Goal: Information Seeking & Learning: Learn about a topic

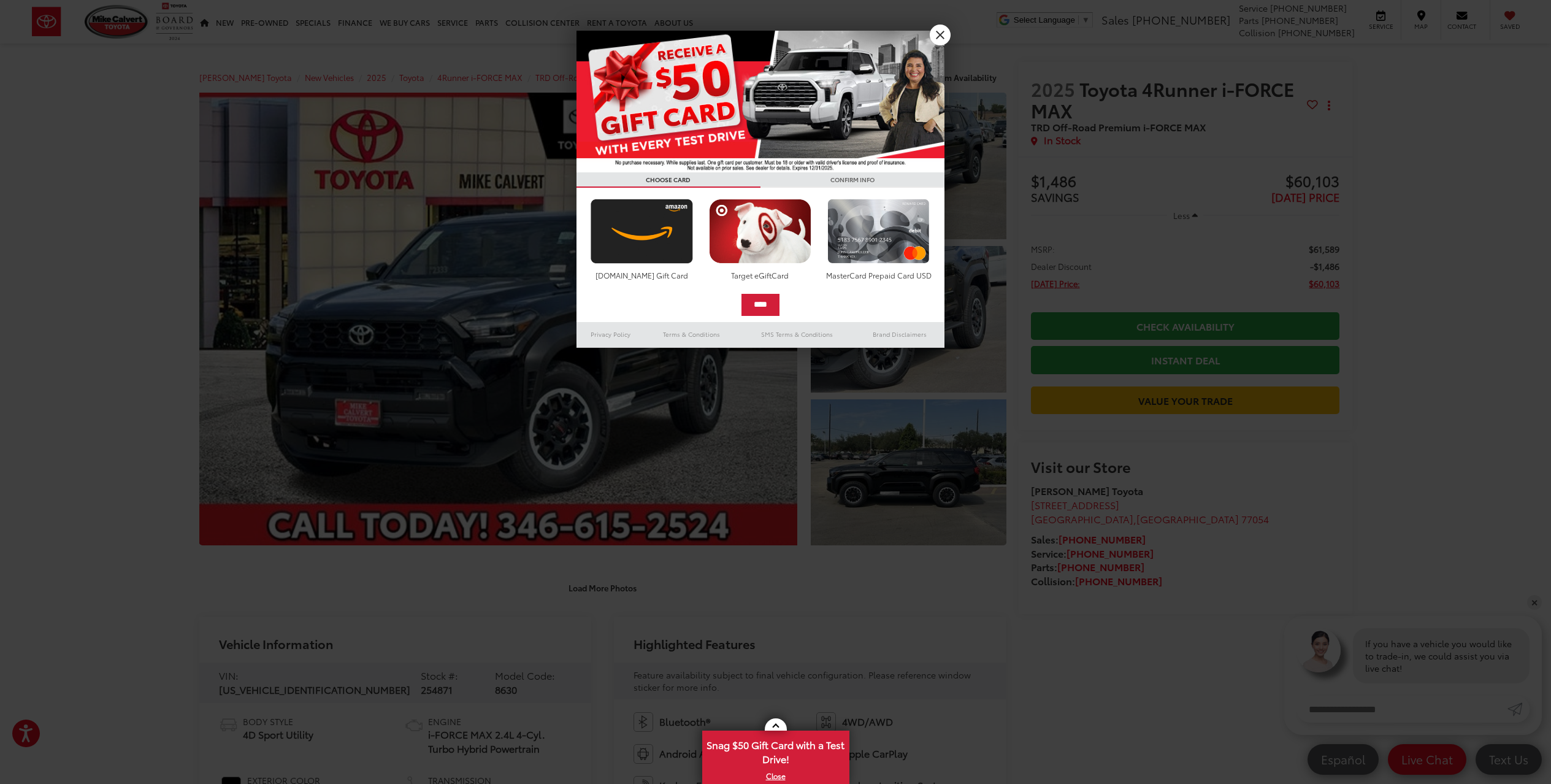
click at [937, 23] on div at bounding box center [776, 392] width 1551 height 784
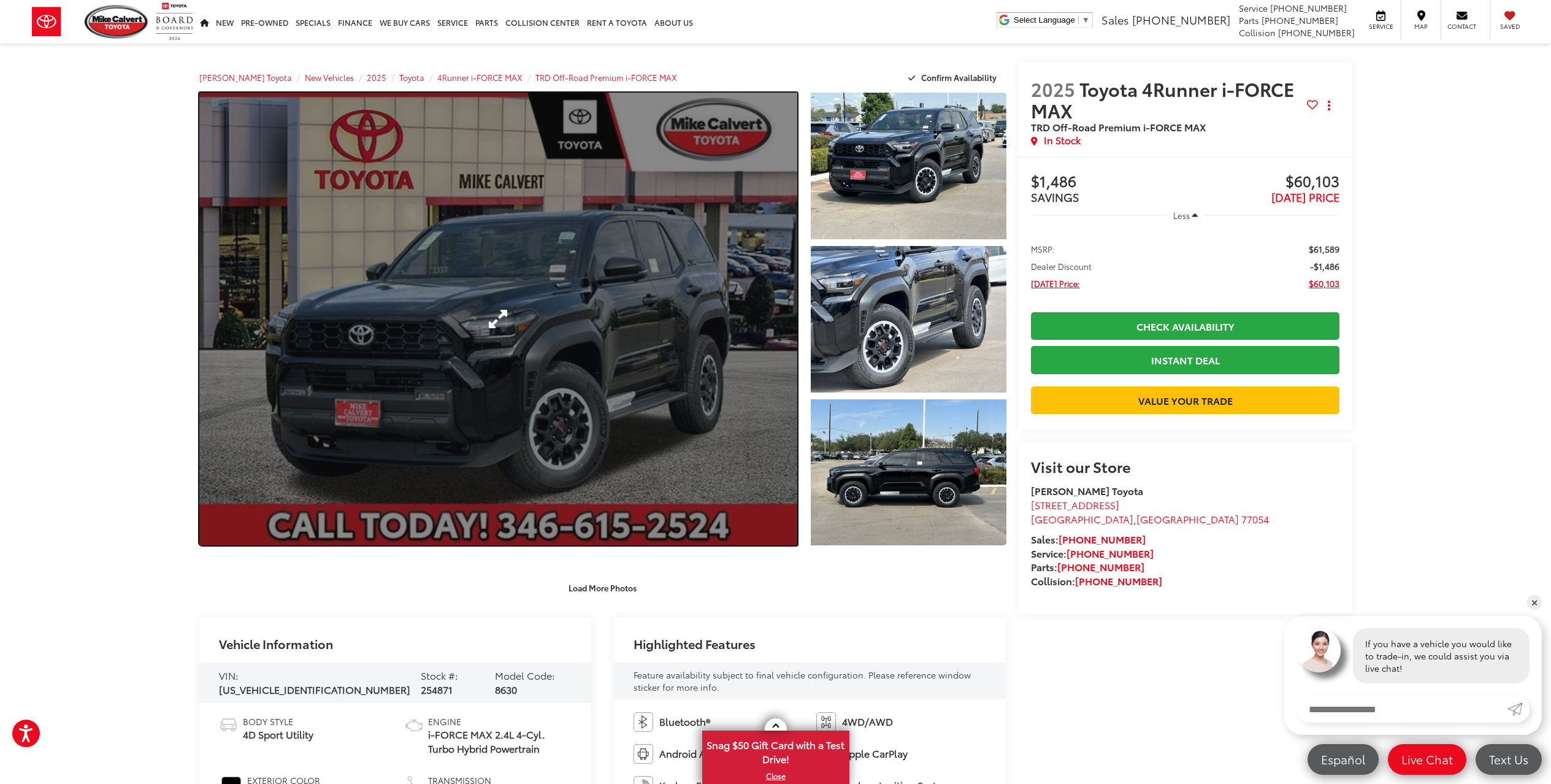
click at [609, 315] on link "Expand Photo 0" at bounding box center [499, 319] width 599 height 453
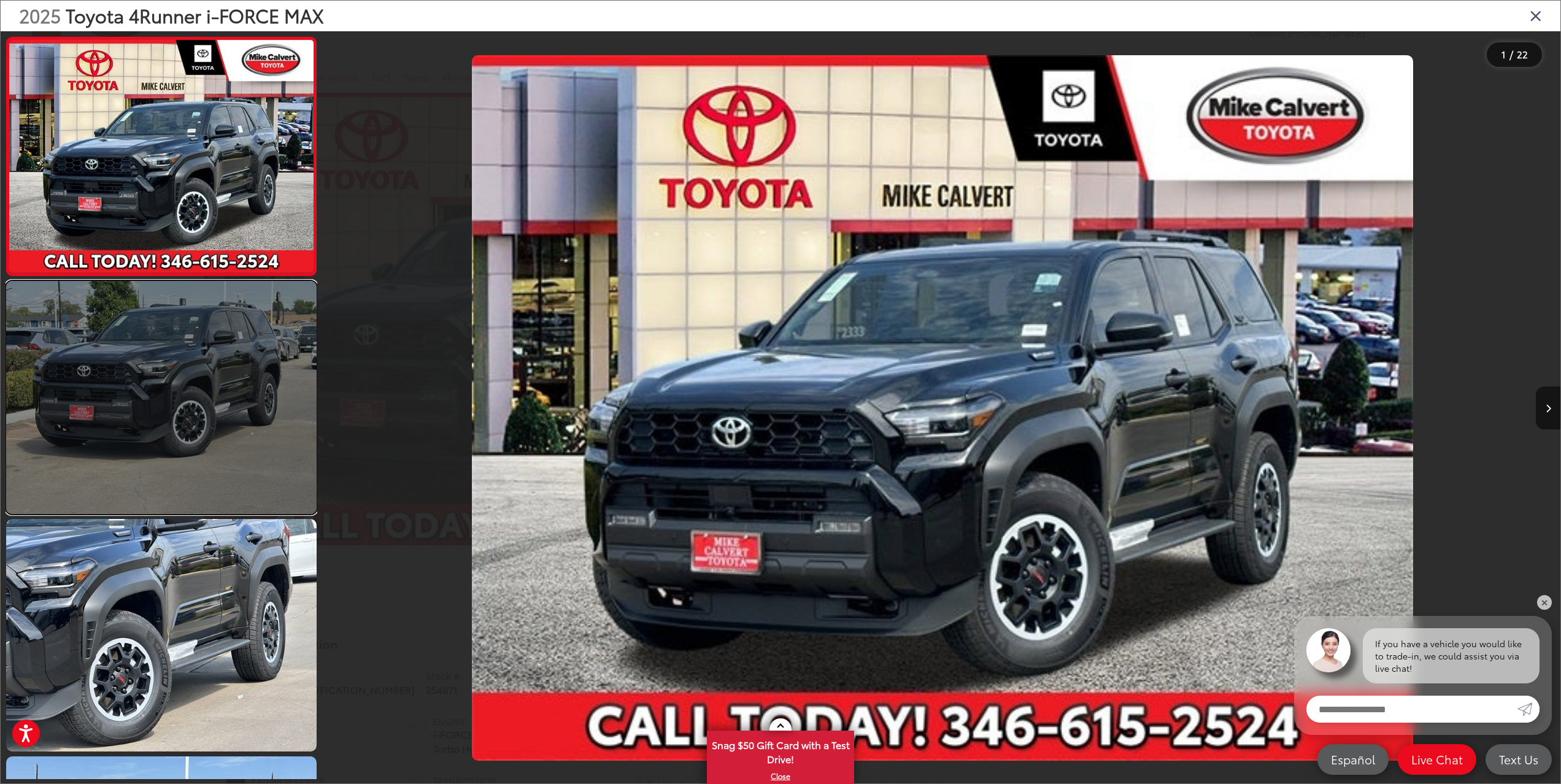
click at [157, 364] on link at bounding box center [161, 398] width 311 height 233
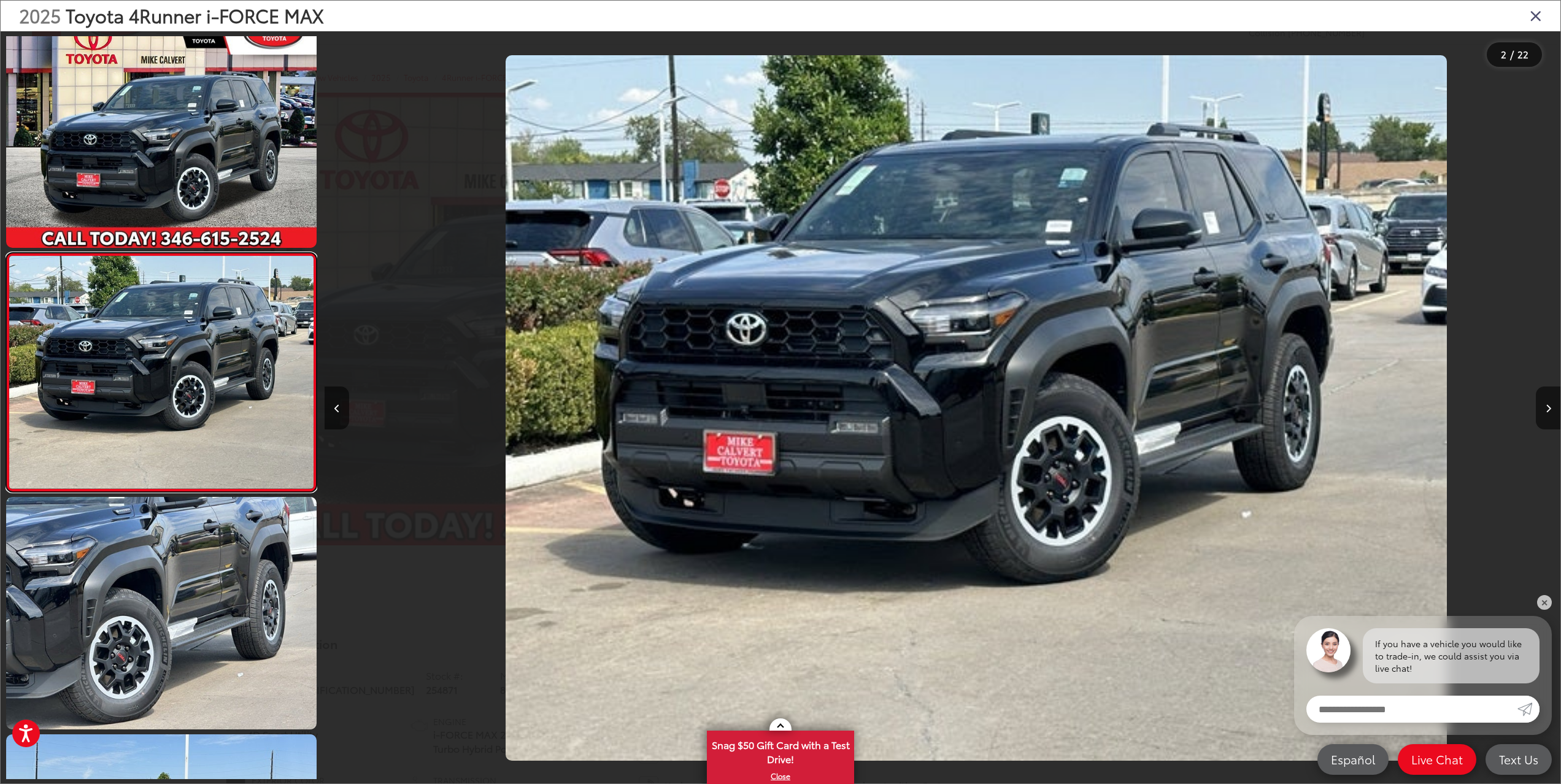
scroll to position [0, 1236]
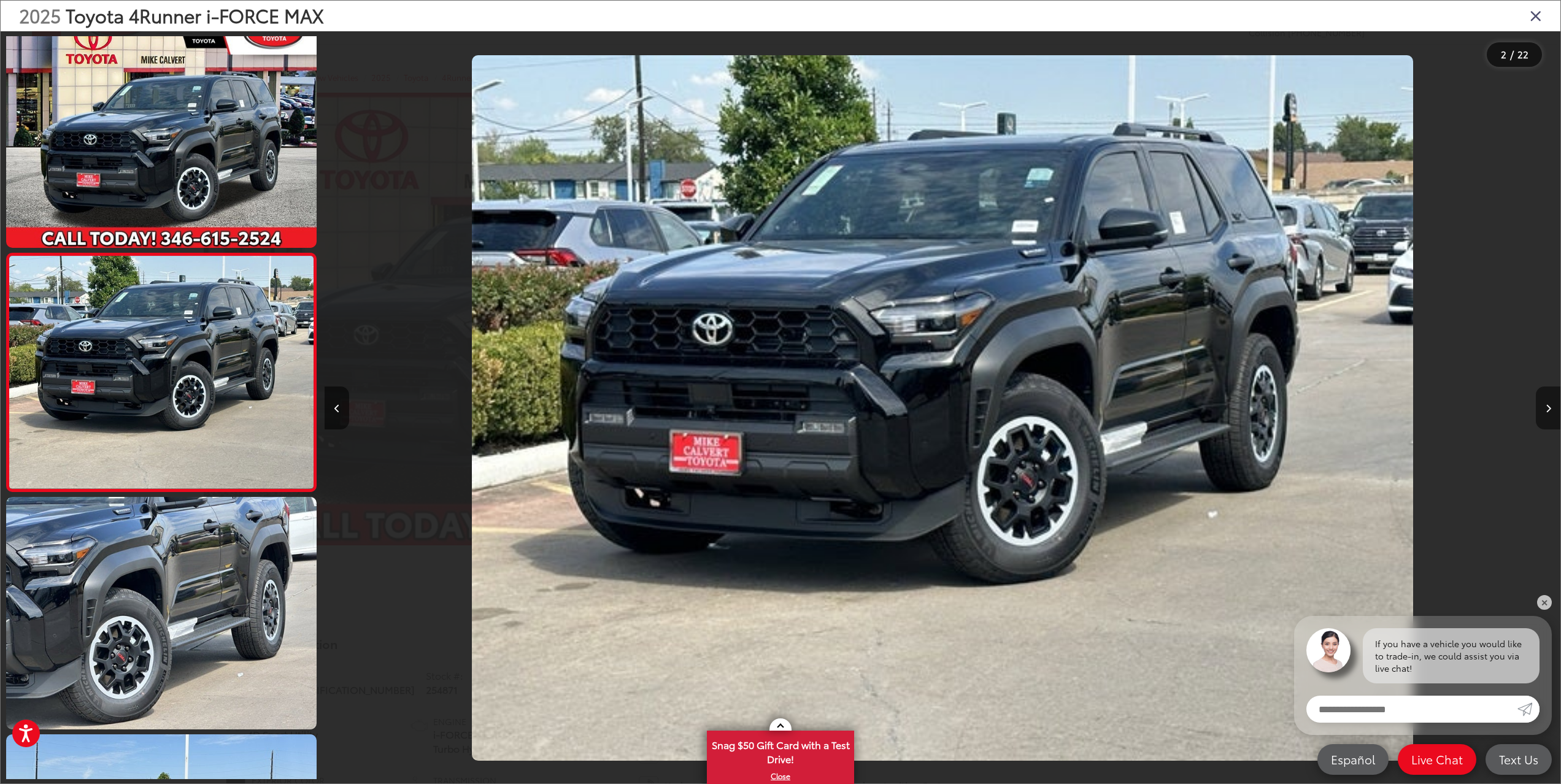
click at [1549, 401] on button "Next image" at bounding box center [1548, 408] width 25 height 43
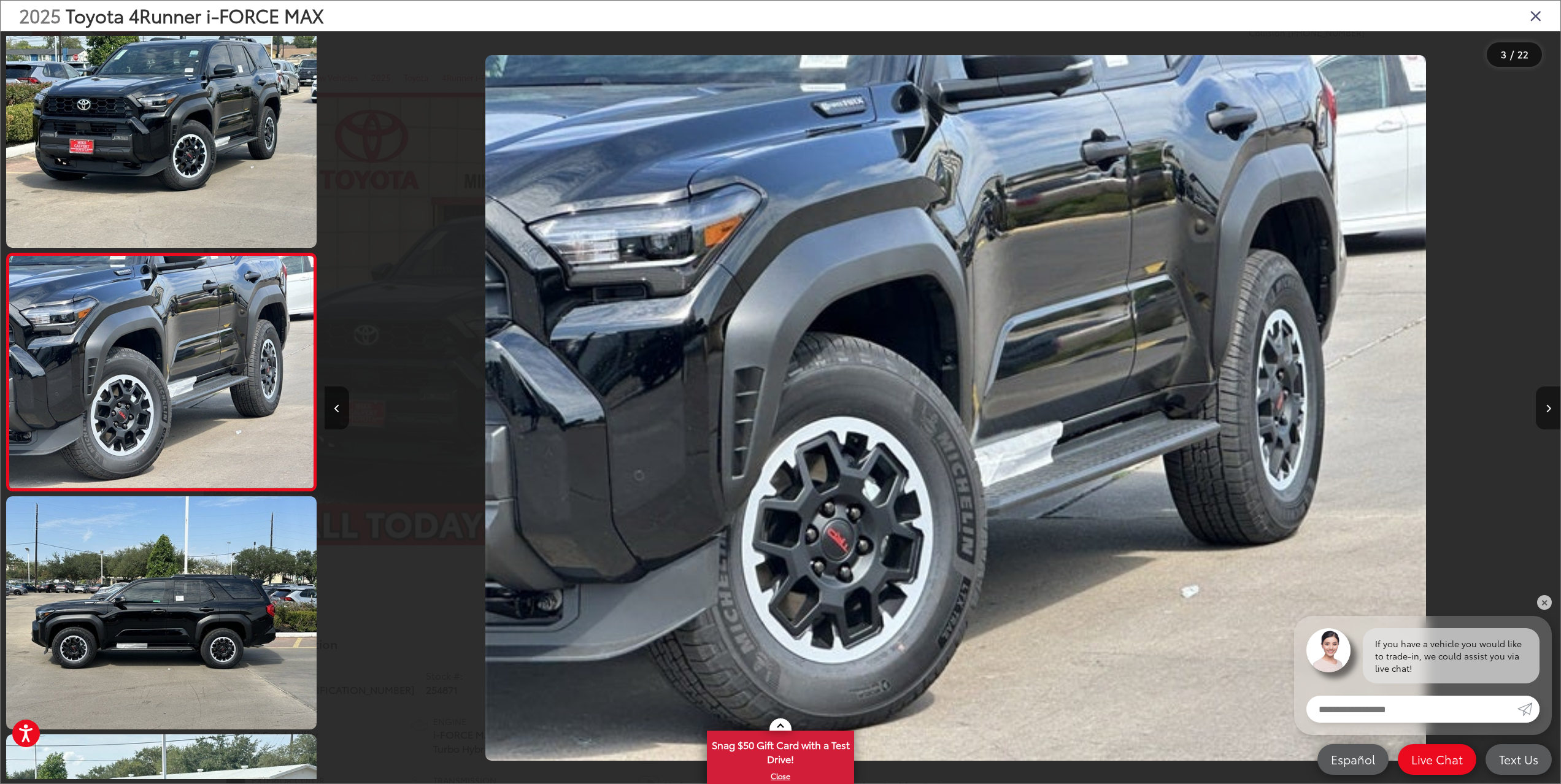
scroll to position [0, 2471]
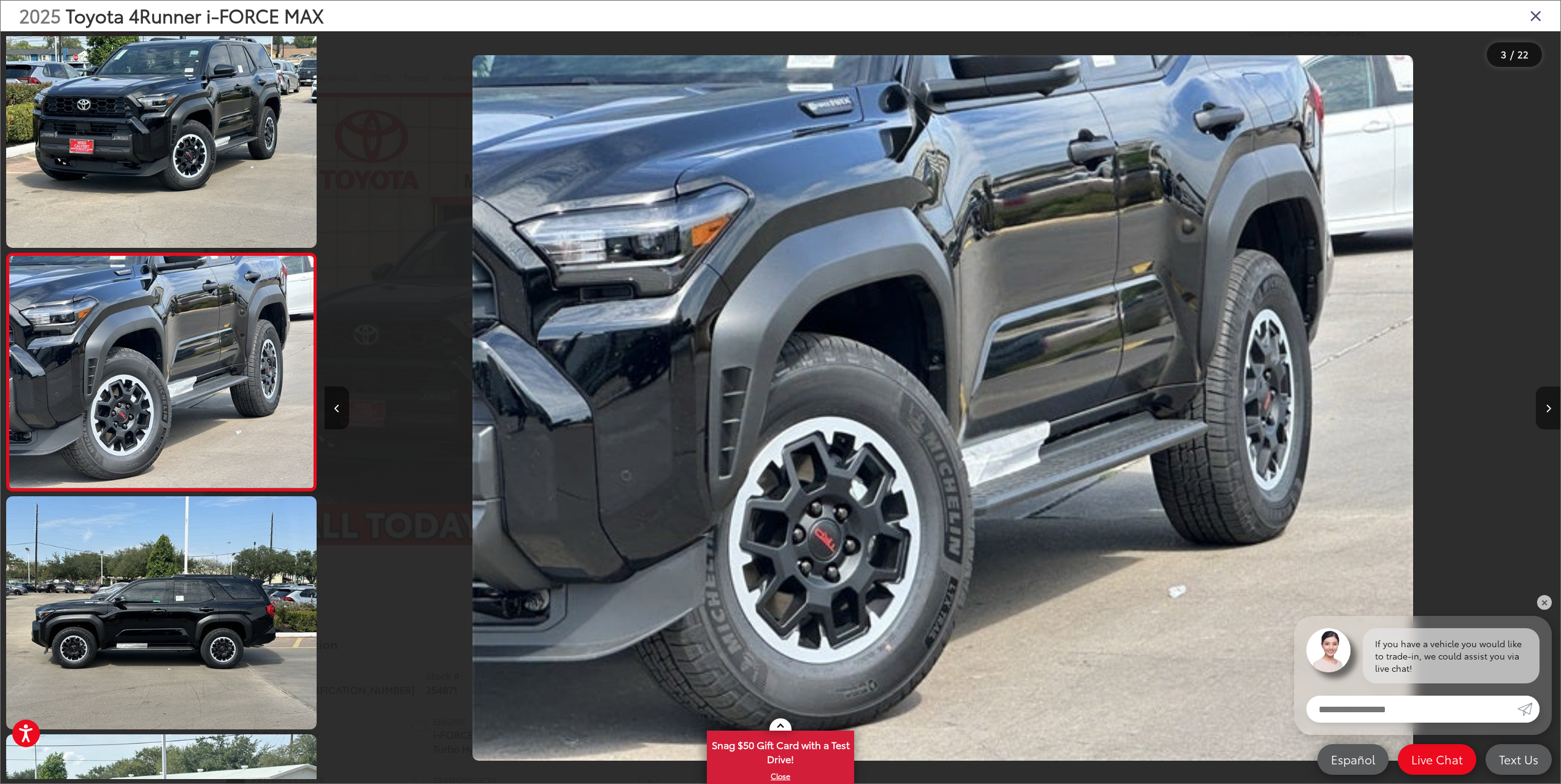
click at [1549, 401] on button "Next image" at bounding box center [1548, 408] width 25 height 43
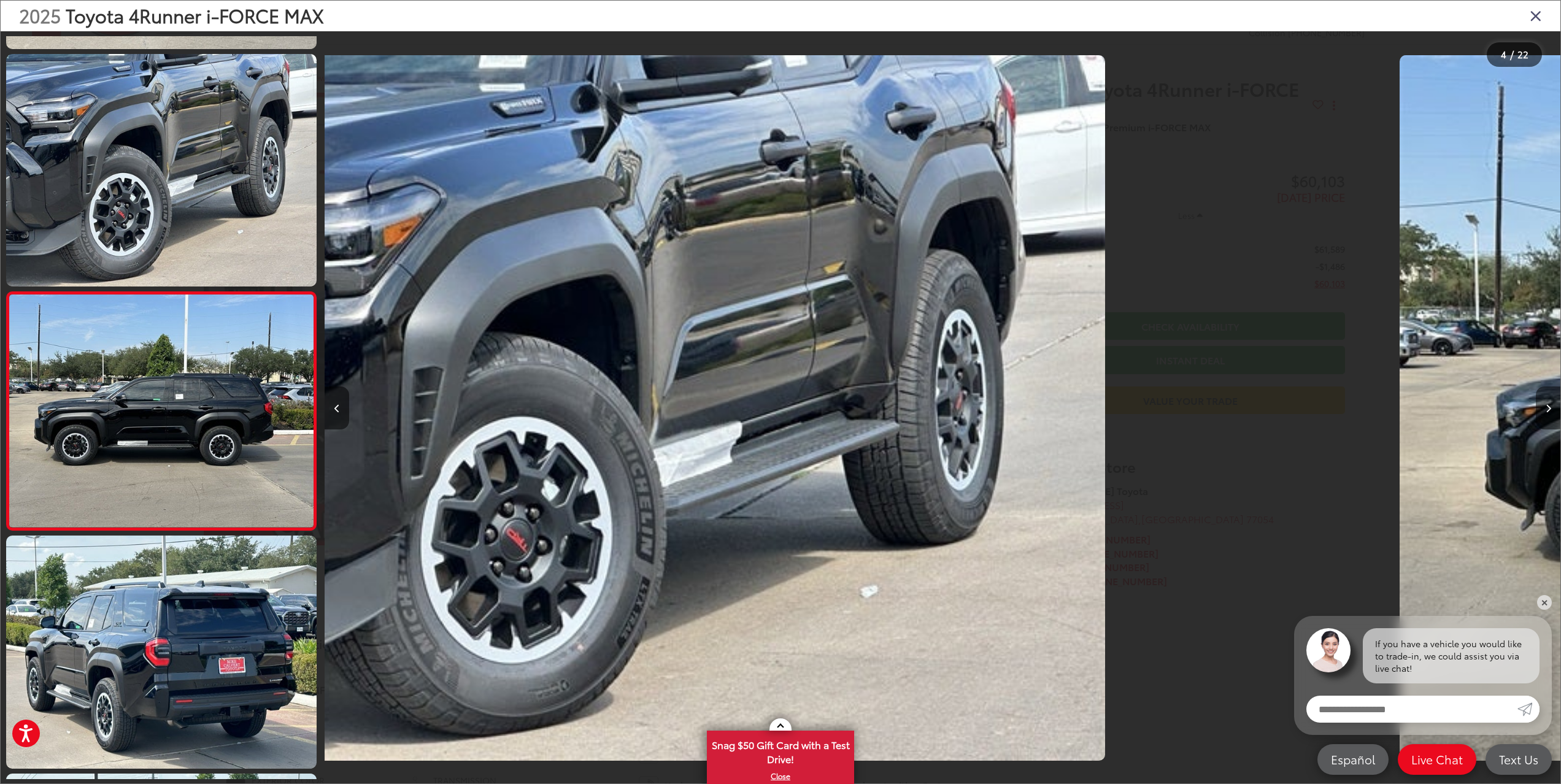
scroll to position [498, 0]
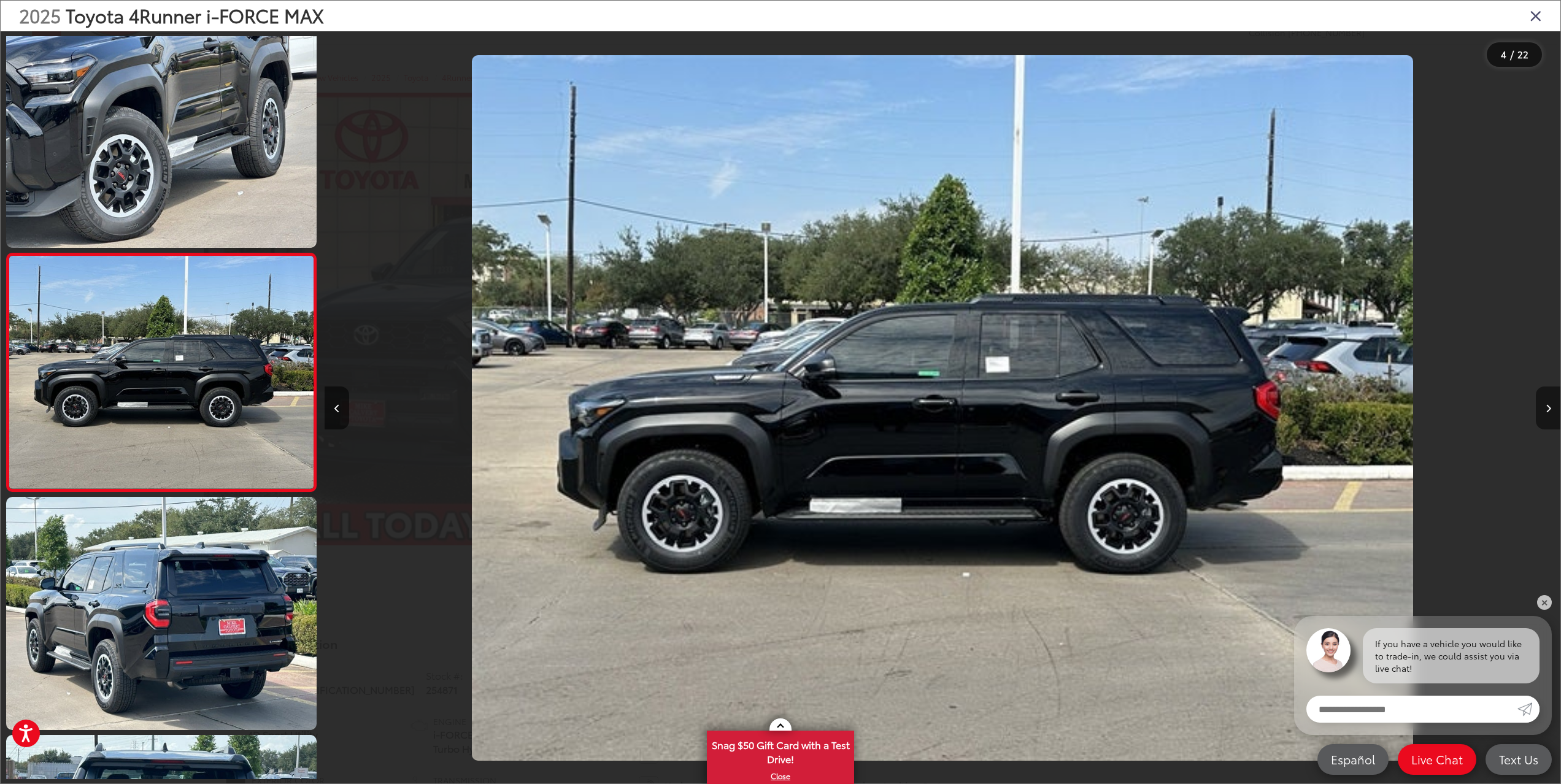
click at [1549, 401] on button "Next image" at bounding box center [1548, 408] width 25 height 43
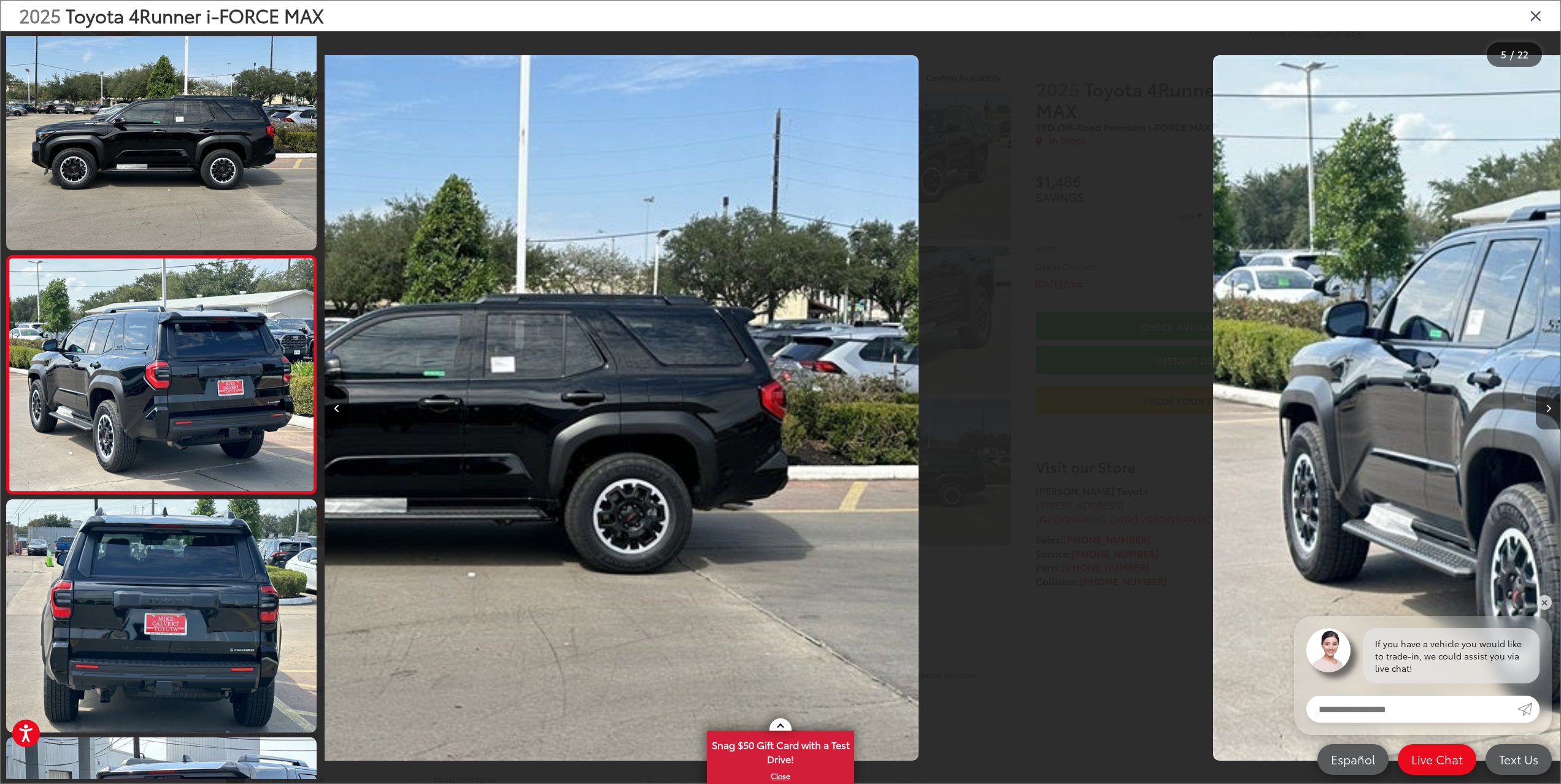
scroll to position [736, 0]
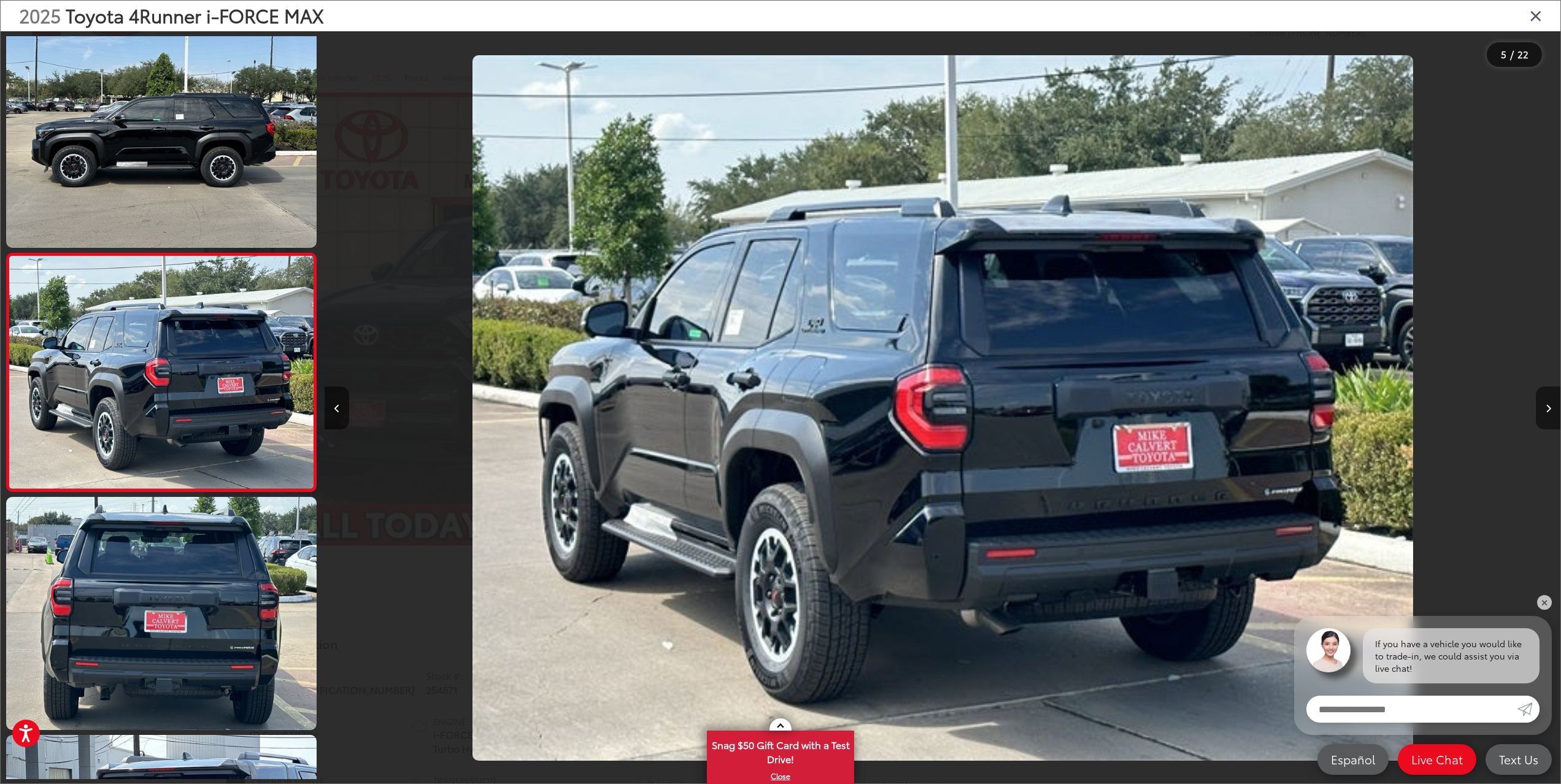
click at [1549, 401] on button "Next image" at bounding box center [1548, 408] width 25 height 43
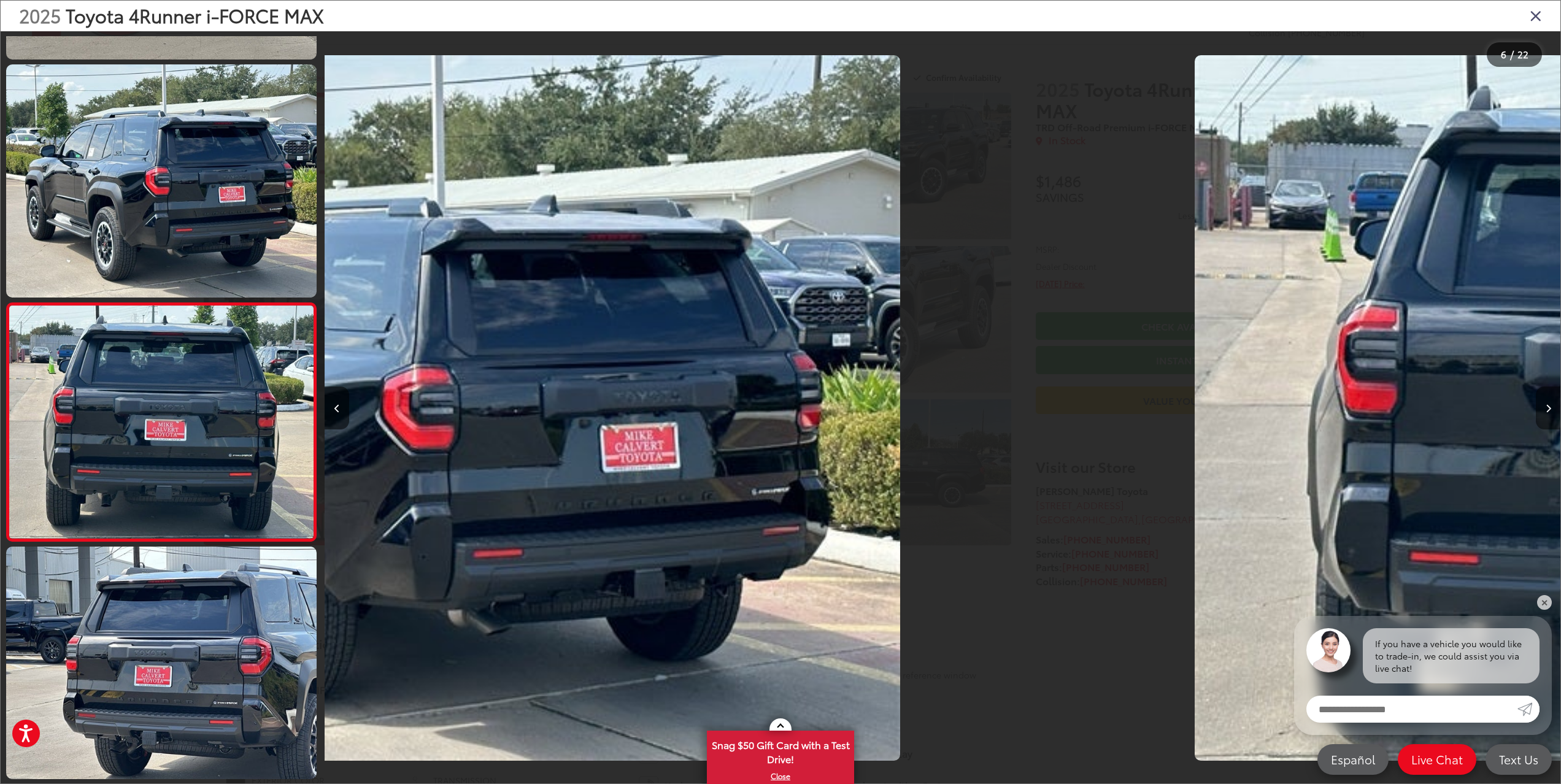
scroll to position [0, 0]
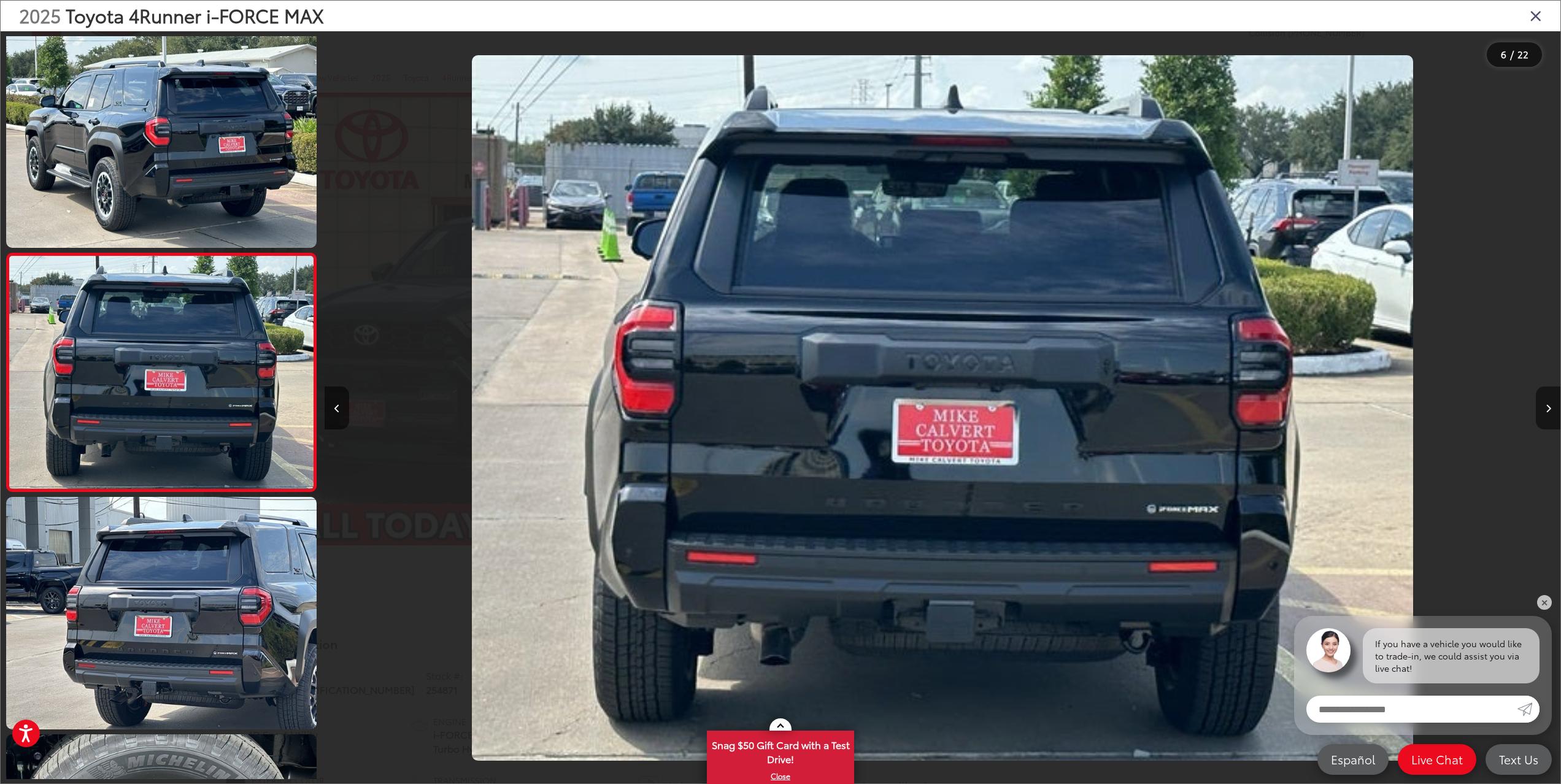
click at [1549, 401] on button "Next image" at bounding box center [1548, 408] width 25 height 43
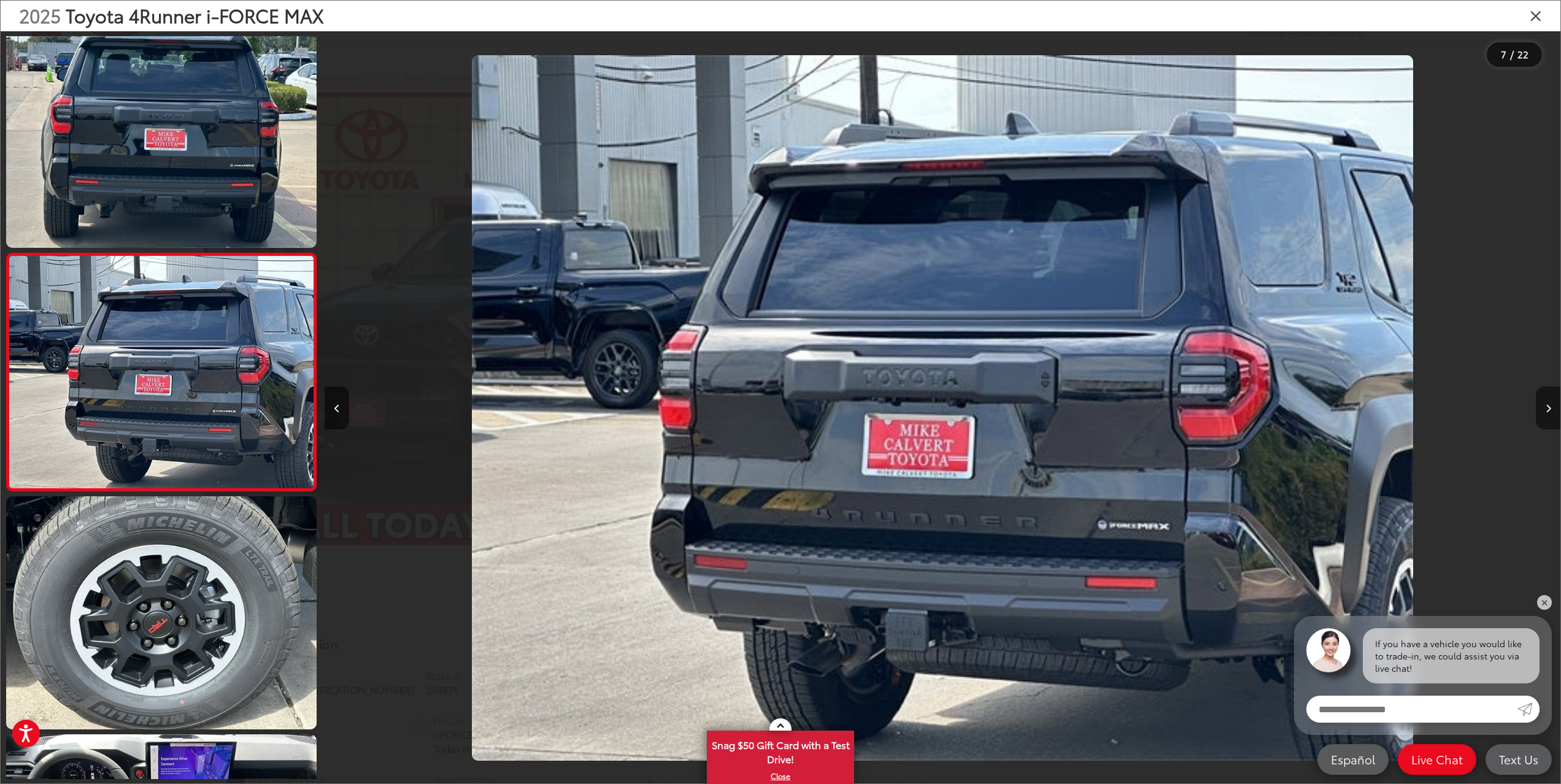
click at [1549, 401] on button "Next image" at bounding box center [1548, 408] width 25 height 43
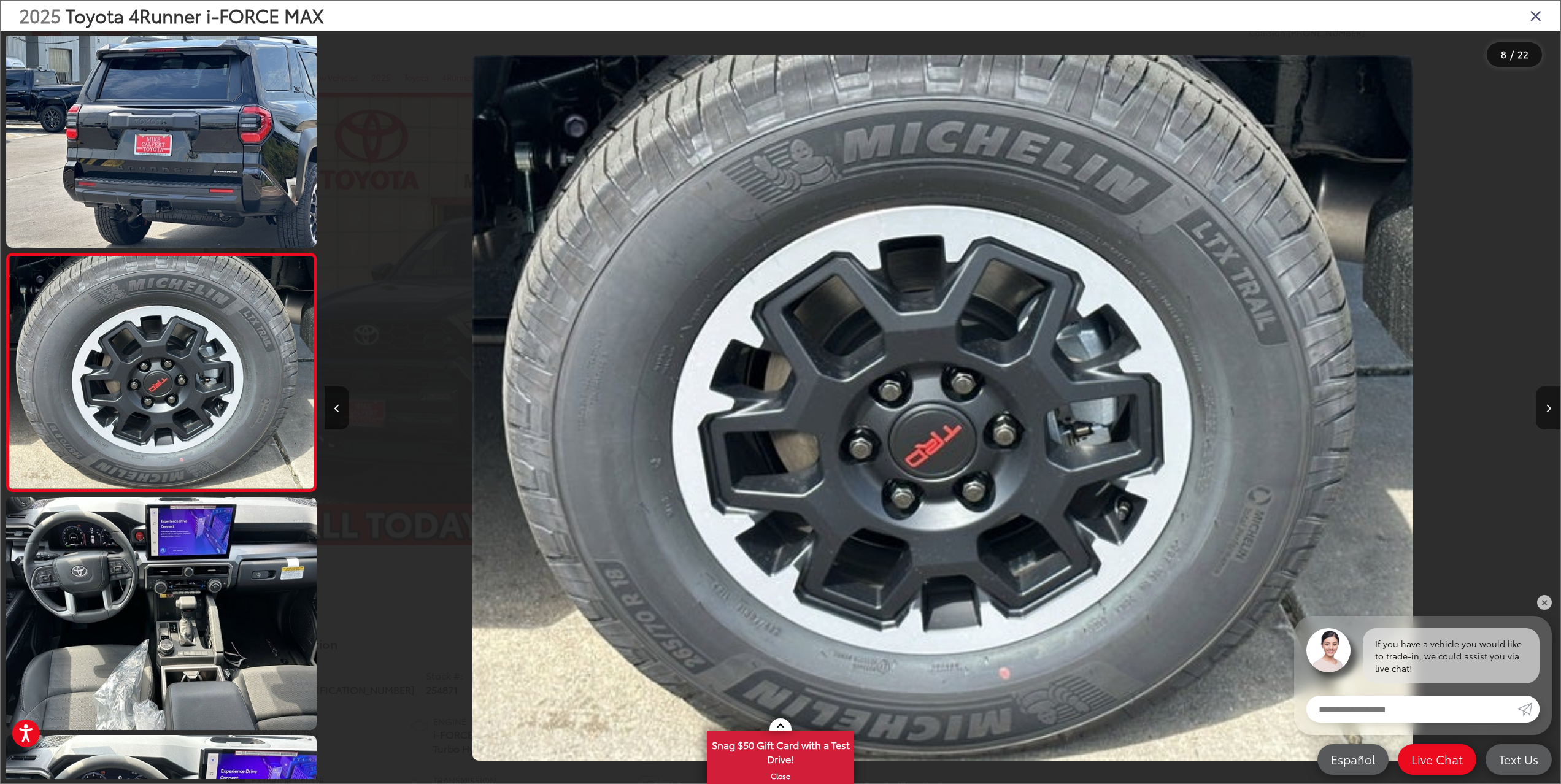
click at [1549, 401] on button "Next image" at bounding box center [1548, 408] width 25 height 43
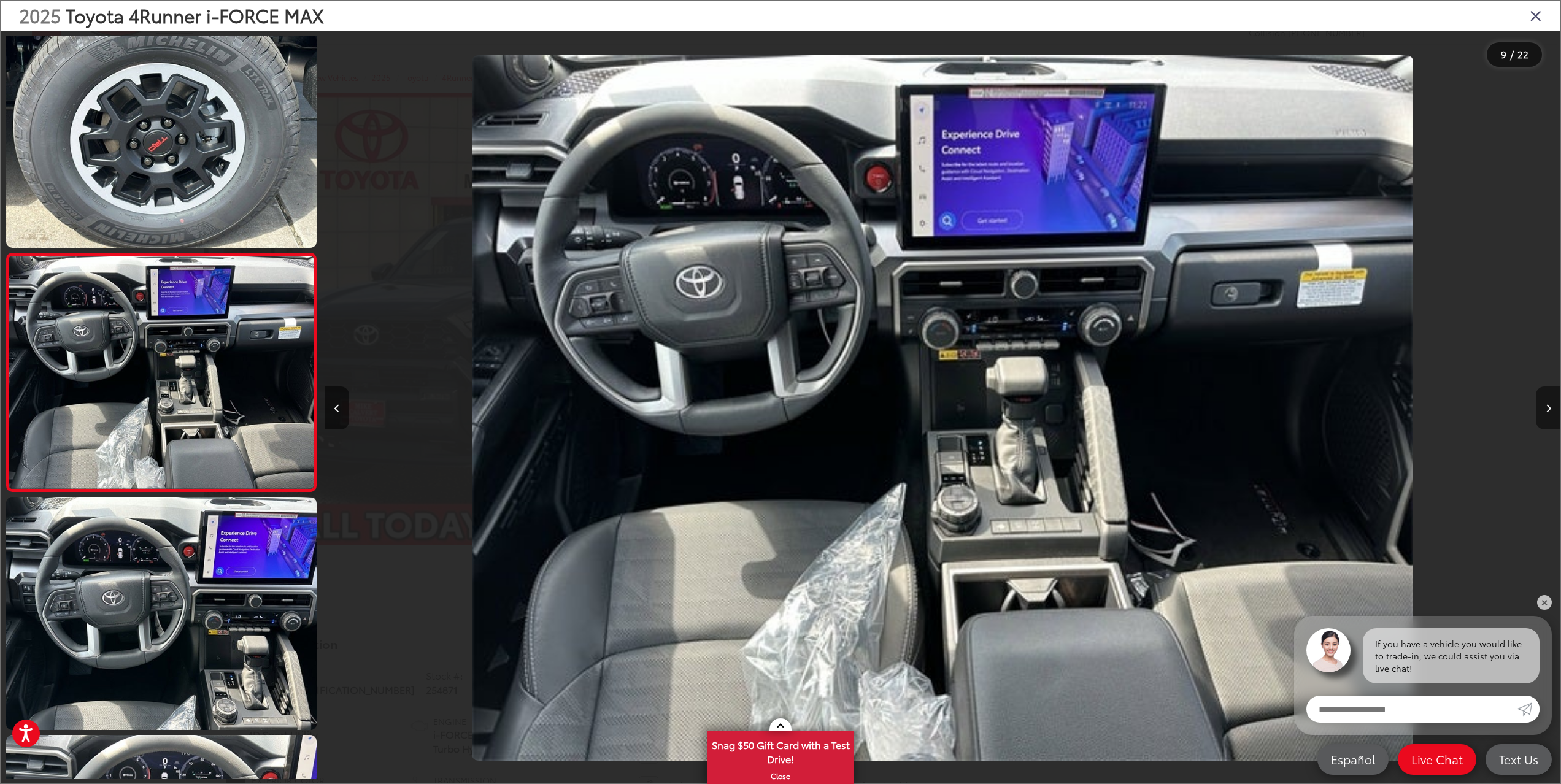
click at [1549, 401] on button "Next image" at bounding box center [1548, 408] width 25 height 43
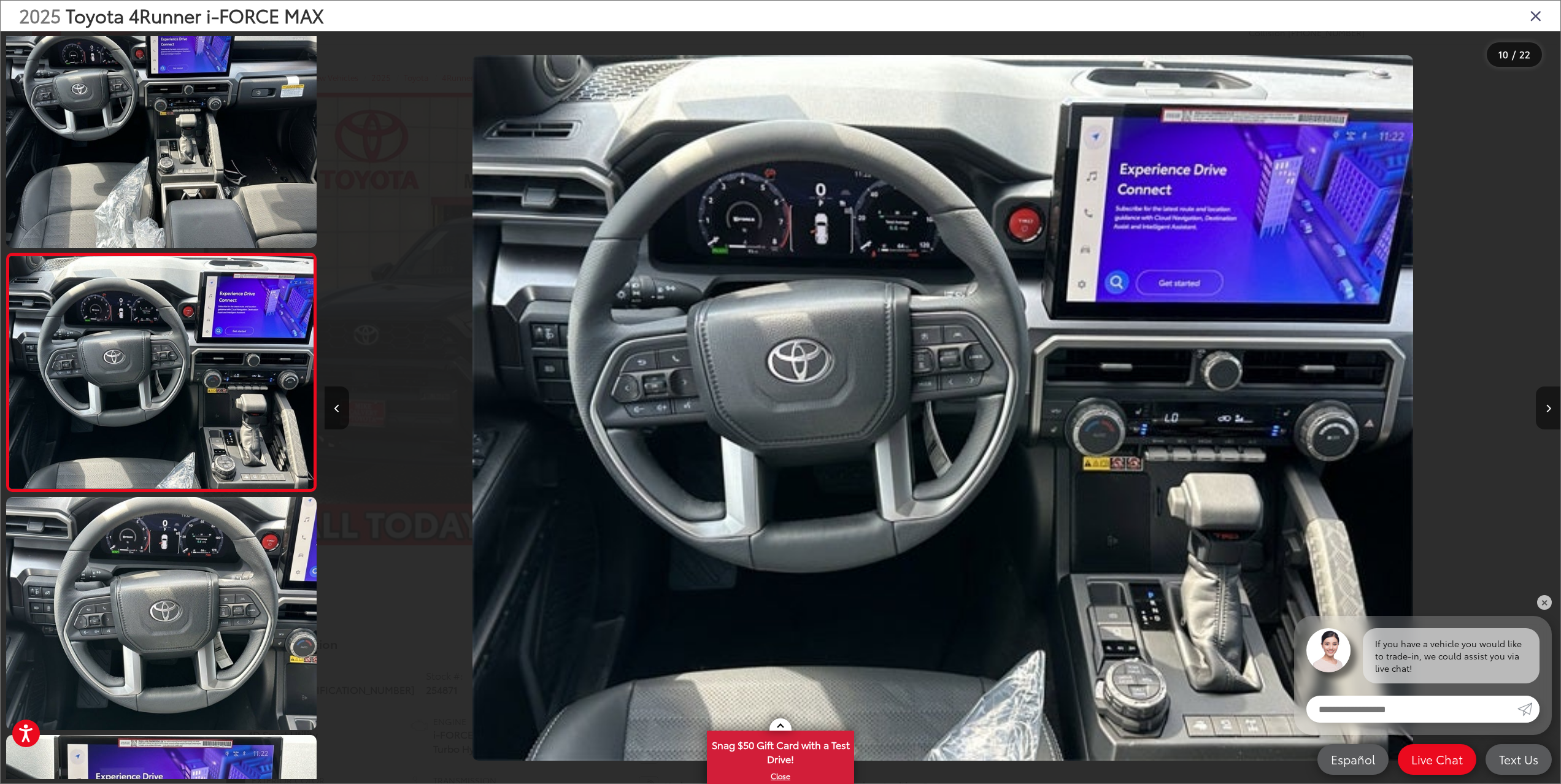
click at [1549, 401] on button "Next image" at bounding box center [1548, 408] width 25 height 43
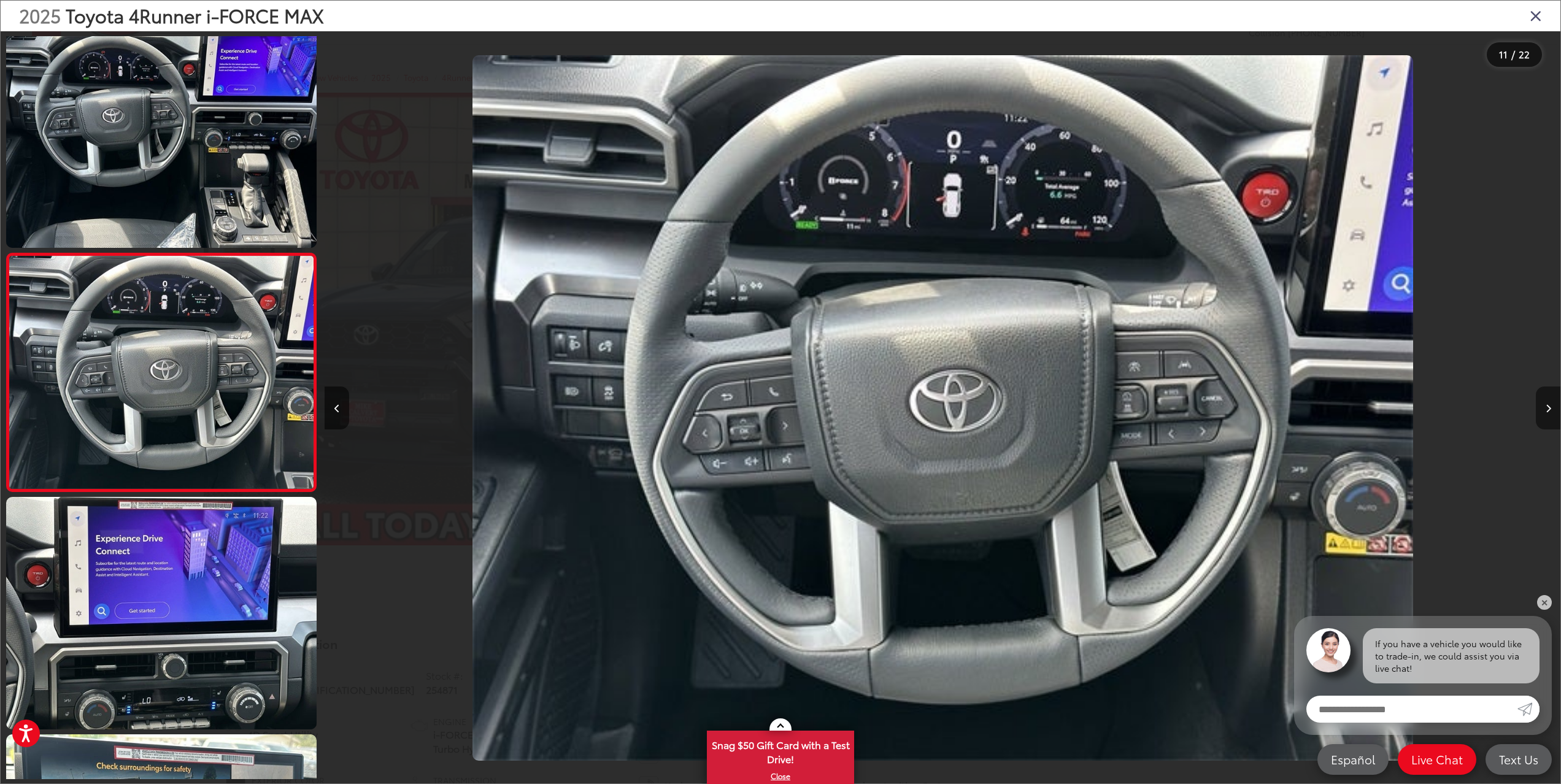
click at [1549, 401] on button "Next image" at bounding box center [1548, 408] width 25 height 43
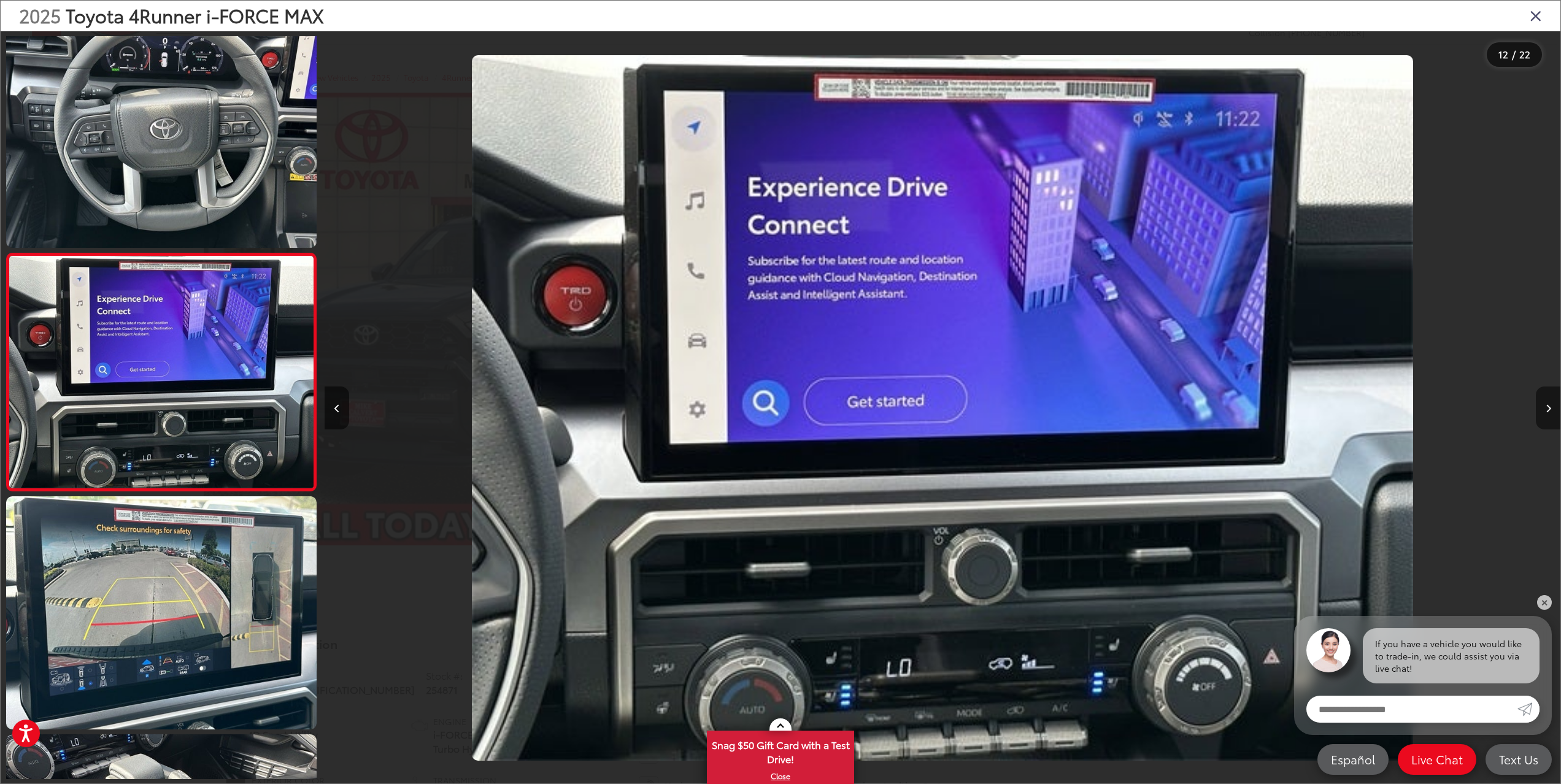
click at [1549, 401] on button "Next image" at bounding box center [1548, 408] width 25 height 43
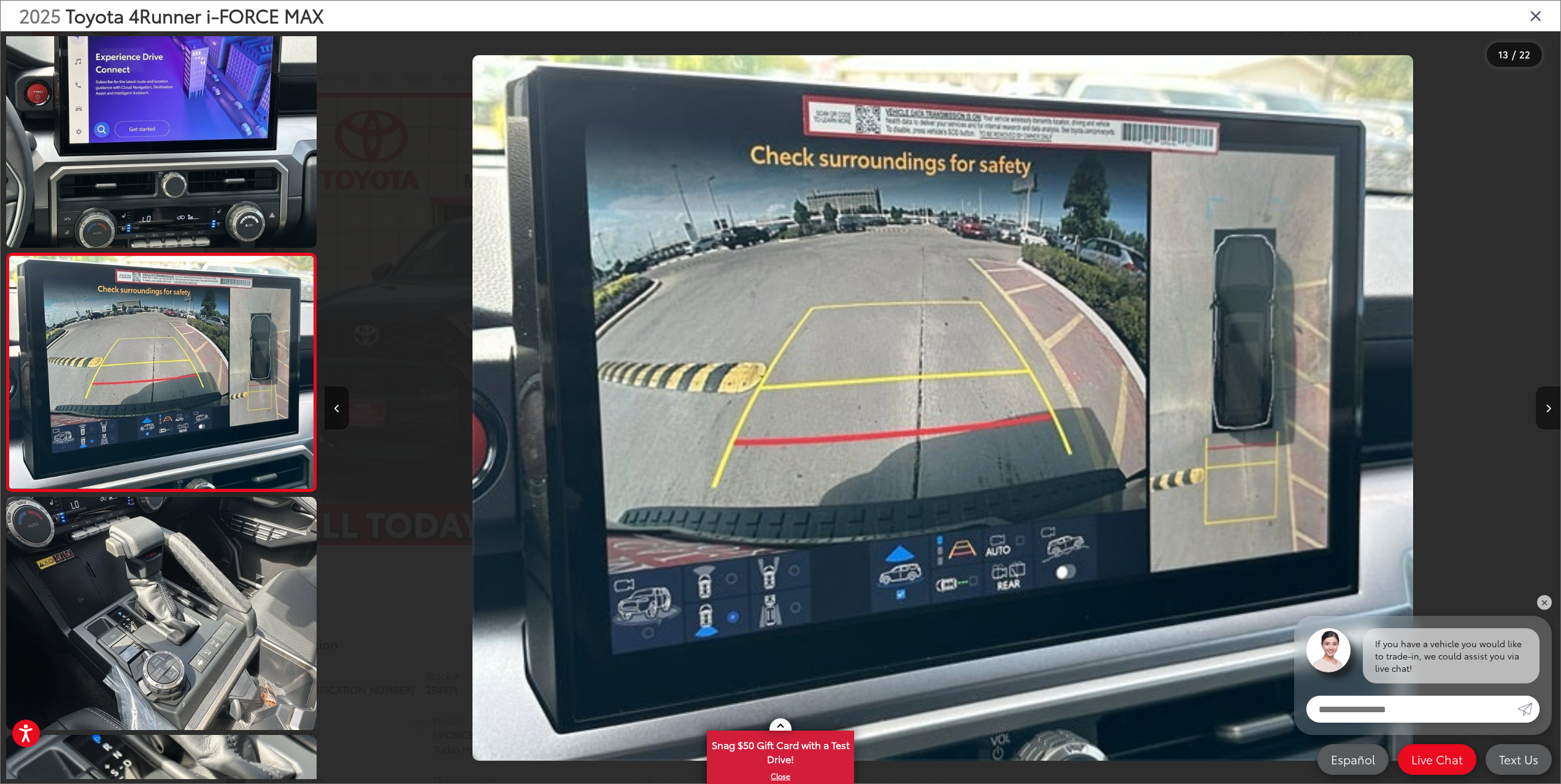
click at [1549, 401] on button "Next image" at bounding box center [1548, 408] width 25 height 43
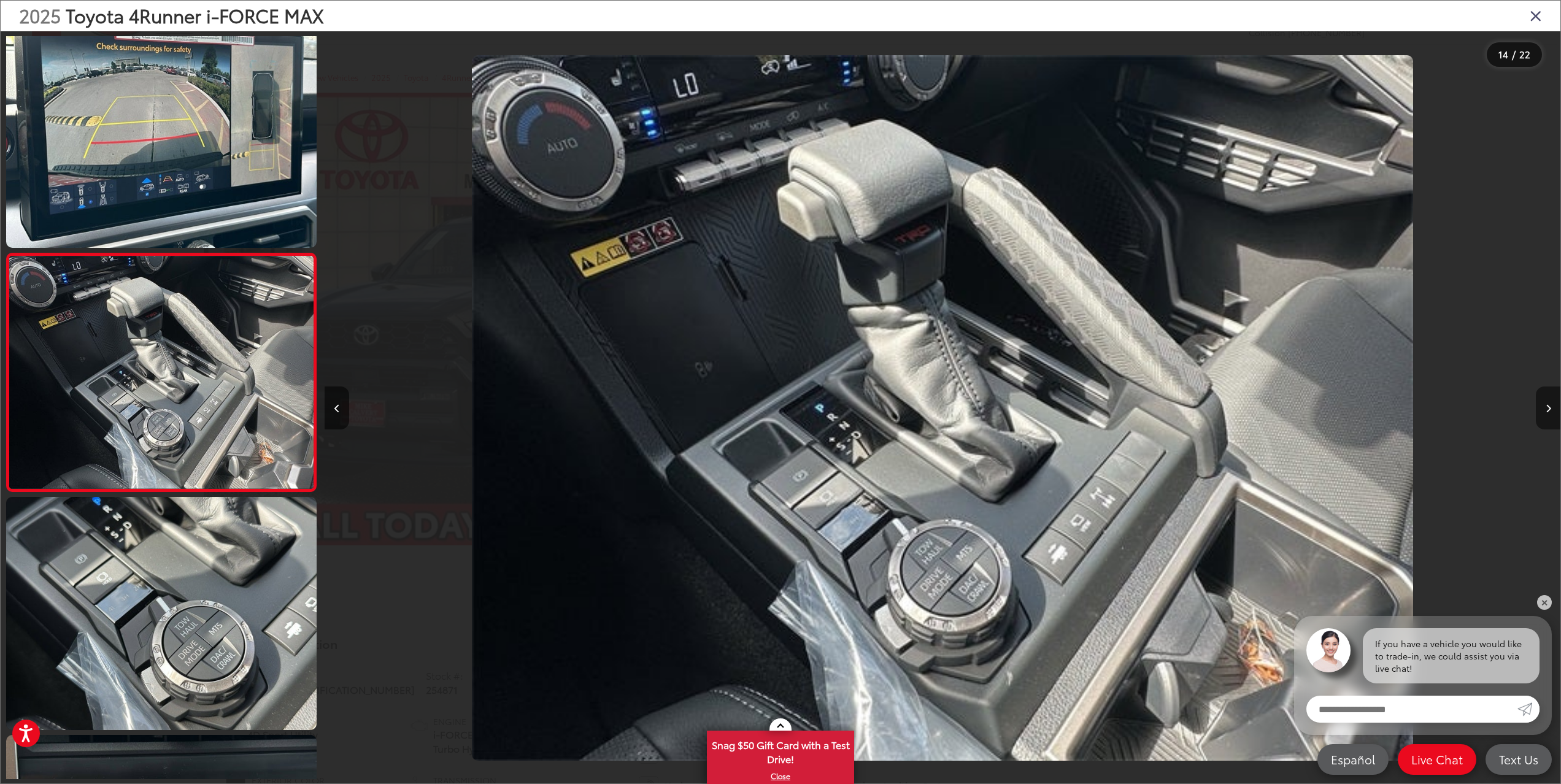
click at [1549, 401] on button "Next image" at bounding box center [1548, 408] width 25 height 43
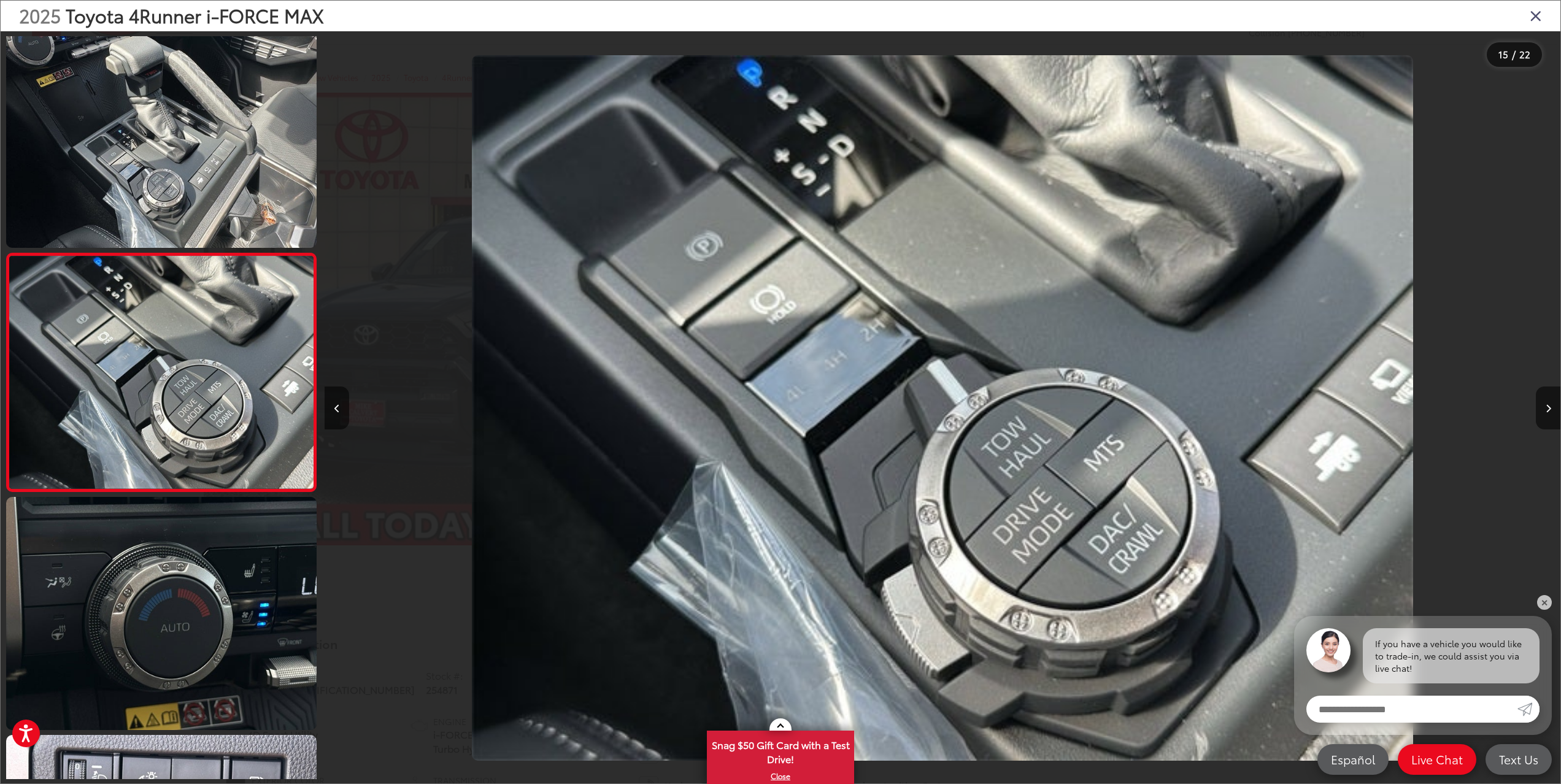
click at [1536, 13] on icon "Close gallery" at bounding box center [1536, 15] width 12 height 16
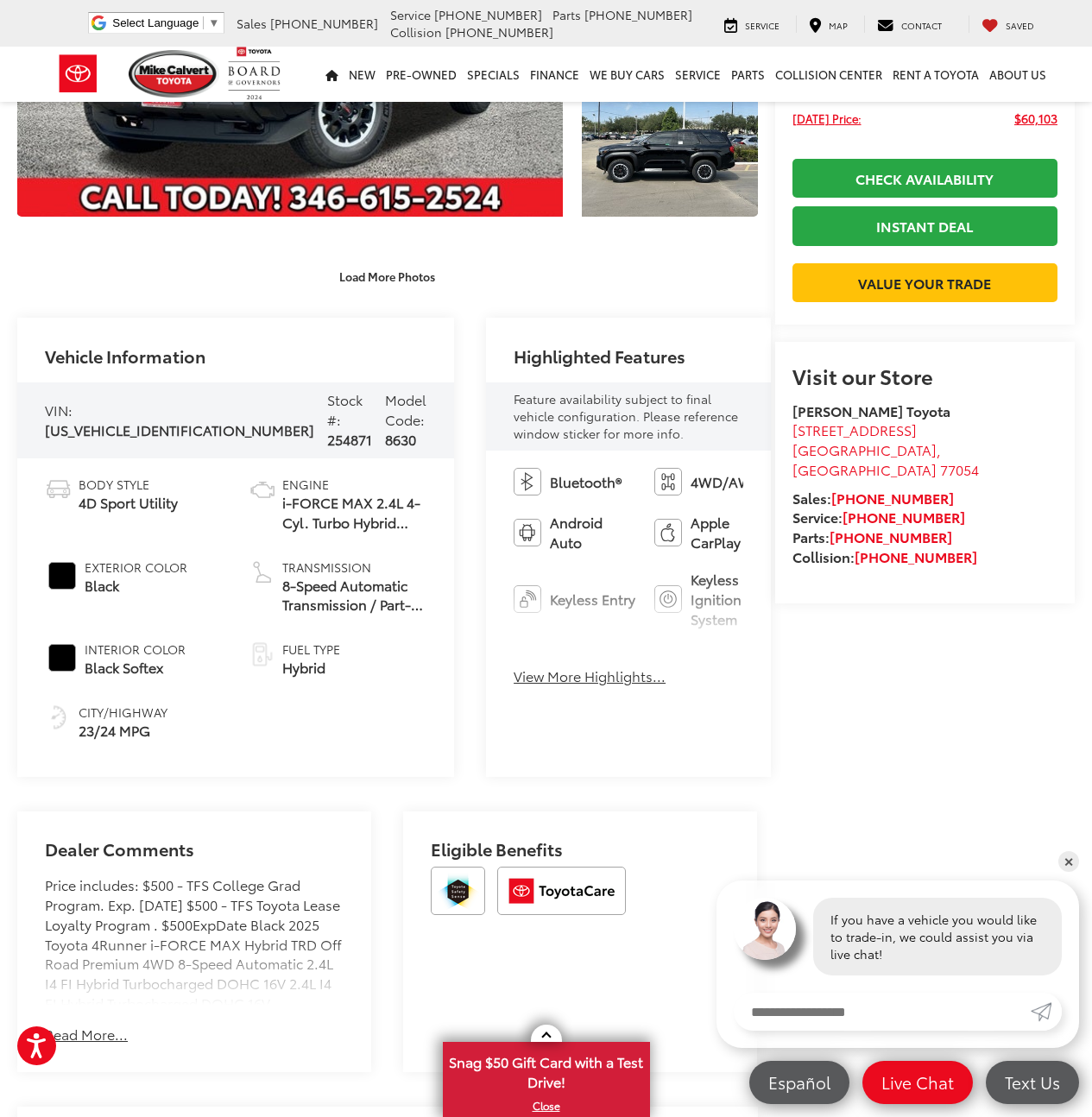
scroll to position [289, 0]
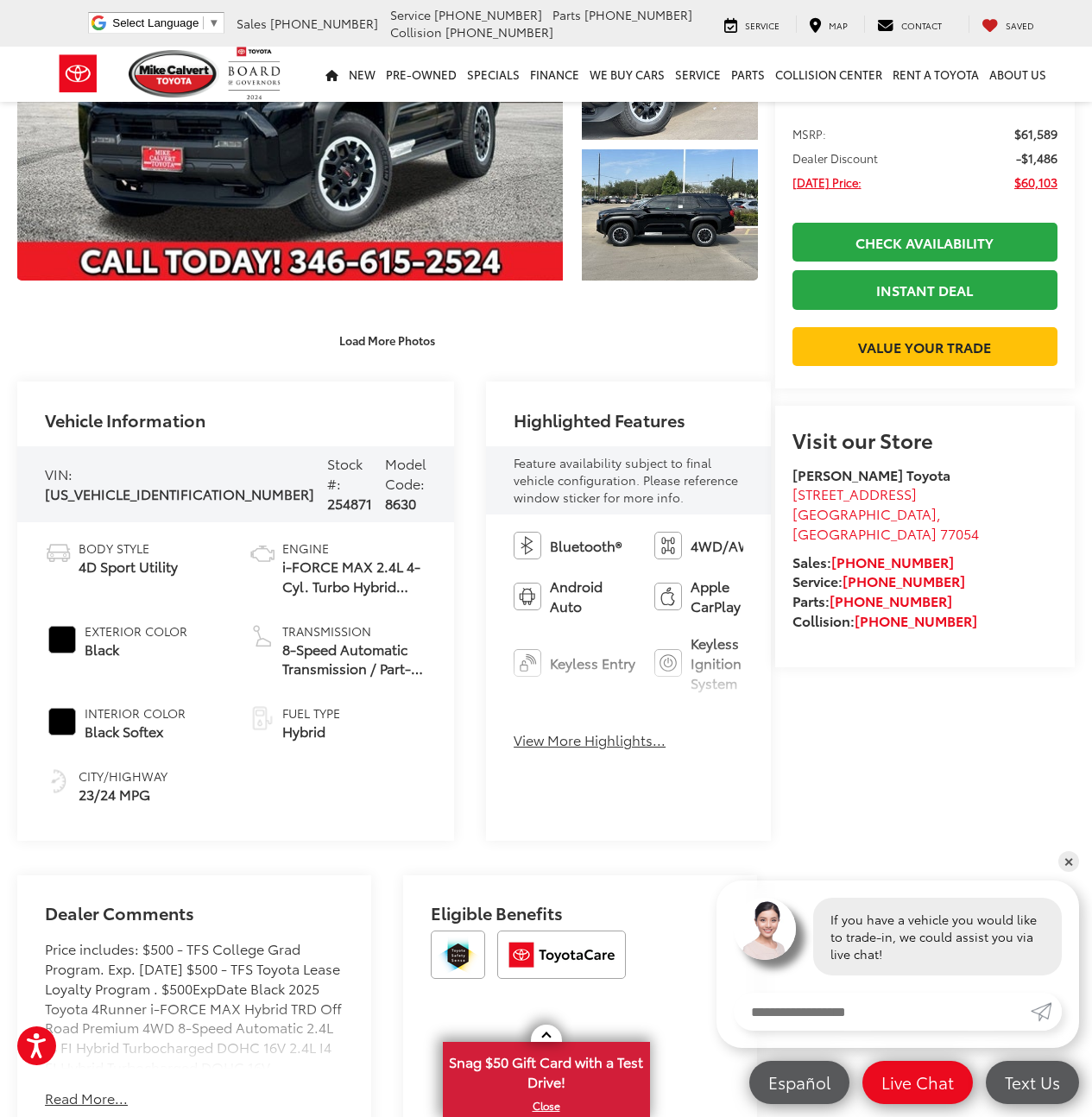
click at [514, 736] on button "View More Highlights..." at bounding box center [590, 740] width 152 height 20
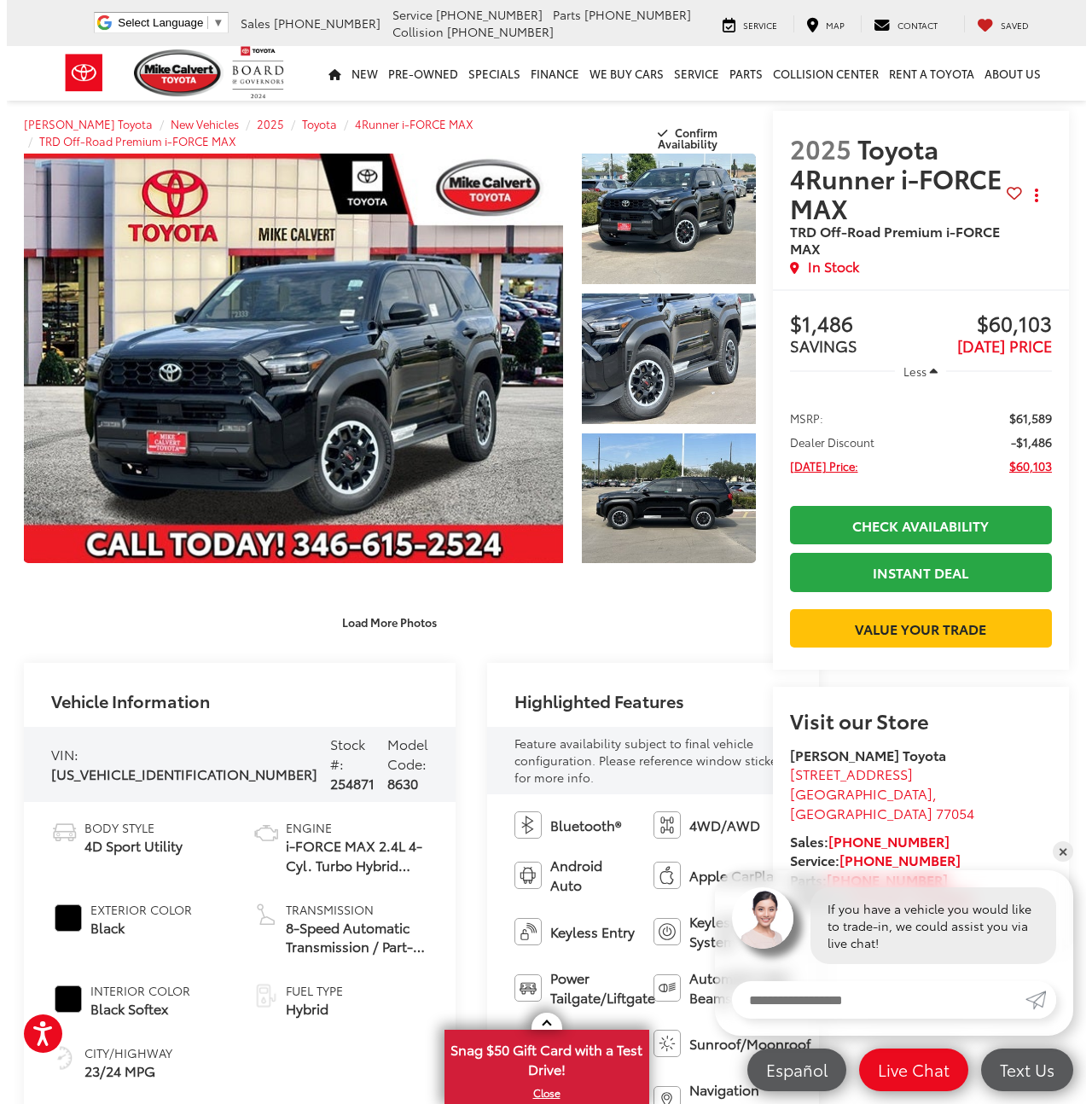
scroll to position [10, 0]
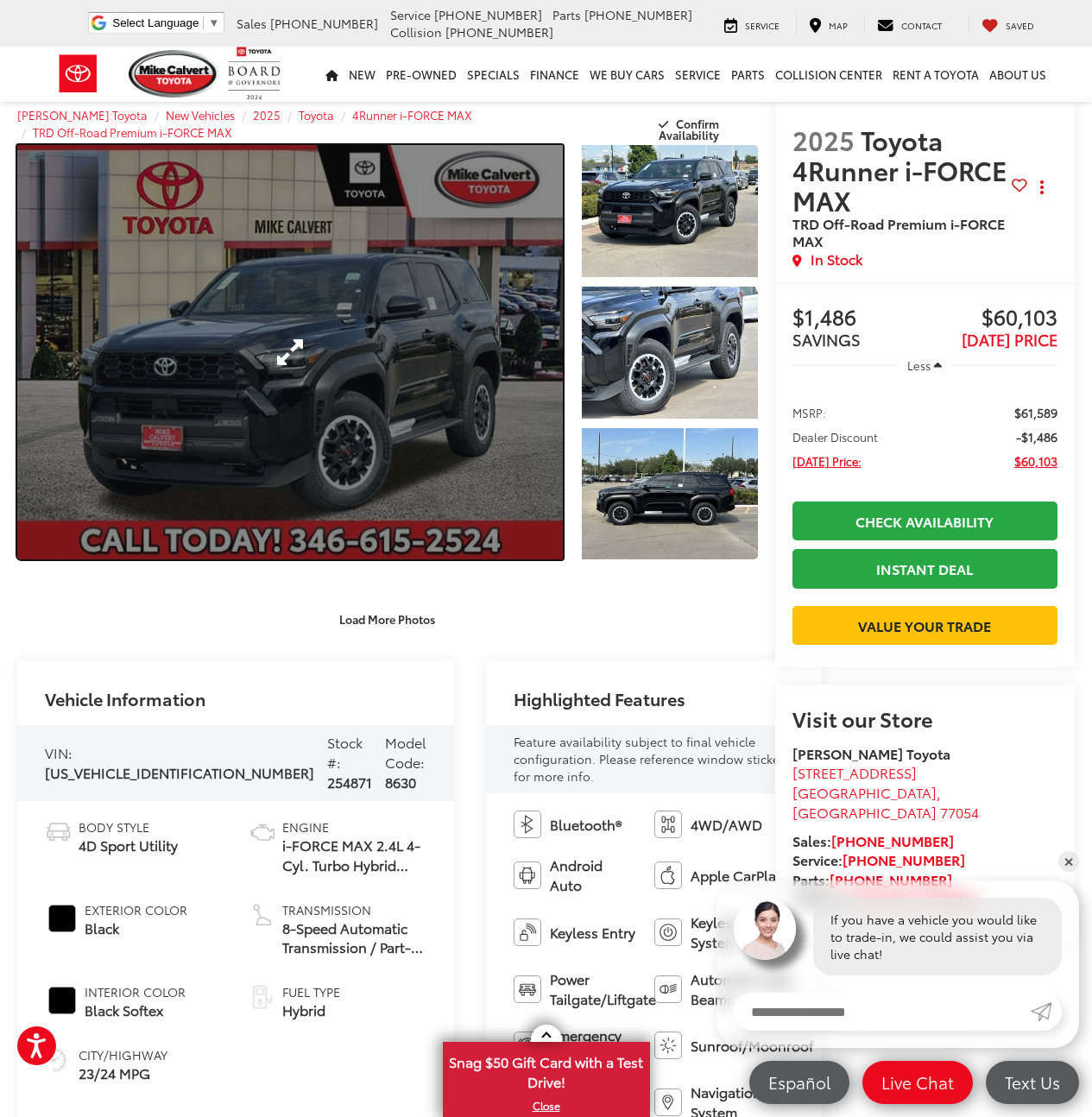
click at [268, 339] on link "Expand Photo 0" at bounding box center [290, 352] width 546 height 414
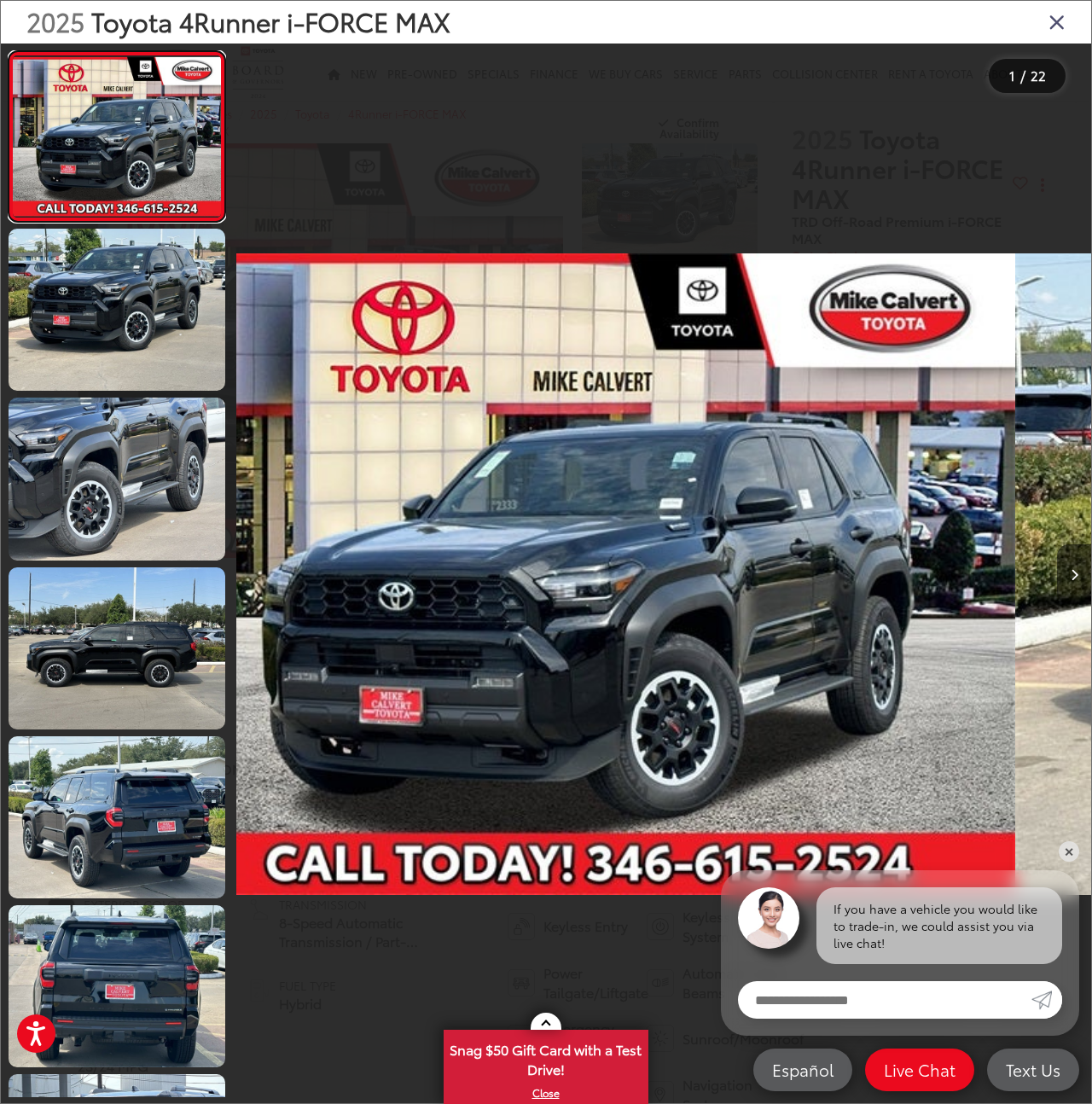
scroll to position [0, 0]
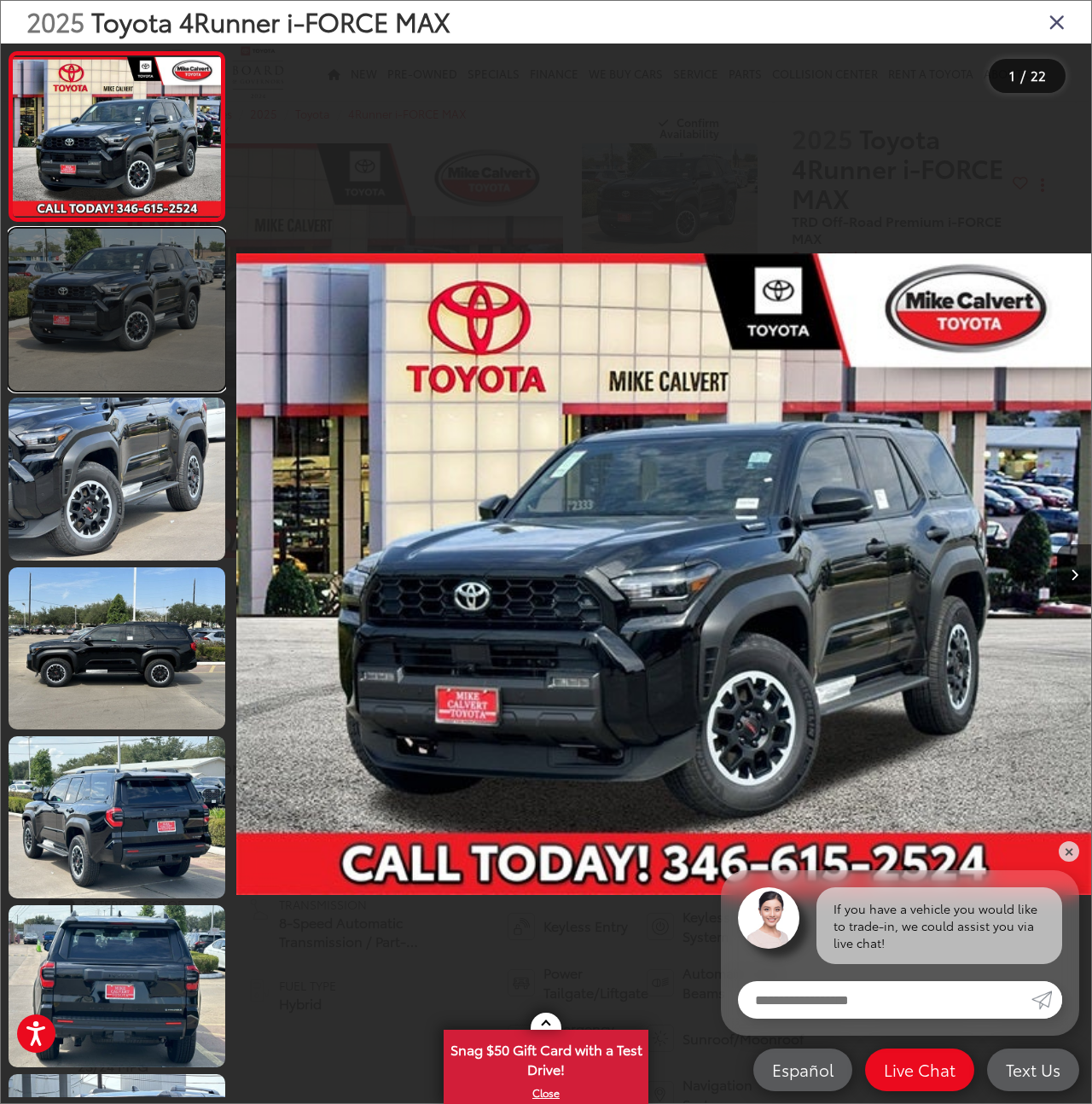
click at [147, 338] on link at bounding box center [117, 310] width 217 height 162
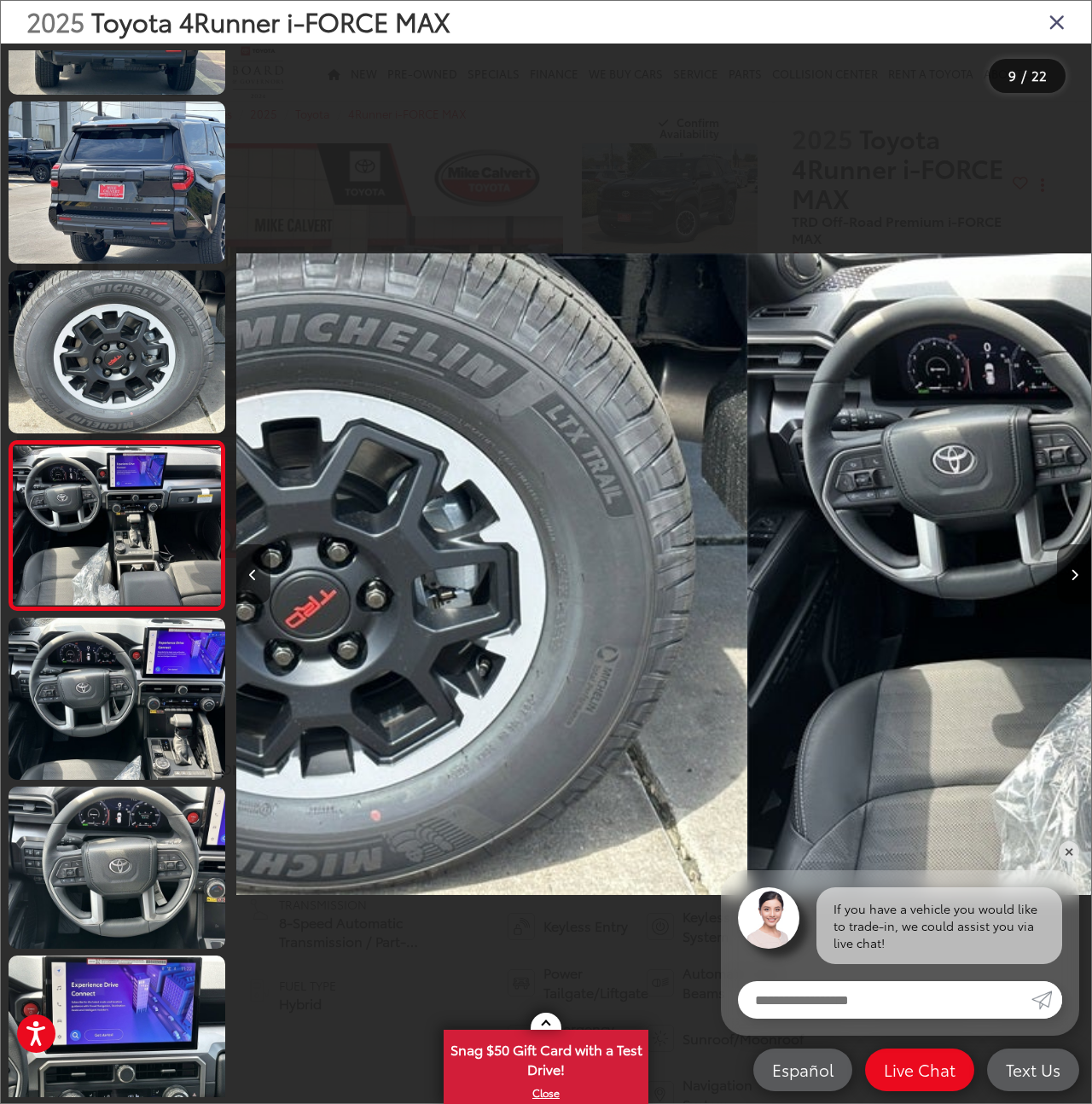
scroll to position [966, 0]
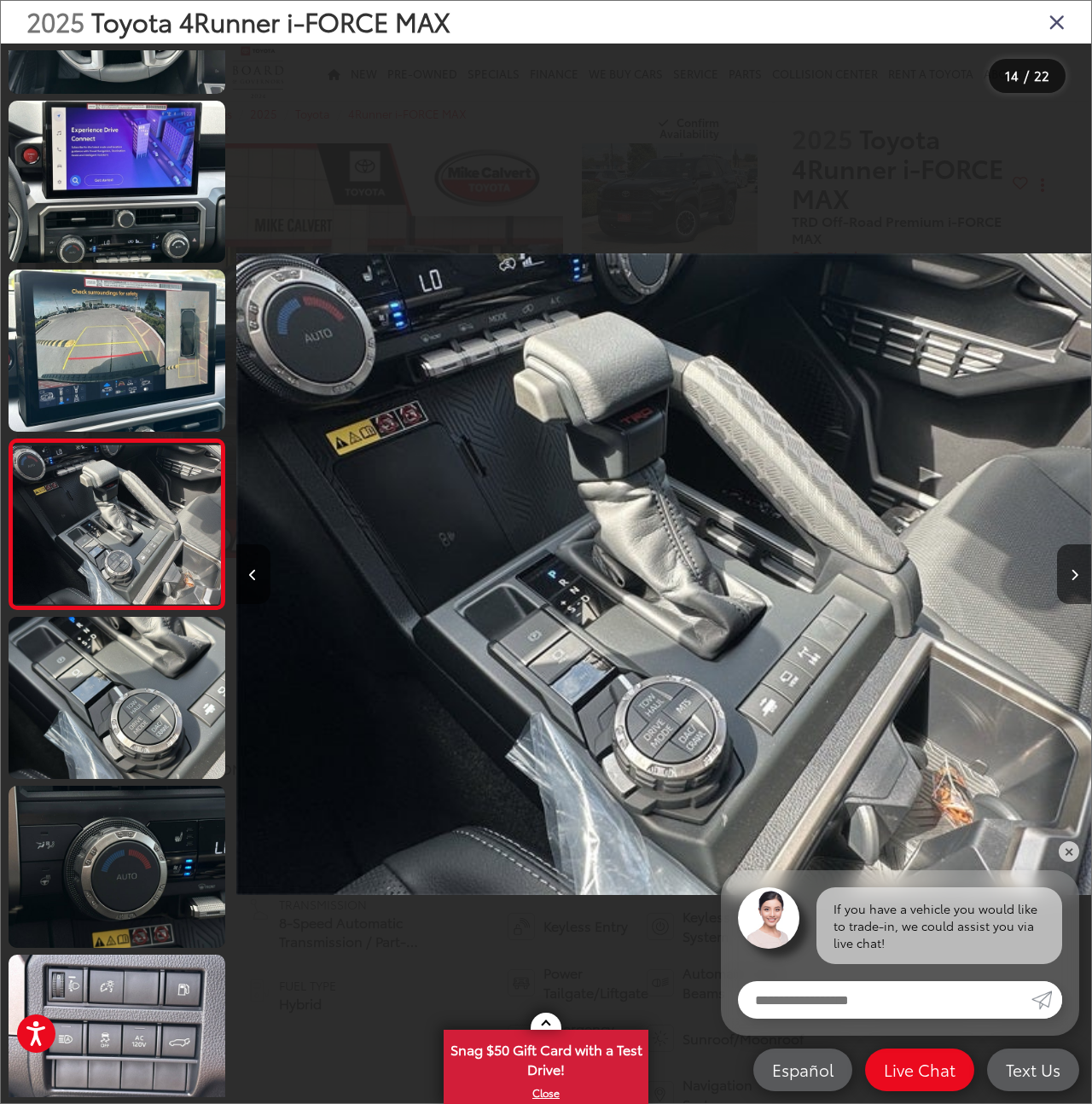
click at [1055, 21] on icon "Close gallery" at bounding box center [1057, 21] width 17 height 22
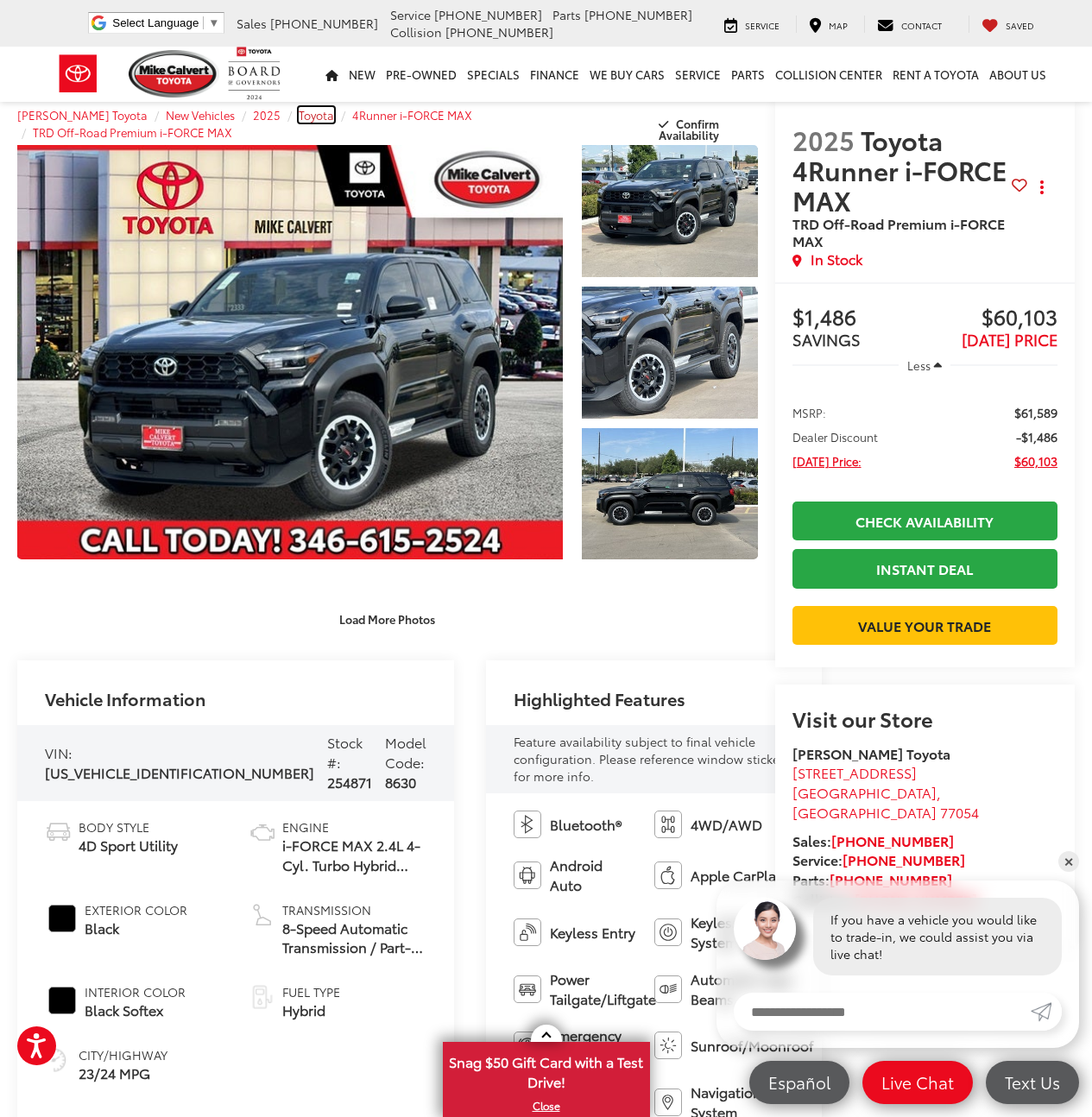
click at [299, 119] on span "Toyota" at bounding box center [316, 115] width 35 height 16
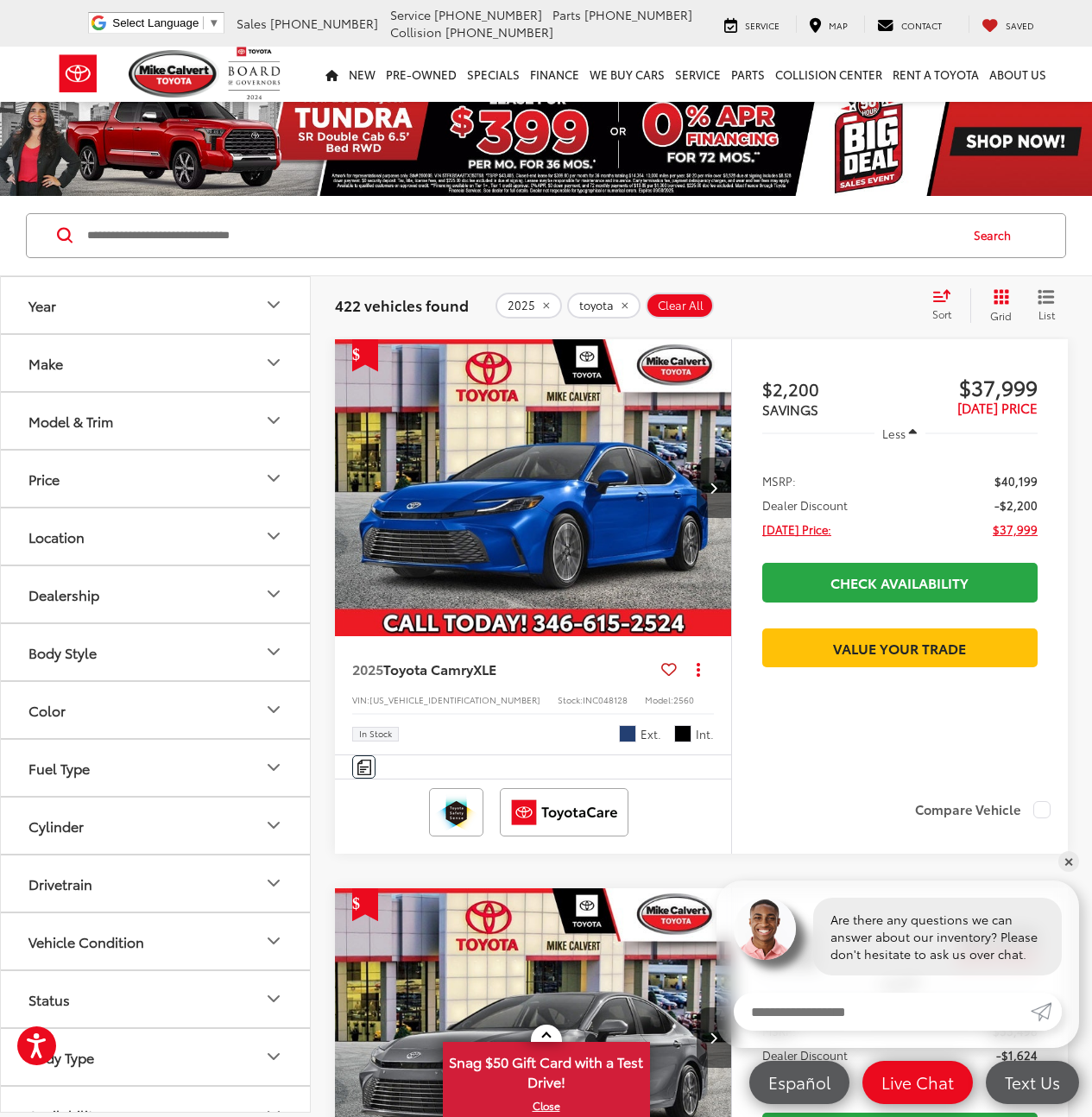
click at [135, 426] on button "Model & Trim" at bounding box center [156, 420] width 311 height 56
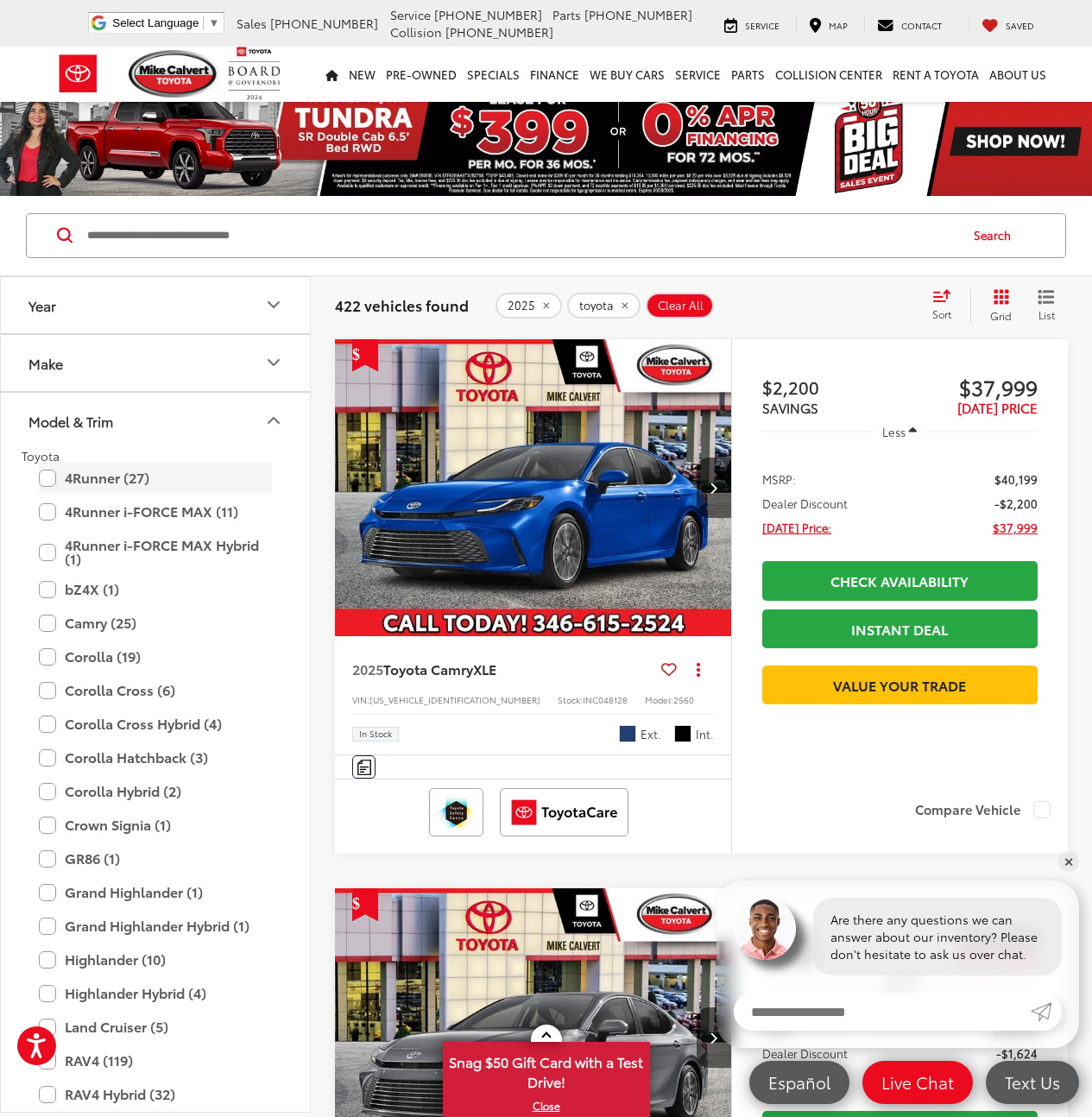
click at [124, 483] on label "4Runner (27)" at bounding box center [155, 477] width 233 height 30
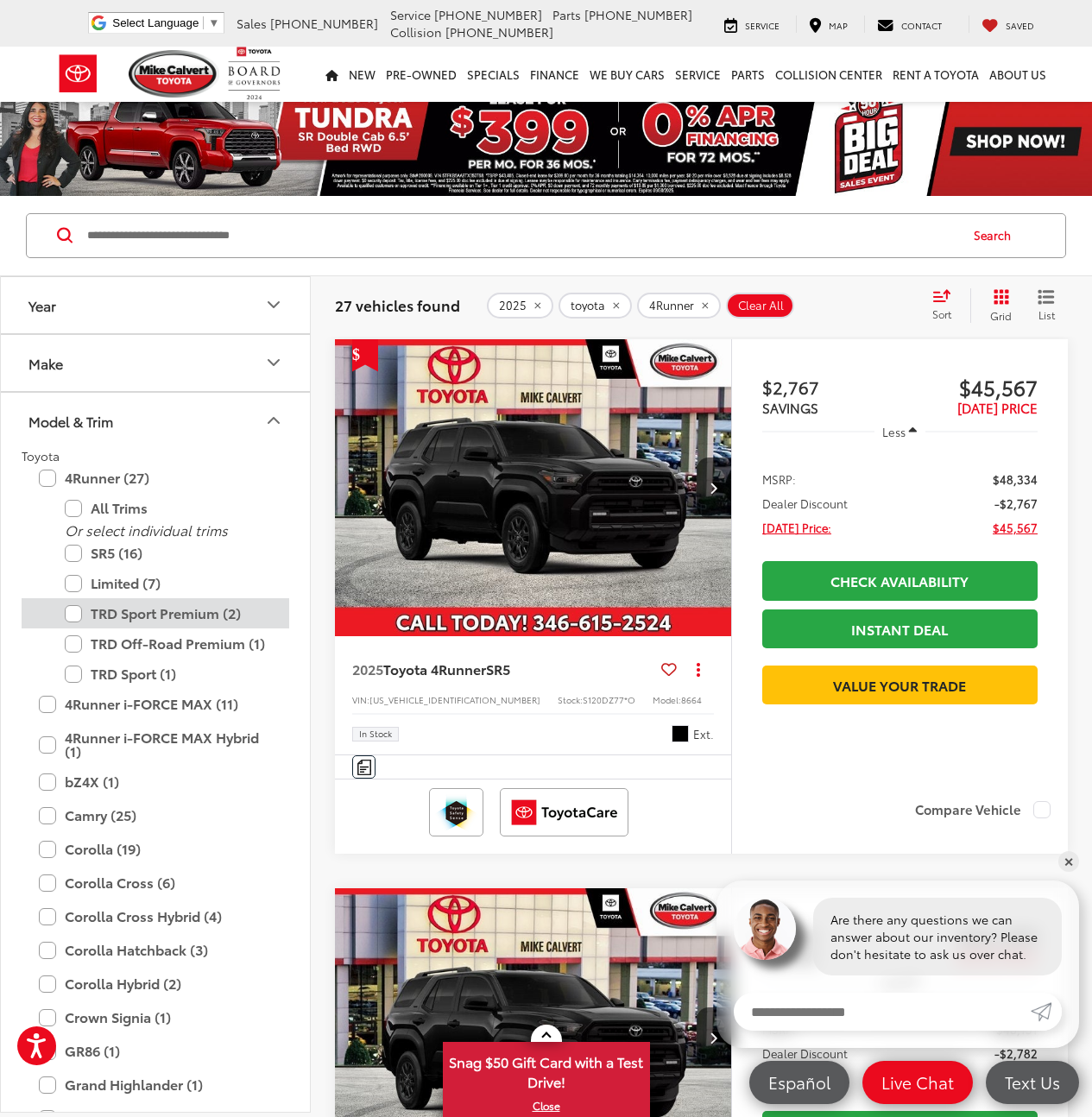
click at [142, 619] on label "TRD Sport Premium (2)" at bounding box center [168, 613] width 207 height 30
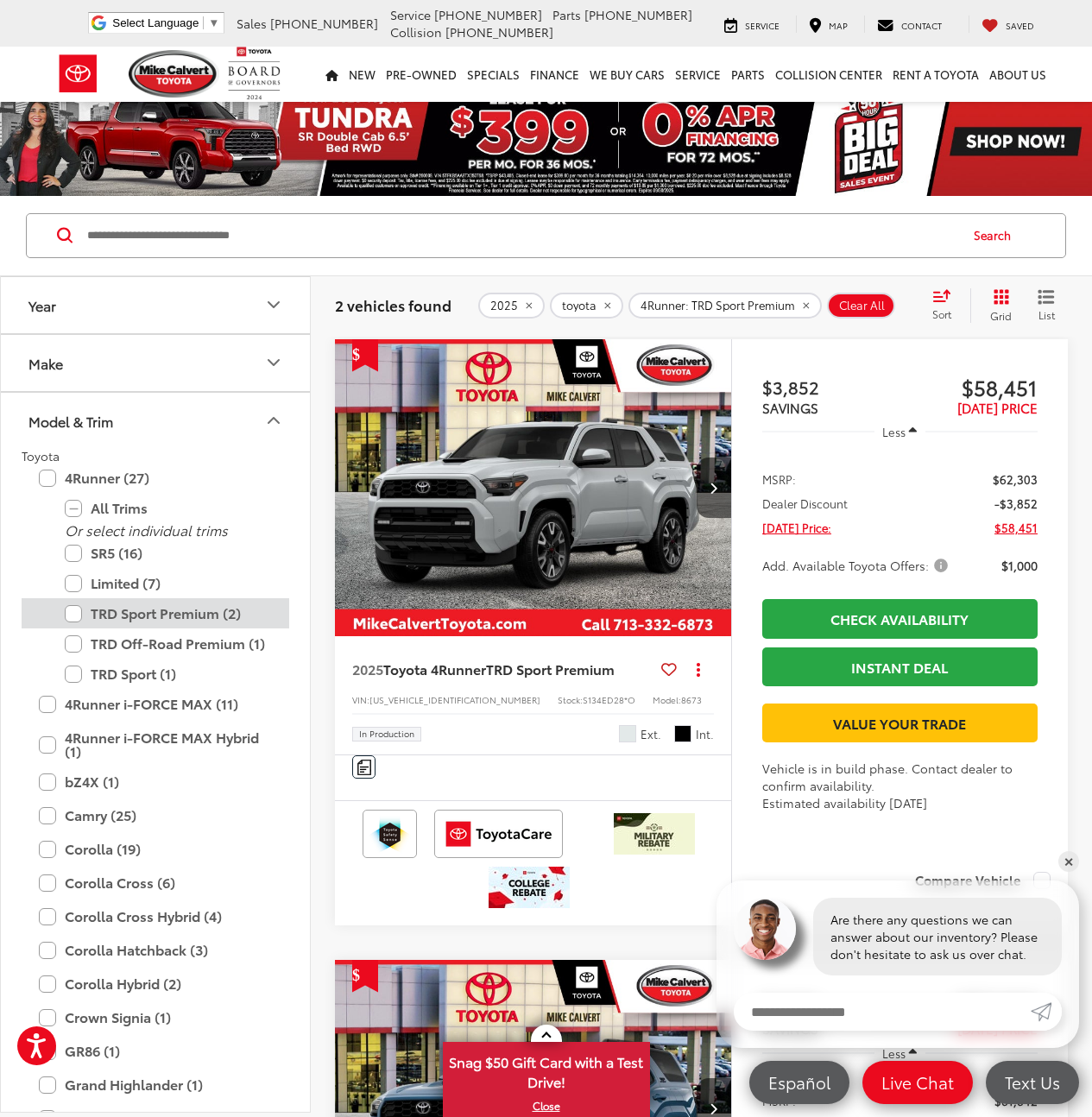
click at [142, 619] on label "TRD Sport Premium (2)" at bounding box center [168, 613] width 207 height 30
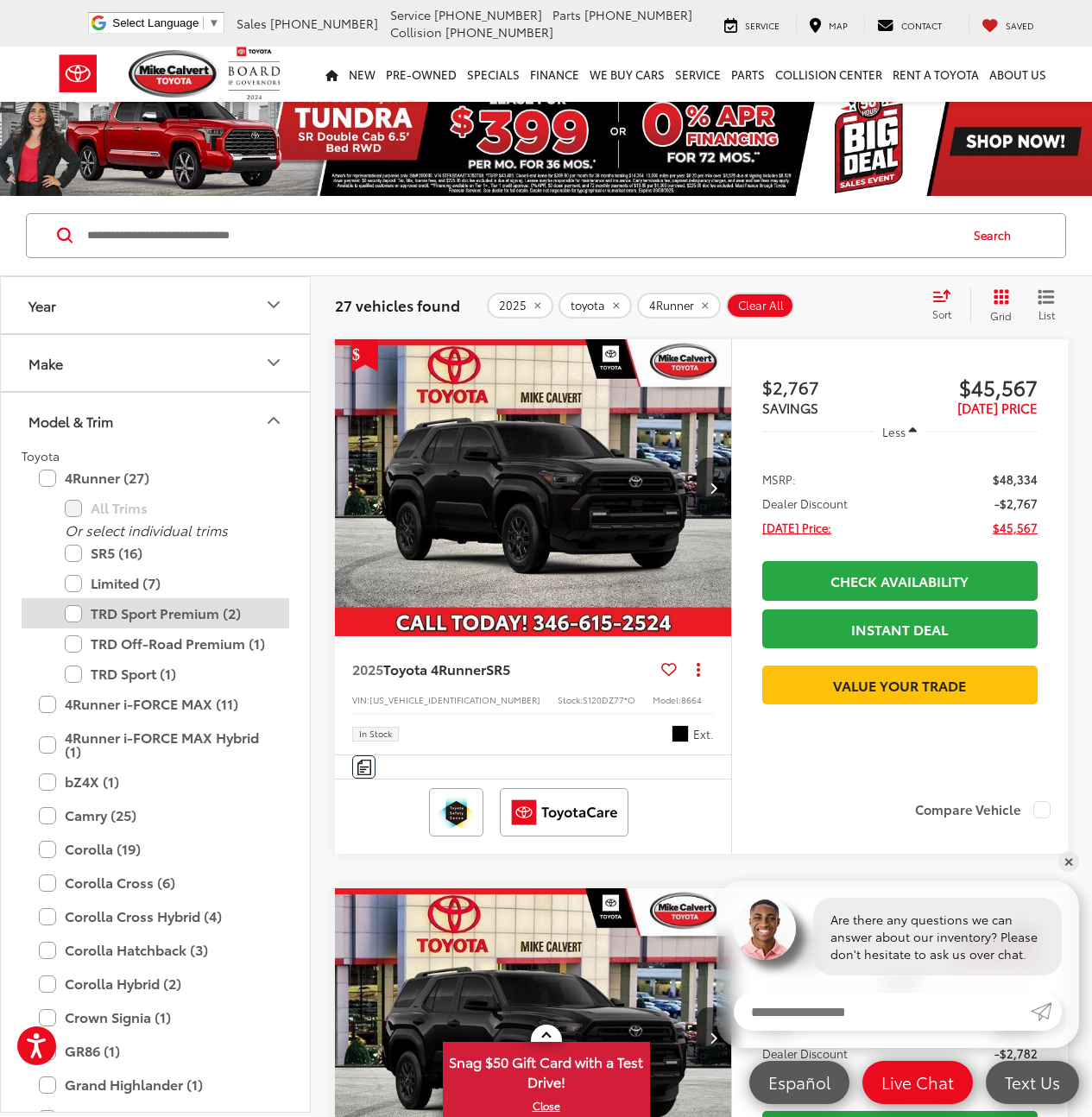
click at [205, 618] on label "TRD Sport Premium (2)" at bounding box center [168, 613] width 207 height 30
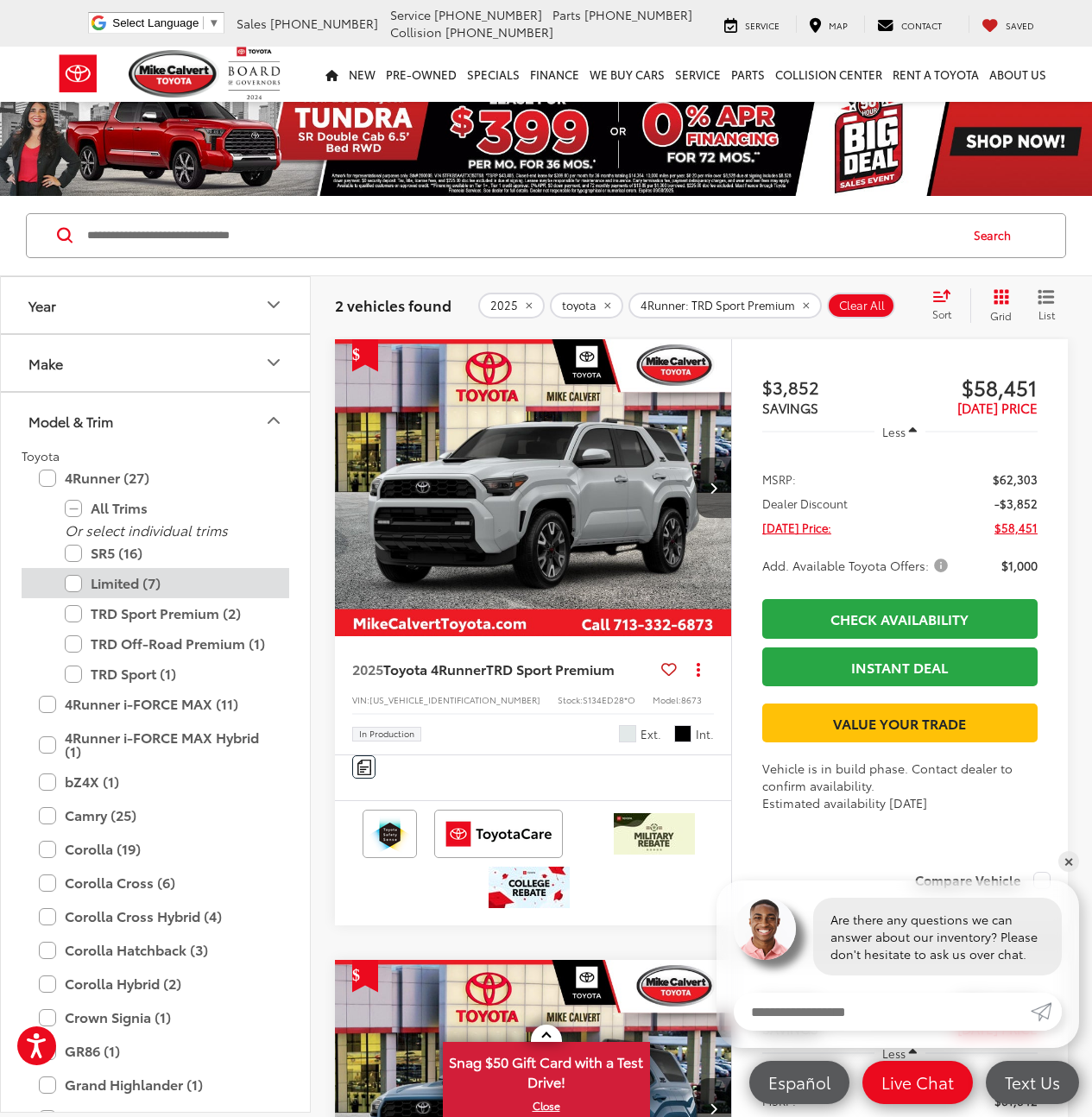
click at [130, 586] on label "Limited (7)" at bounding box center [168, 583] width 207 height 30
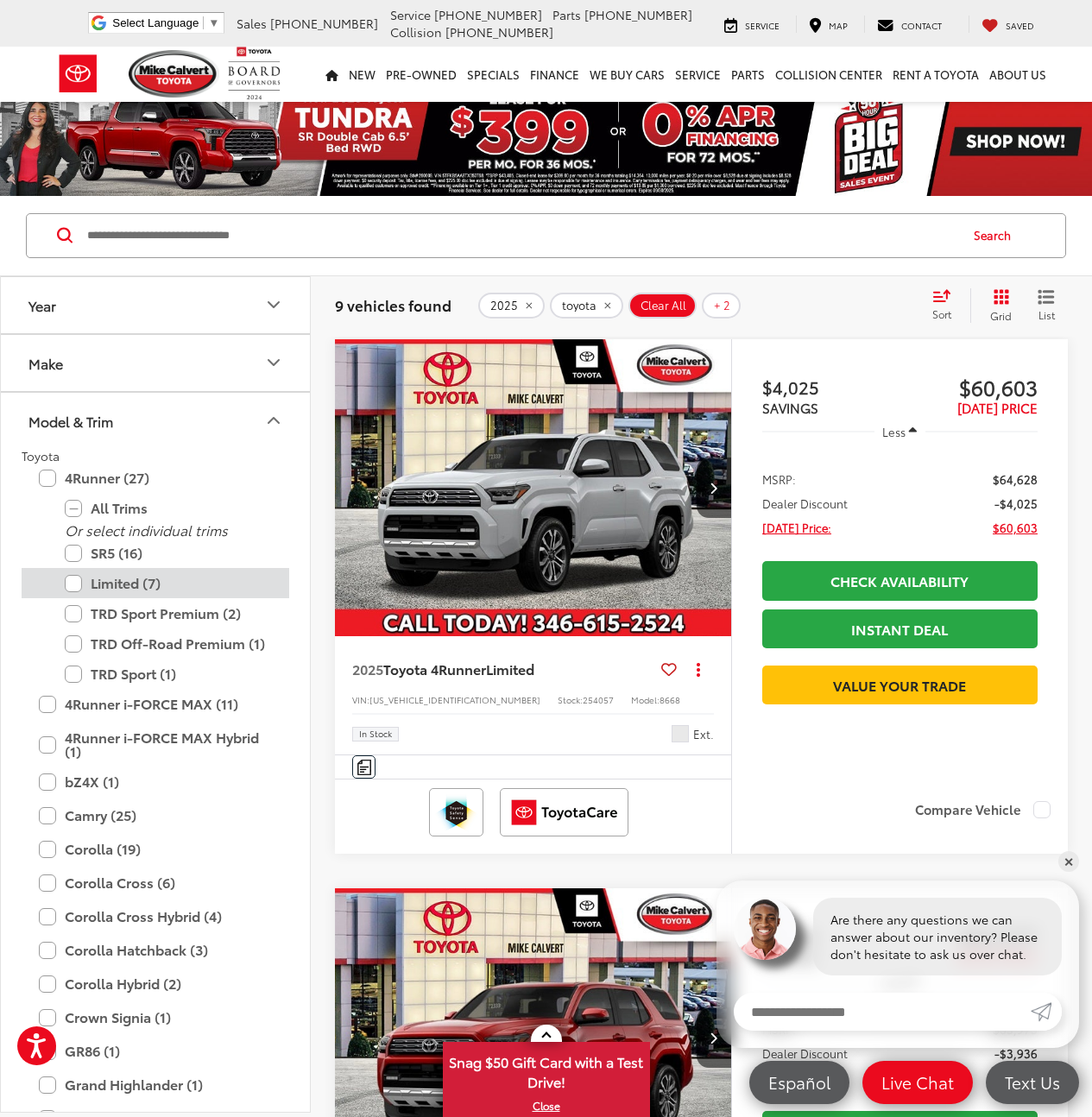
click at [121, 581] on label "Limited (7)" at bounding box center [168, 583] width 207 height 30
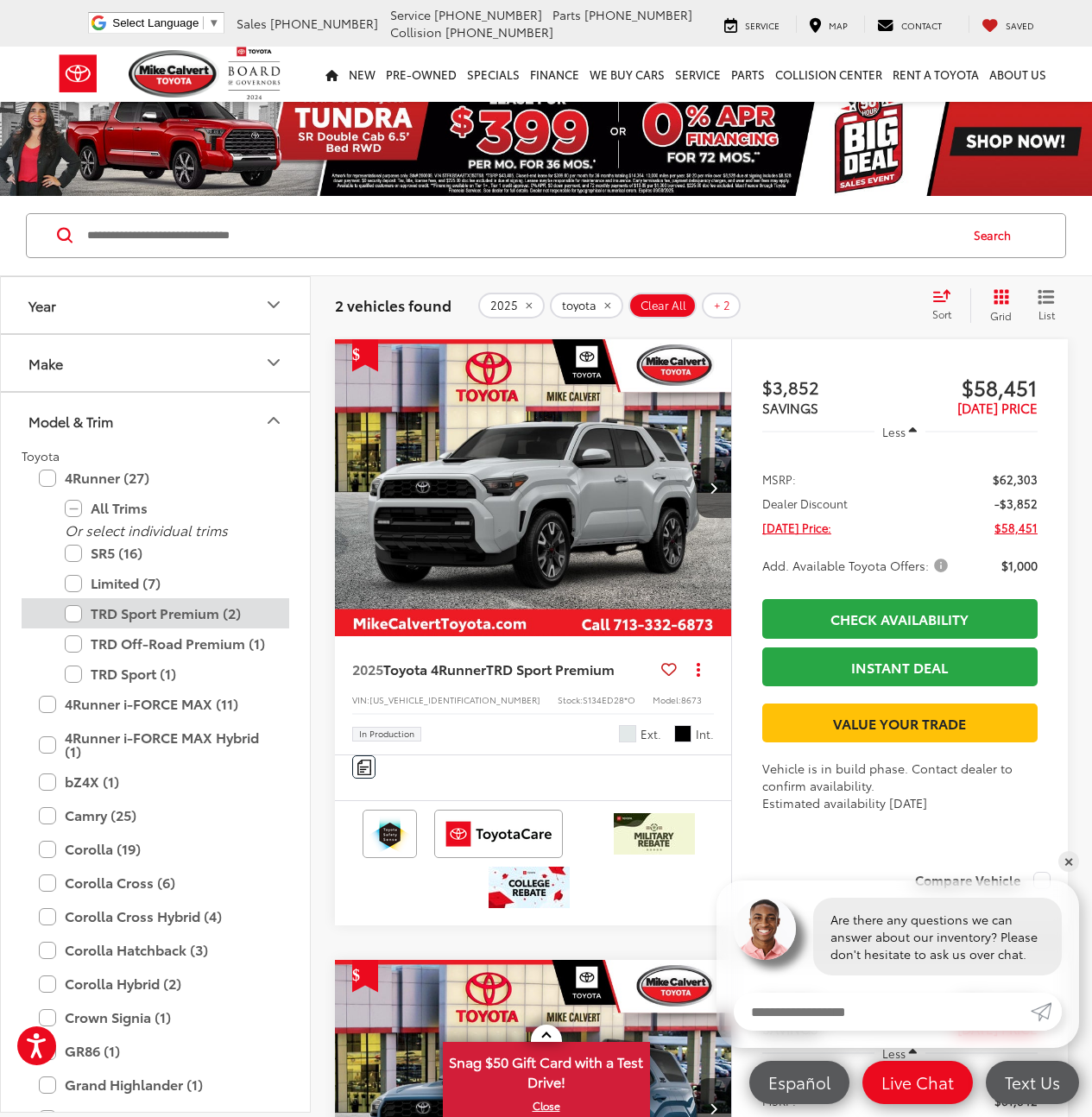
click at [204, 619] on label "TRD Sport Premium (2)" at bounding box center [168, 613] width 207 height 30
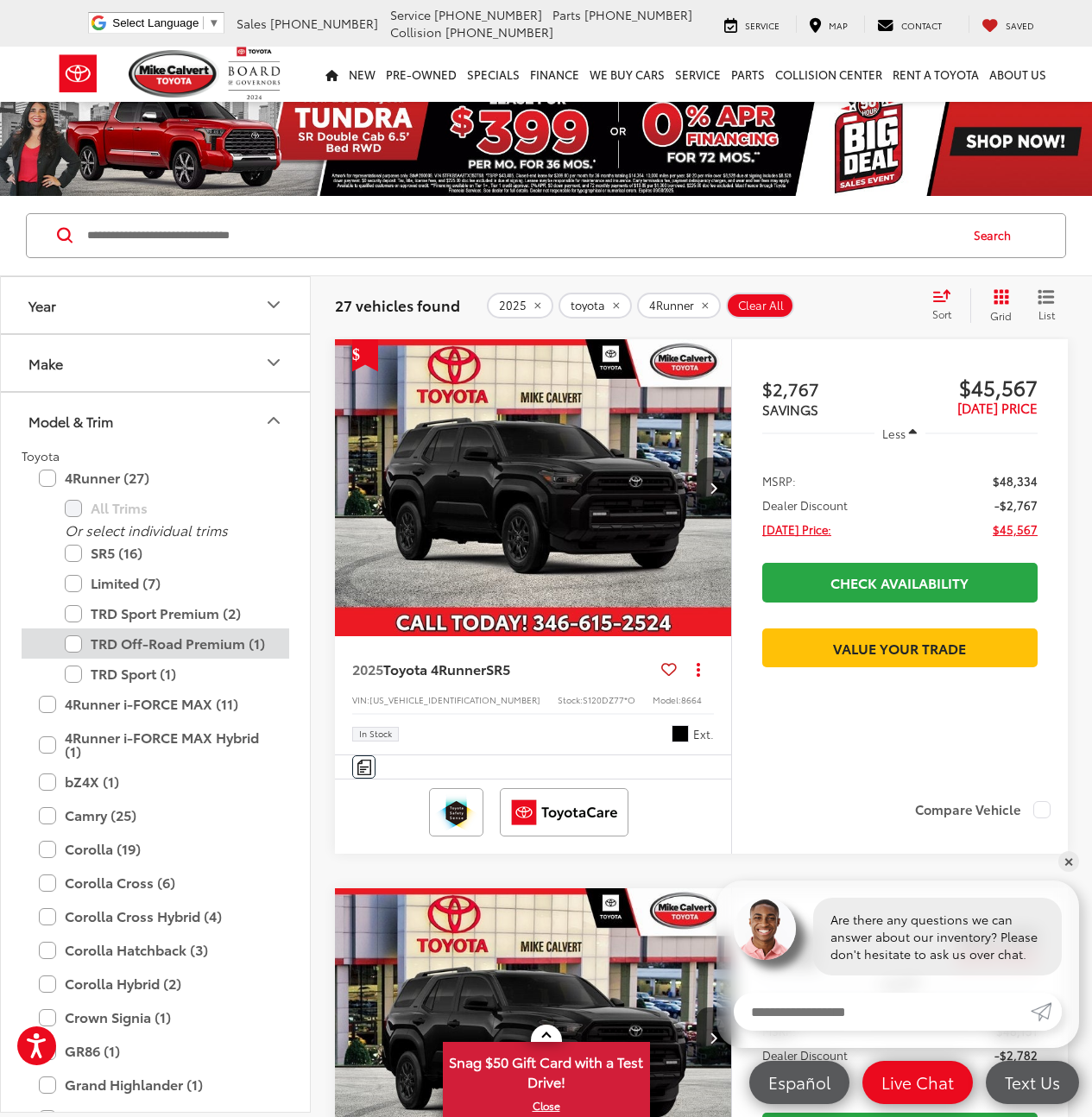
click at [209, 647] on label "TRD Off-Road Premium (1)" at bounding box center [168, 643] width 207 height 30
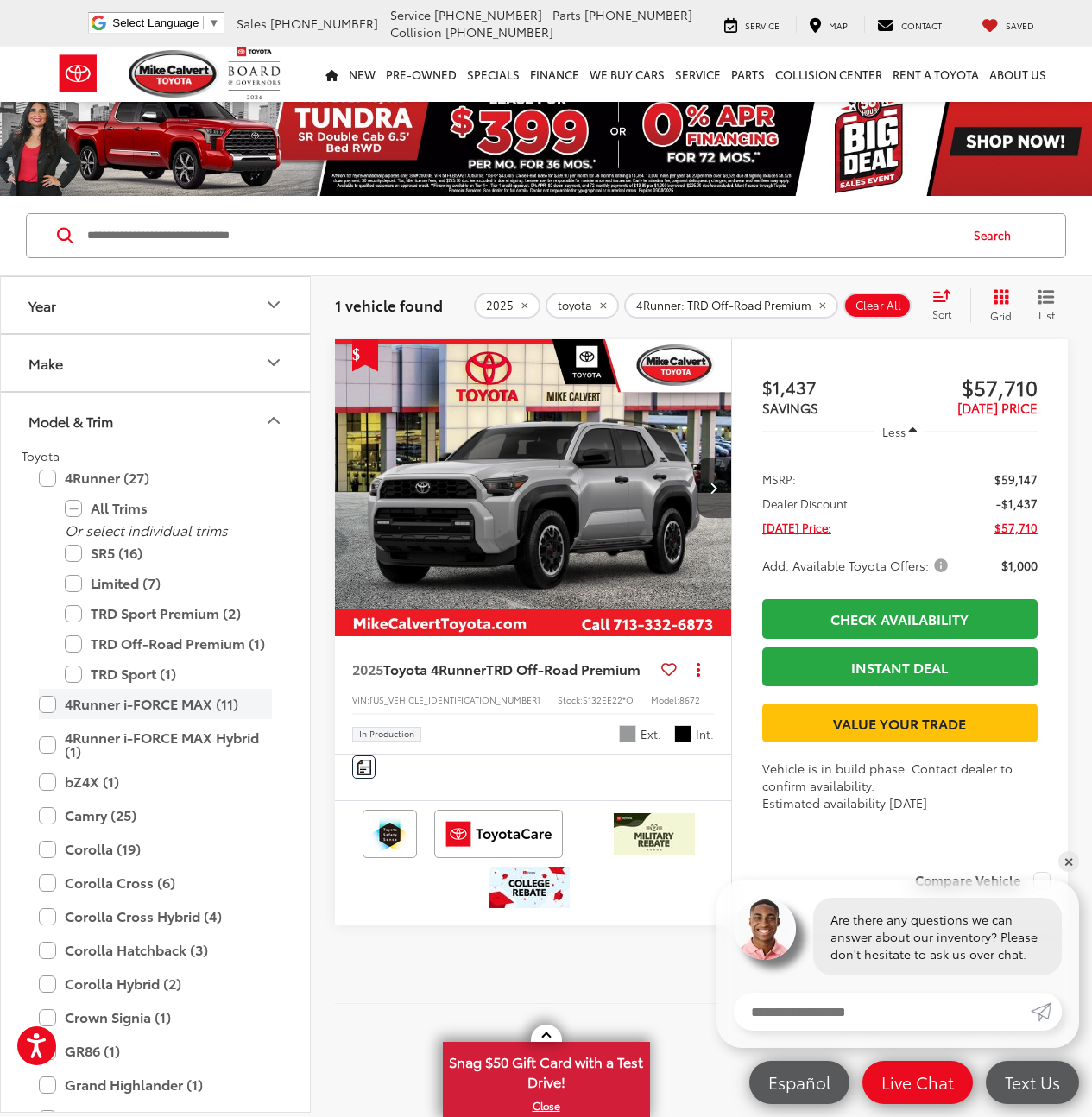
click at [215, 708] on label "4Runner i-FORCE MAX (11)" at bounding box center [155, 704] width 233 height 30
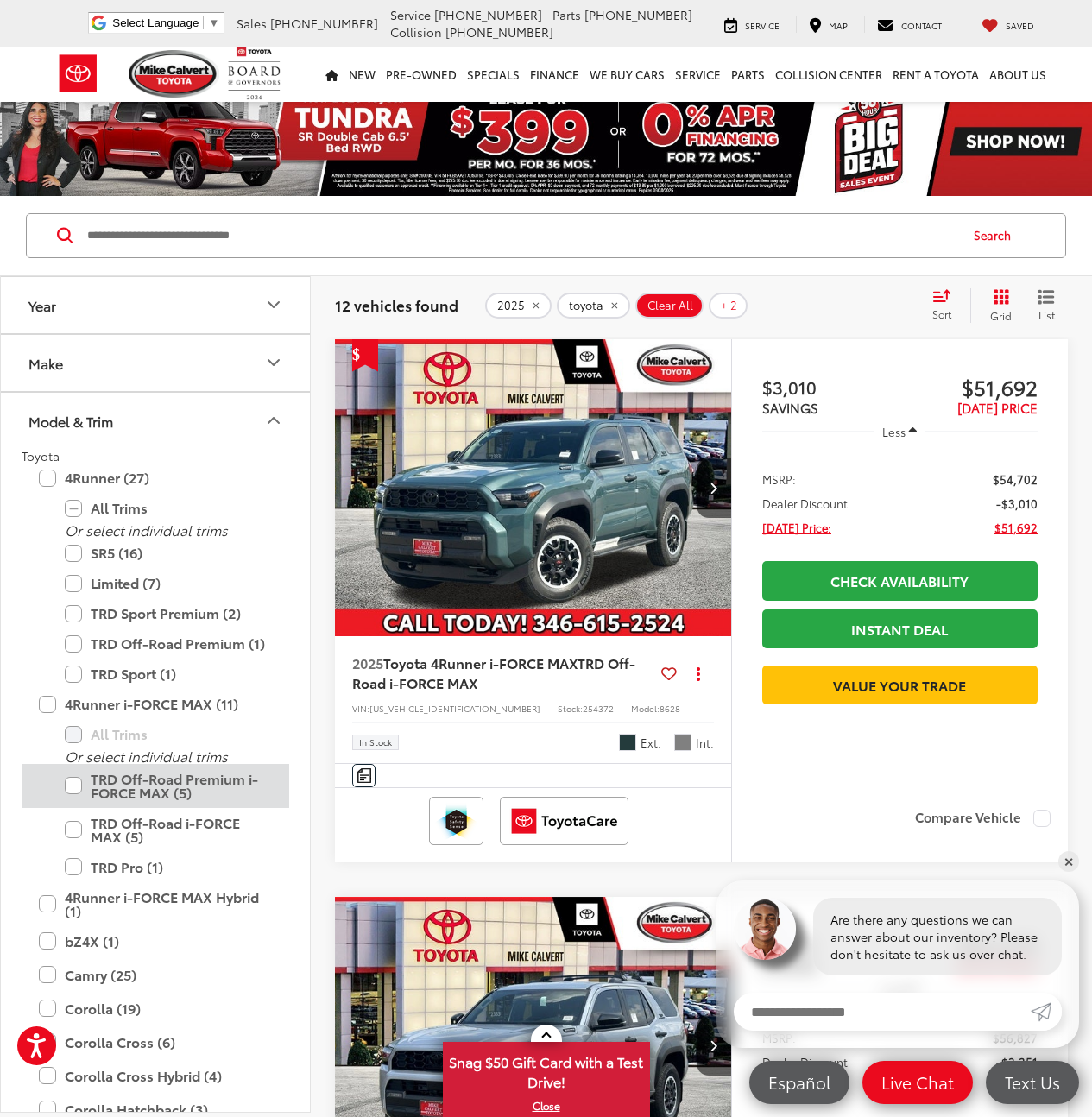
click at [199, 798] on label "TRD Off-Road Premium i-FORCE MAX (5)" at bounding box center [168, 786] width 207 height 44
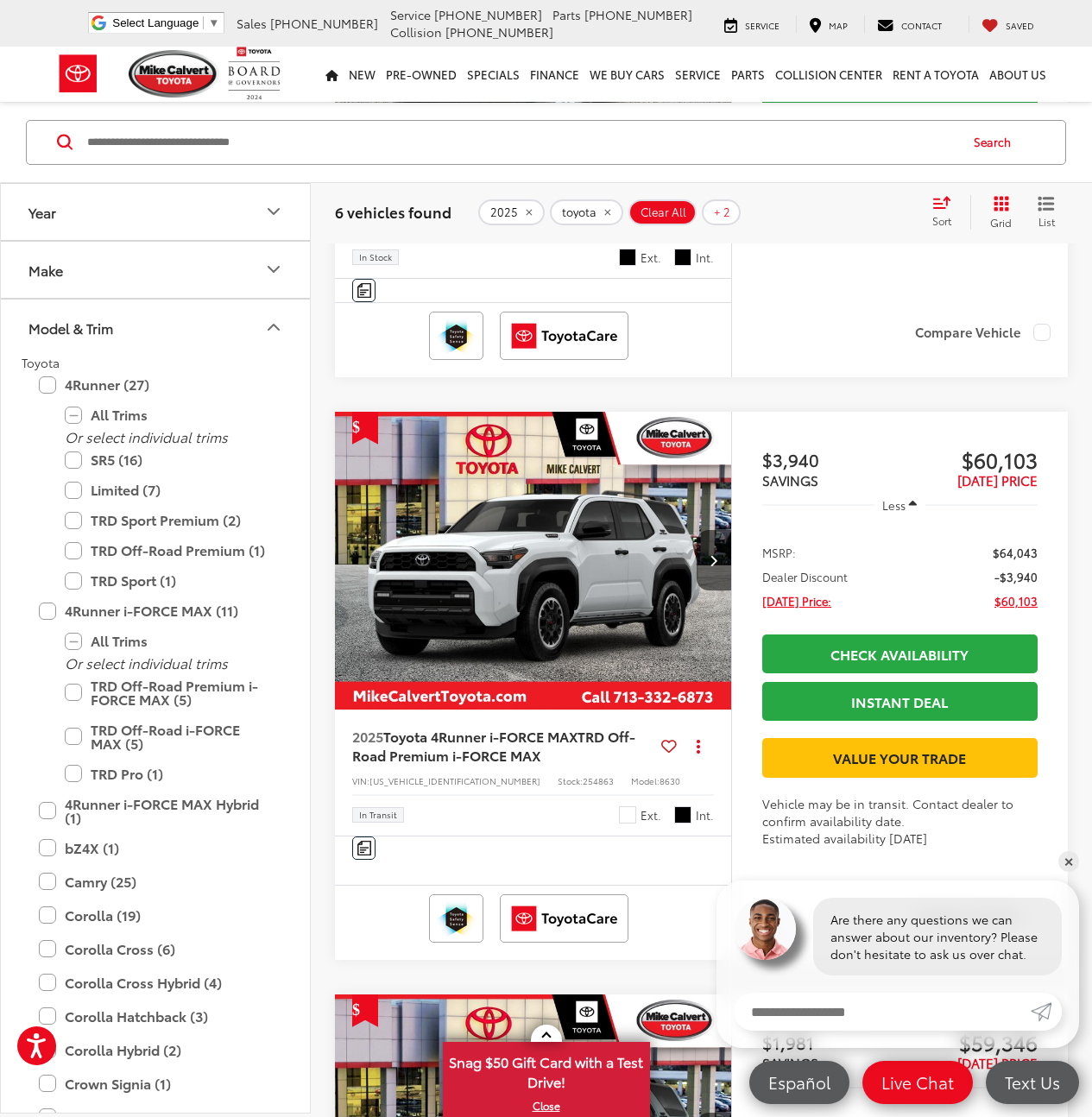
scroll to position [1612, 0]
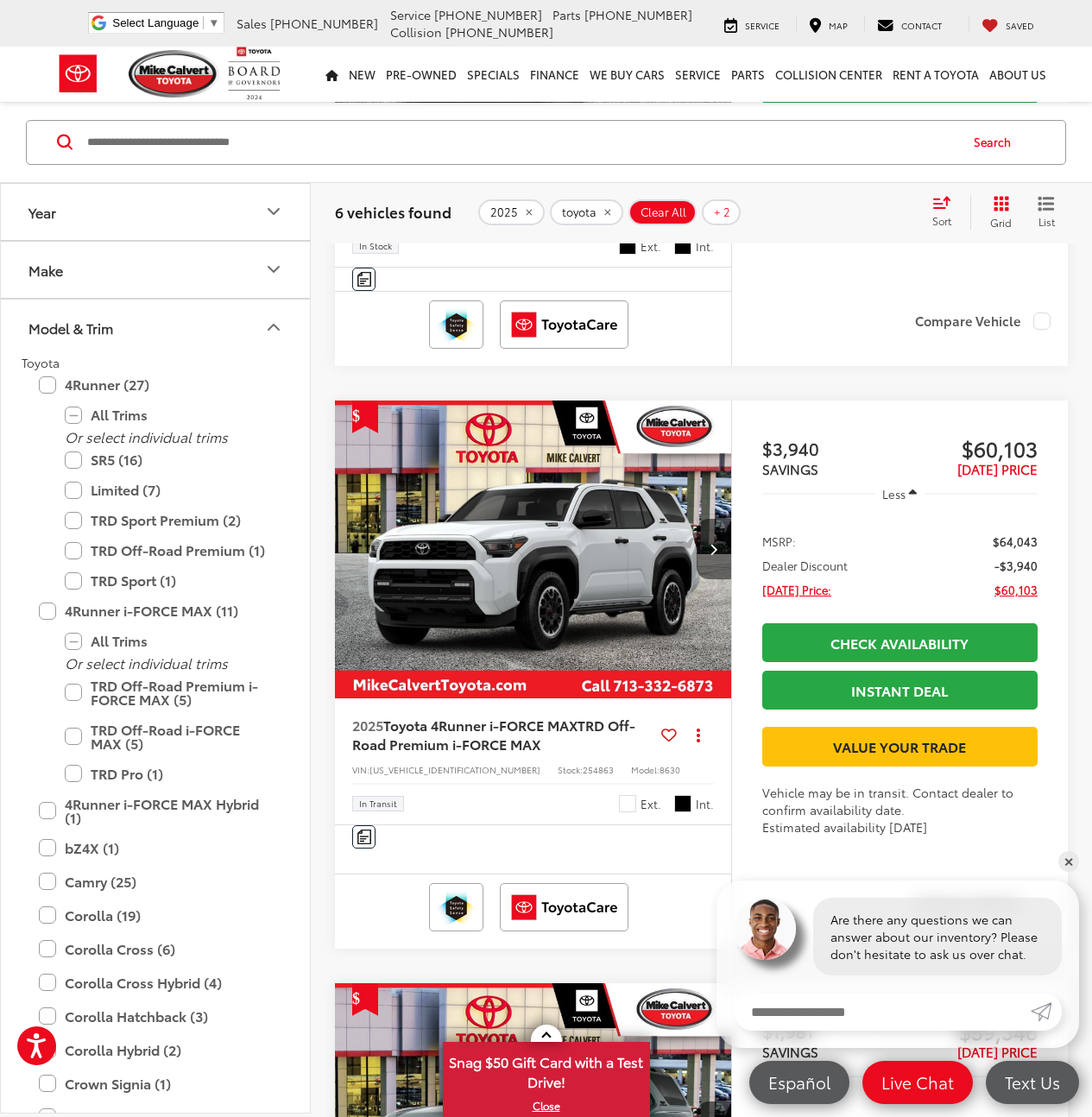
click at [723, 579] on button "Next image" at bounding box center [714, 549] width 35 height 60
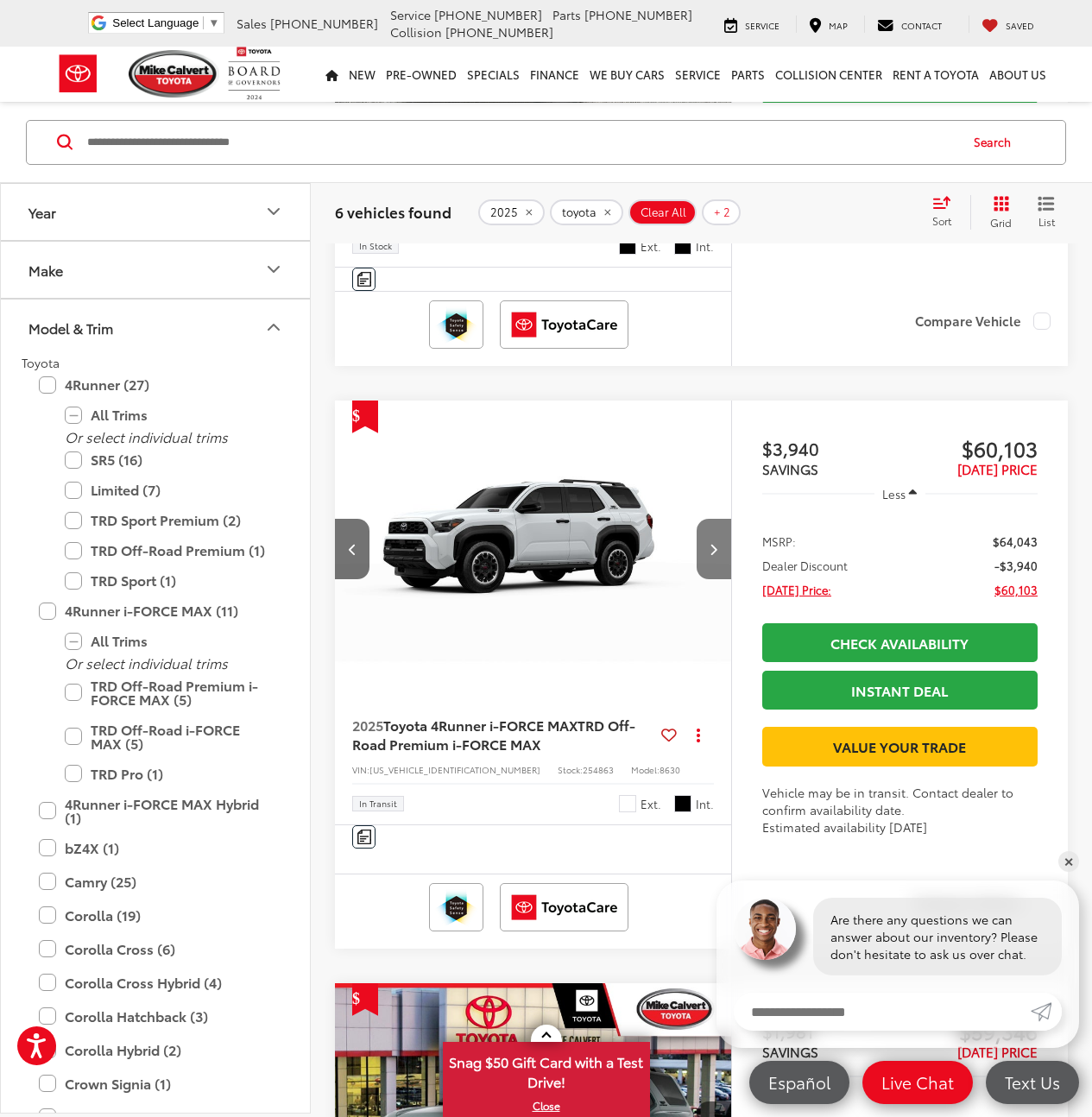
click at [723, 579] on button "Next image" at bounding box center [714, 549] width 35 height 60
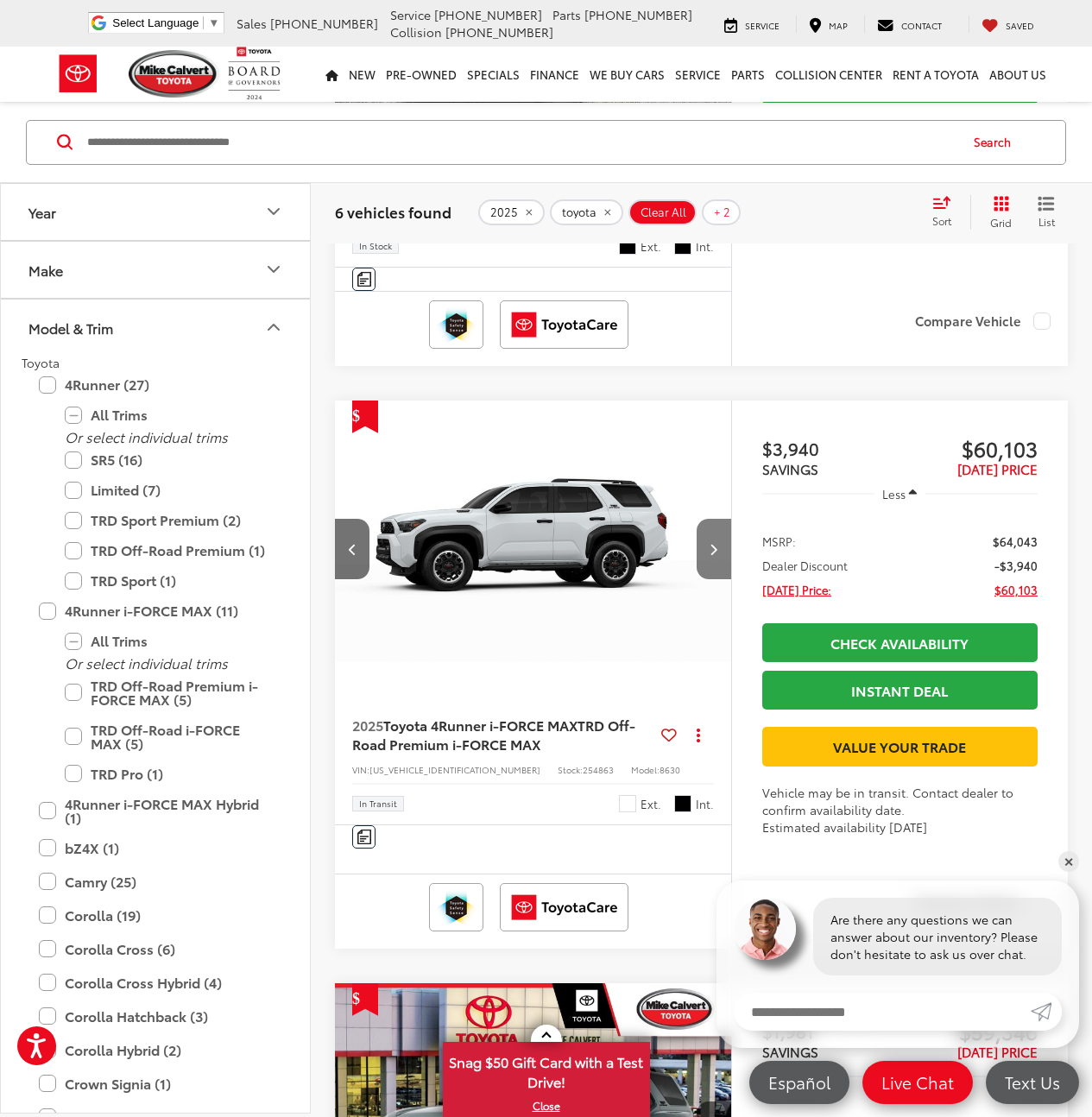
click at [723, 579] on button "Next image" at bounding box center [714, 549] width 35 height 60
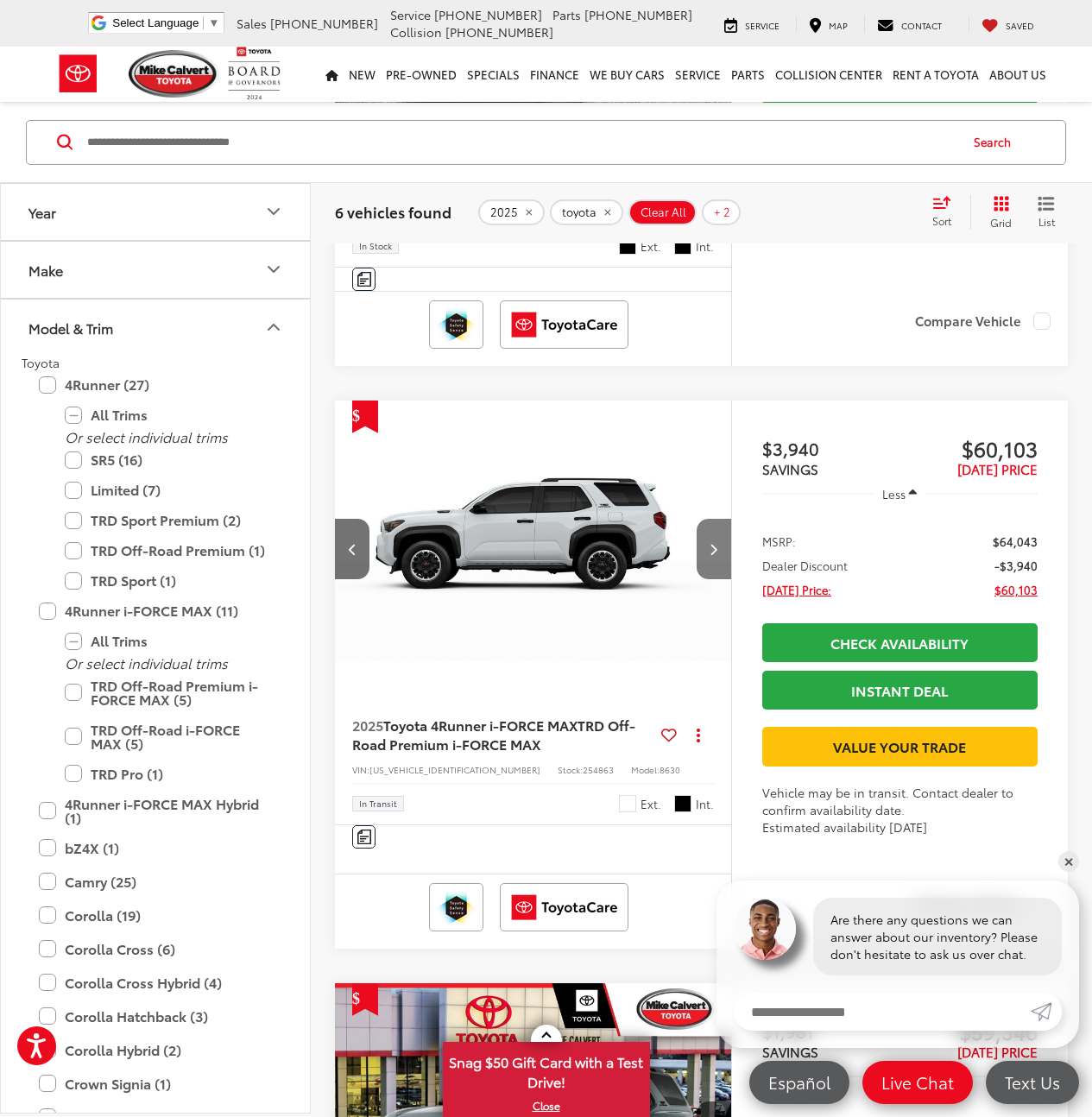
click at [723, 579] on button "Next image" at bounding box center [714, 549] width 35 height 60
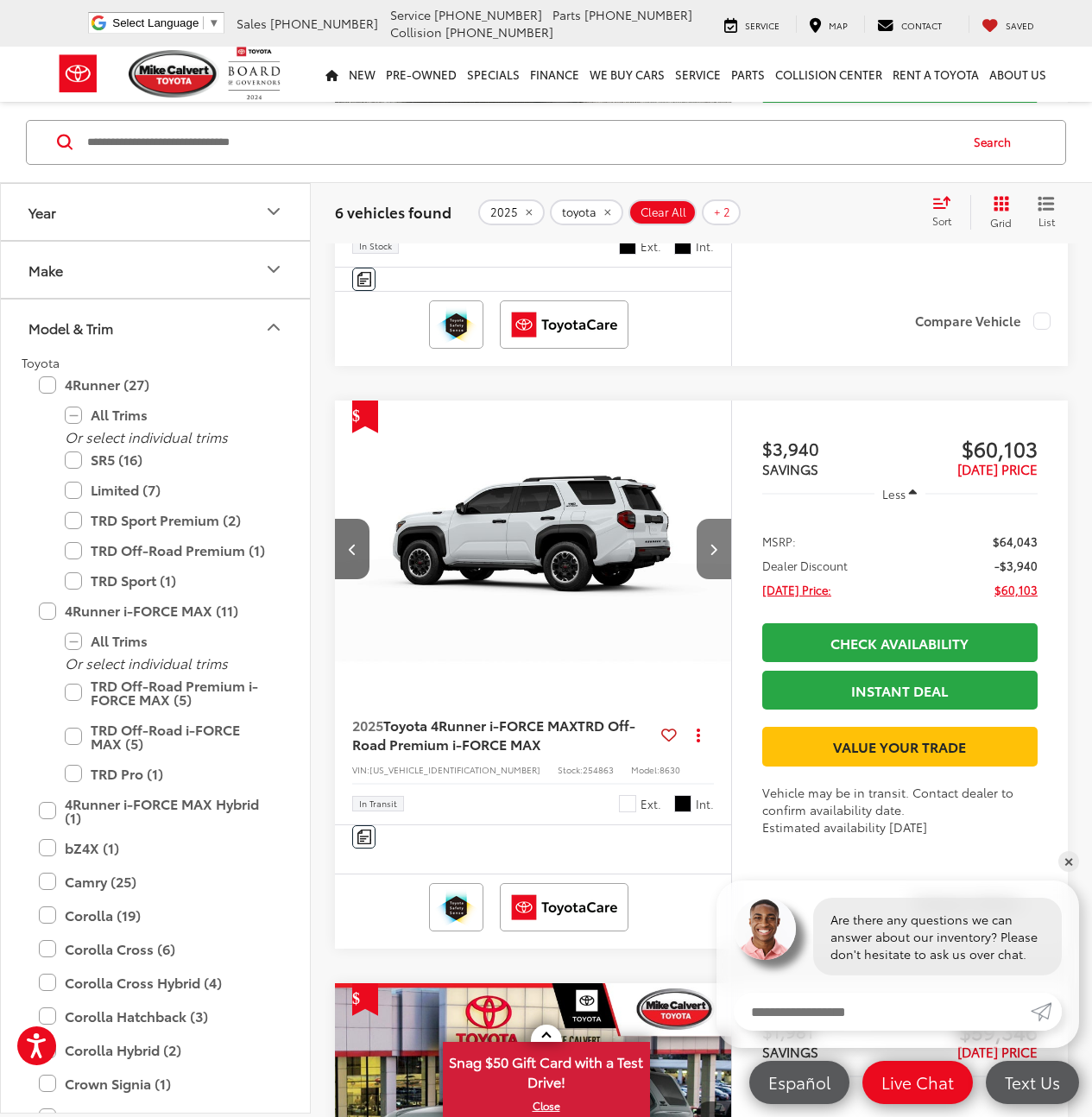
click at [723, 579] on button "Next image" at bounding box center [714, 549] width 35 height 60
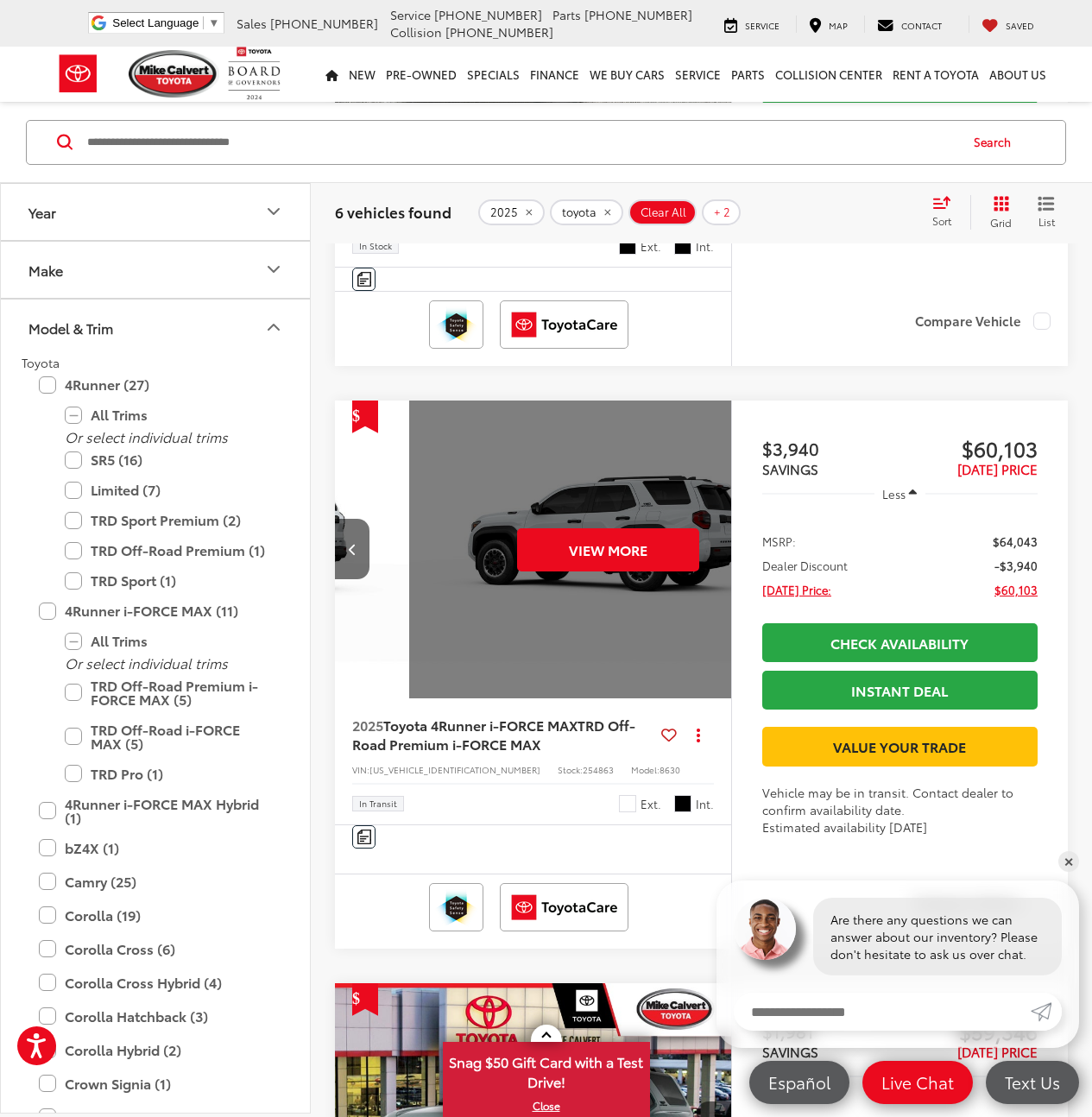
scroll to position [0, 1993]
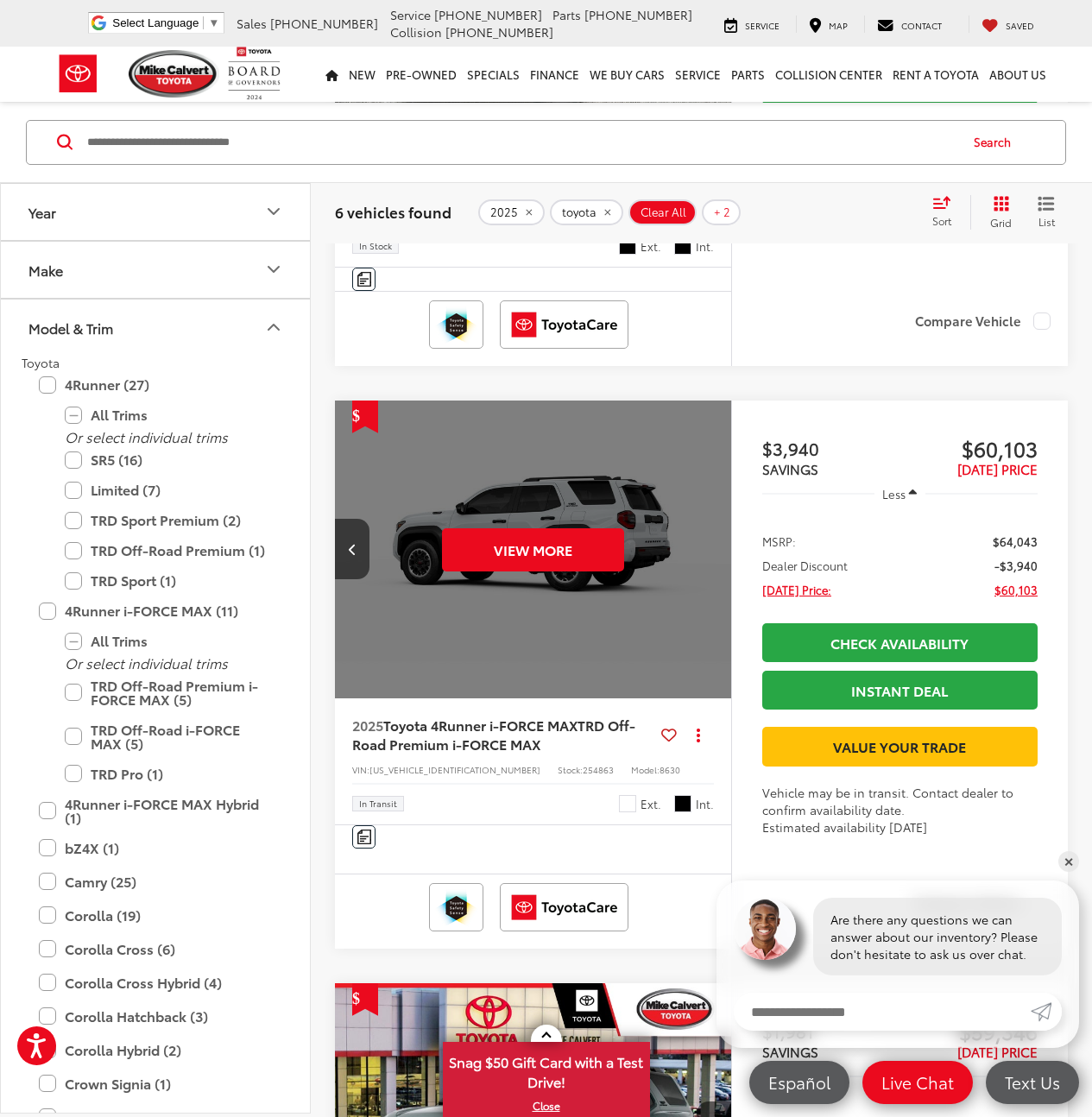
click at [604, 699] on div "View More" at bounding box center [533, 550] width 399 height 299
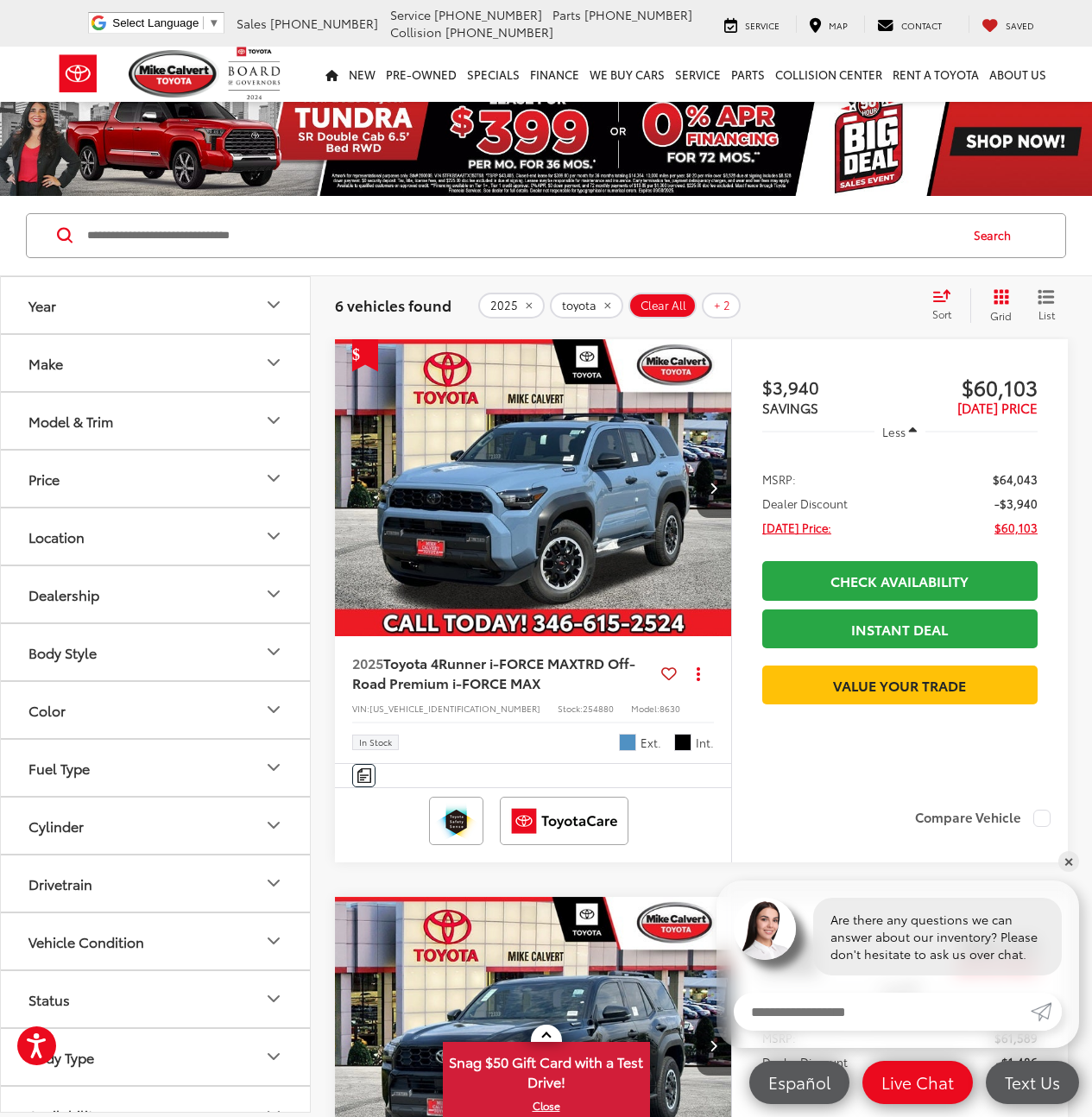
click at [212, 313] on button "Year" at bounding box center [156, 305] width 311 height 56
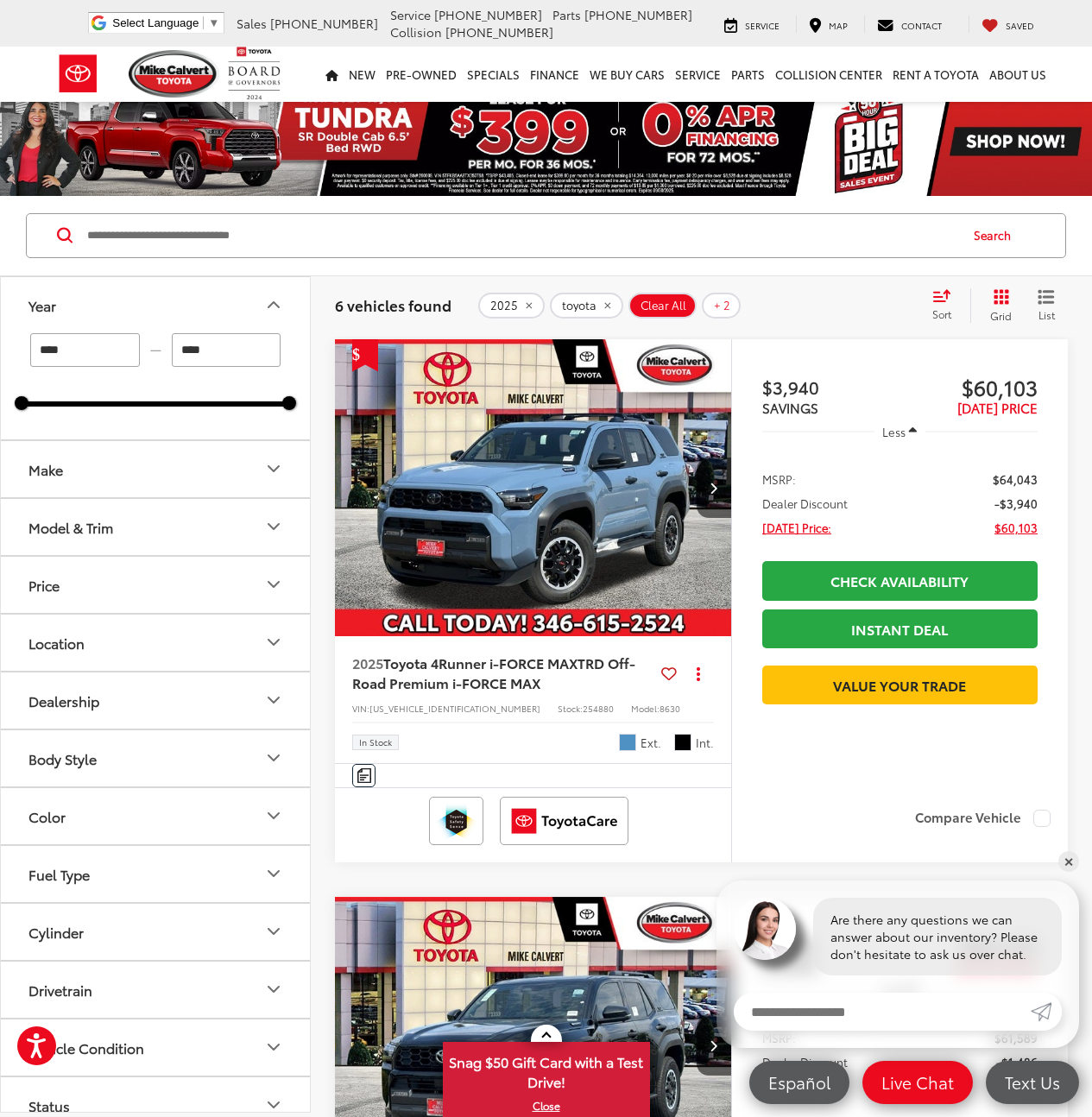
click at [212, 313] on button "Year" at bounding box center [156, 305] width 311 height 56
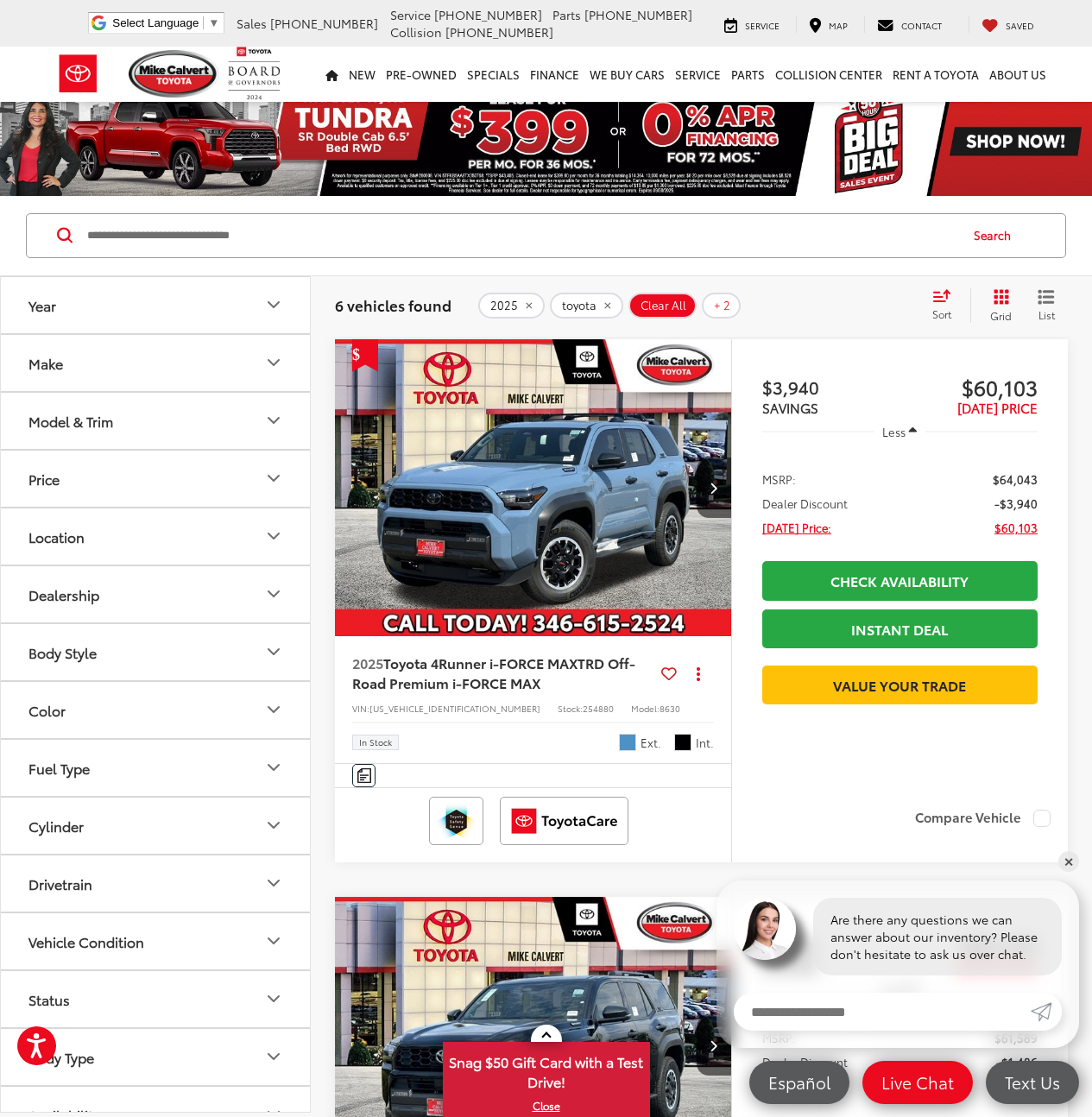
click at [198, 364] on button "Make" at bounding box center [156, 363] width 311 height 56
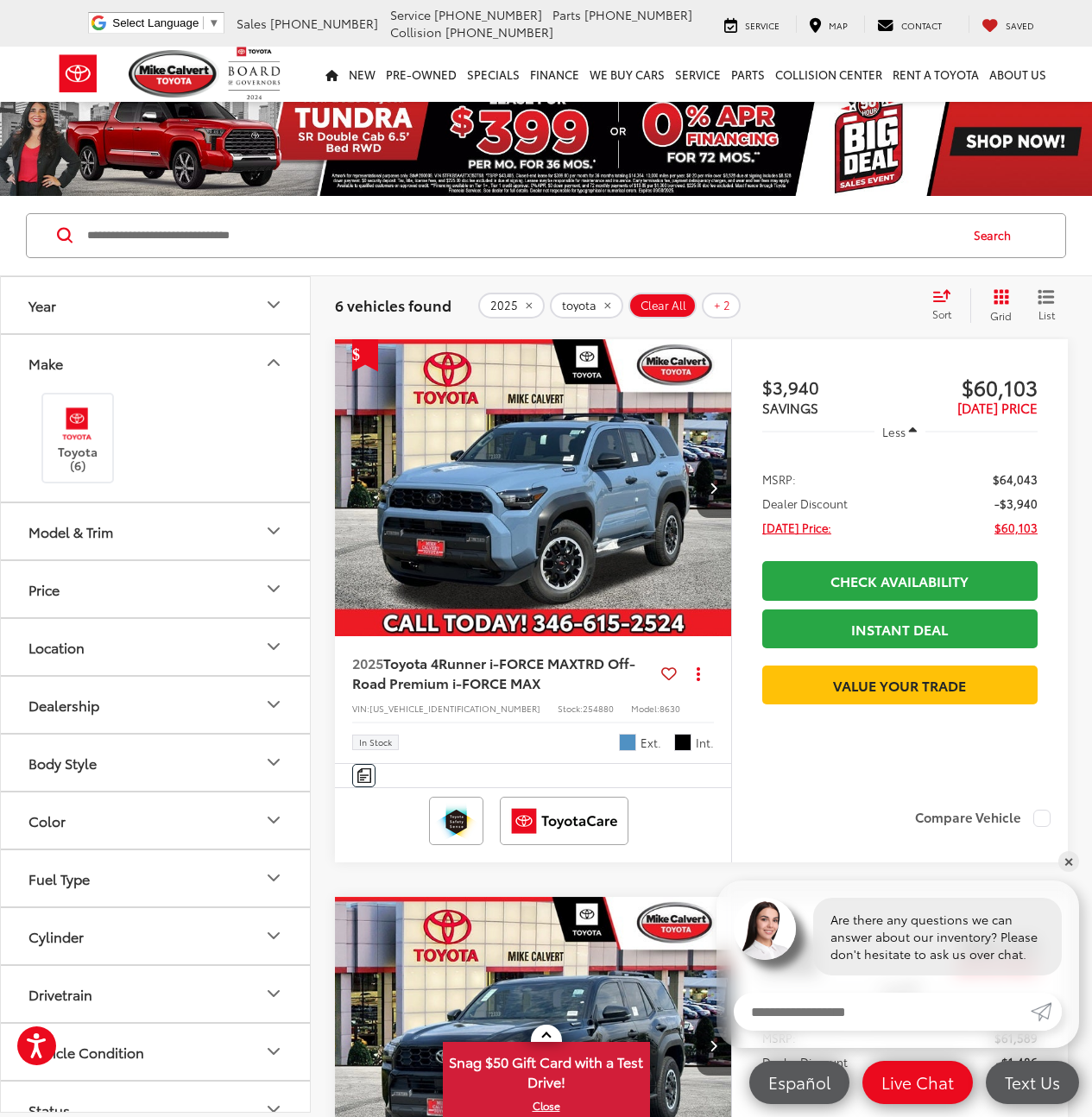
click at [129, 531] on button "Model & Trim" at bounding box center [156, 531] width 311 height 56
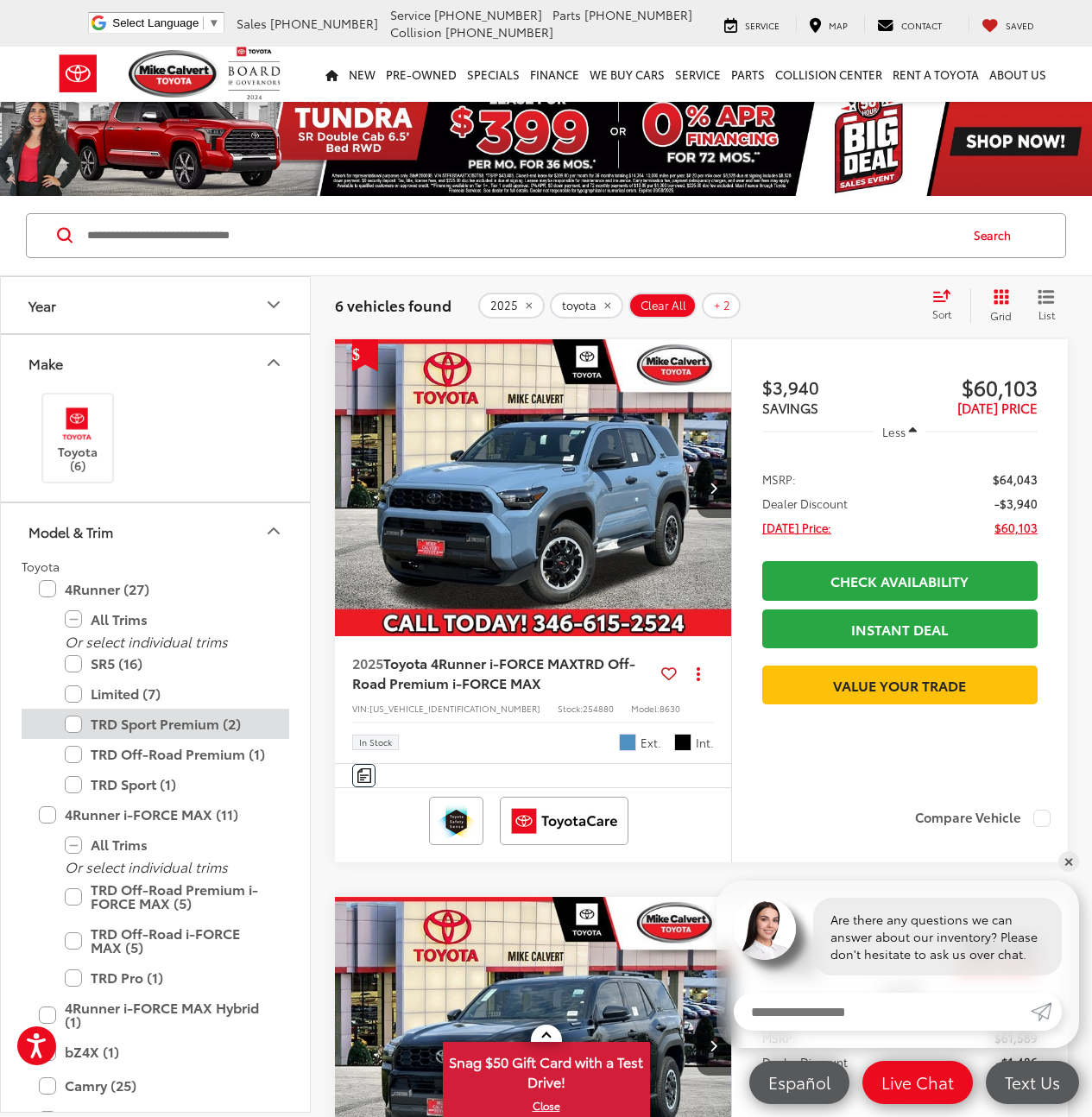
click at [206, 734] on label "TRD Sport Premium (2)" at bounding box center [168, 723] width 207 height 30
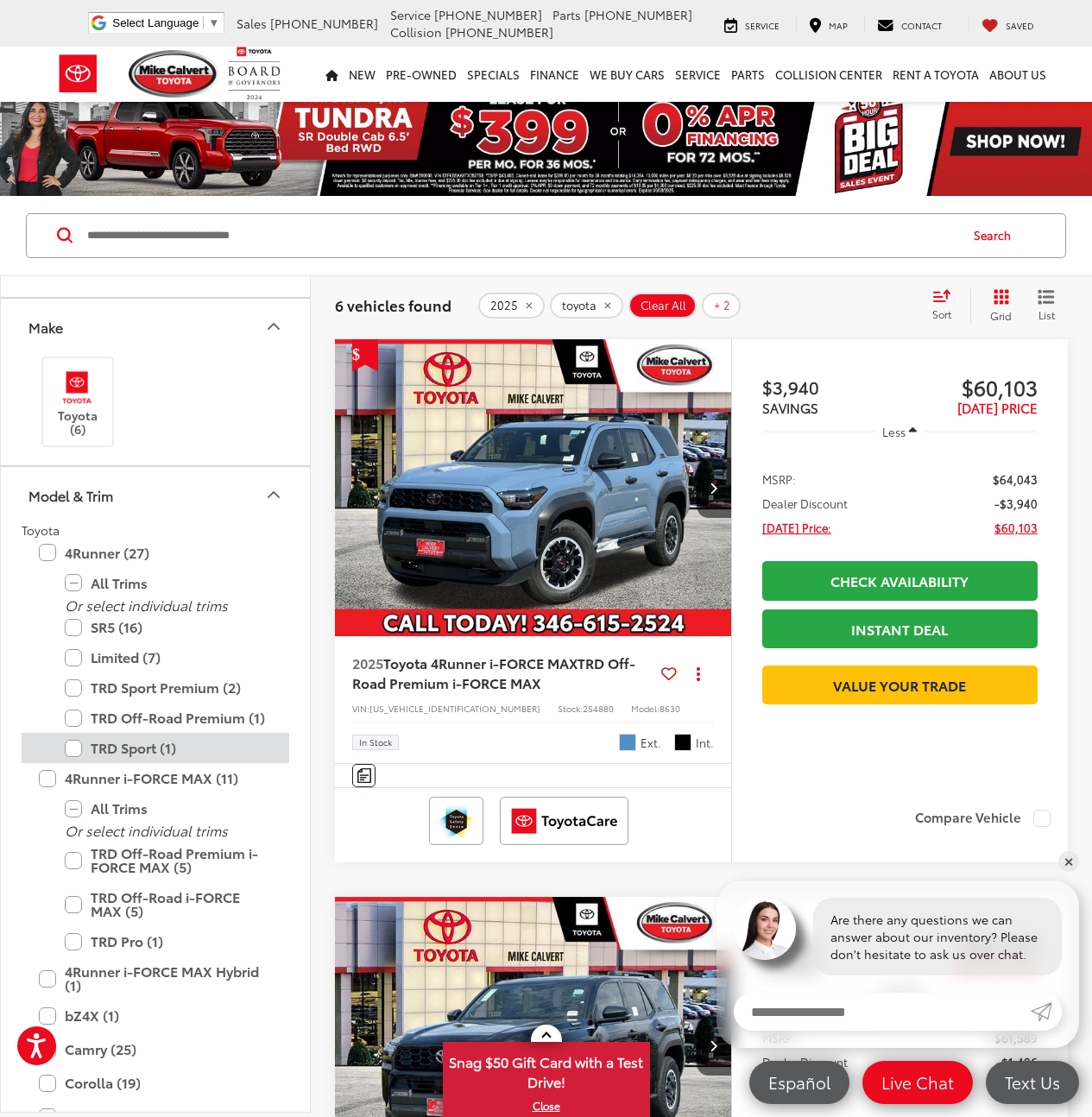
scroll to position [118, 0]
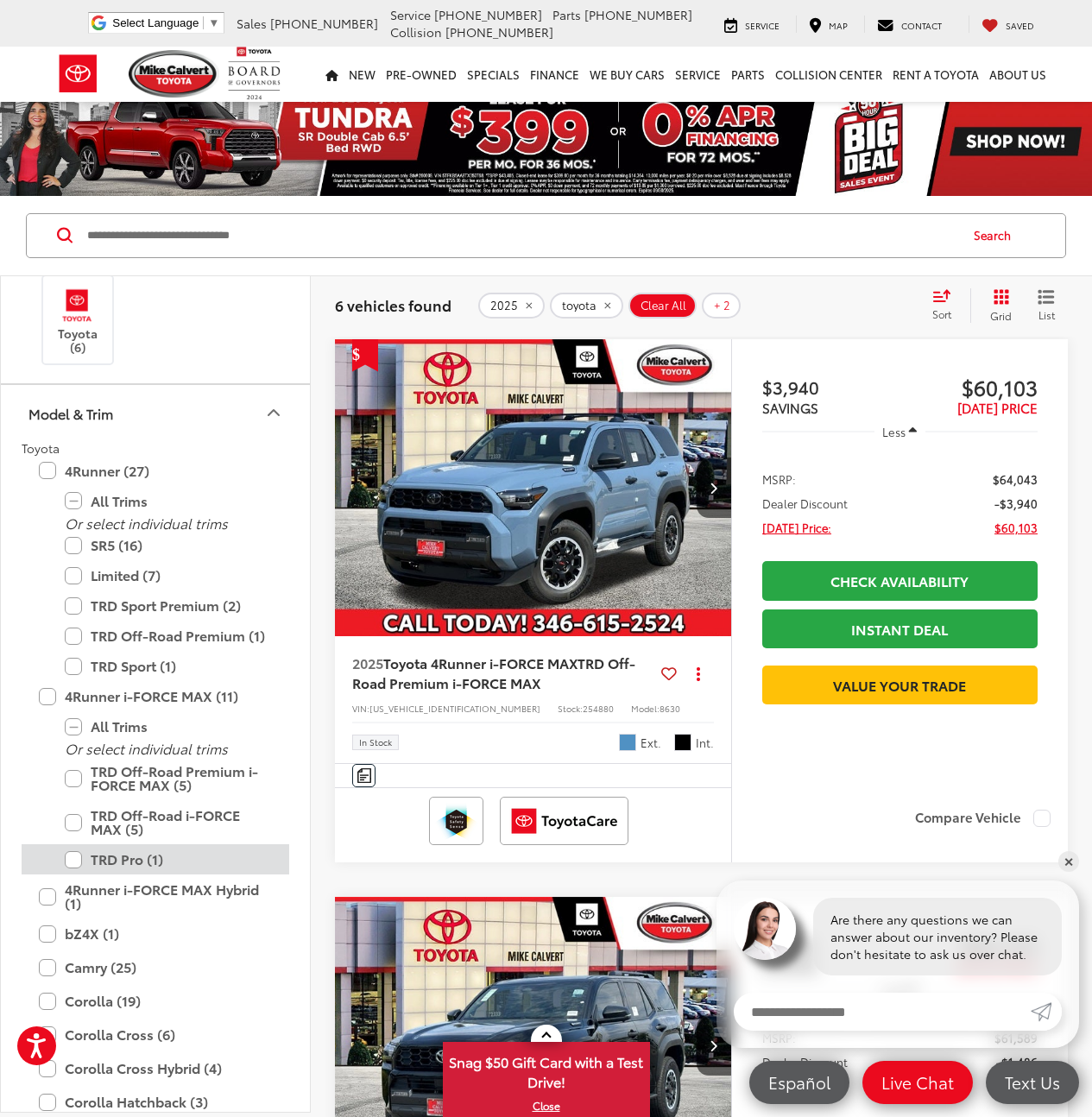
click at [164, 863] on label "TRD Pro (1)" at bounding box center [168, 859] width 207 height 30
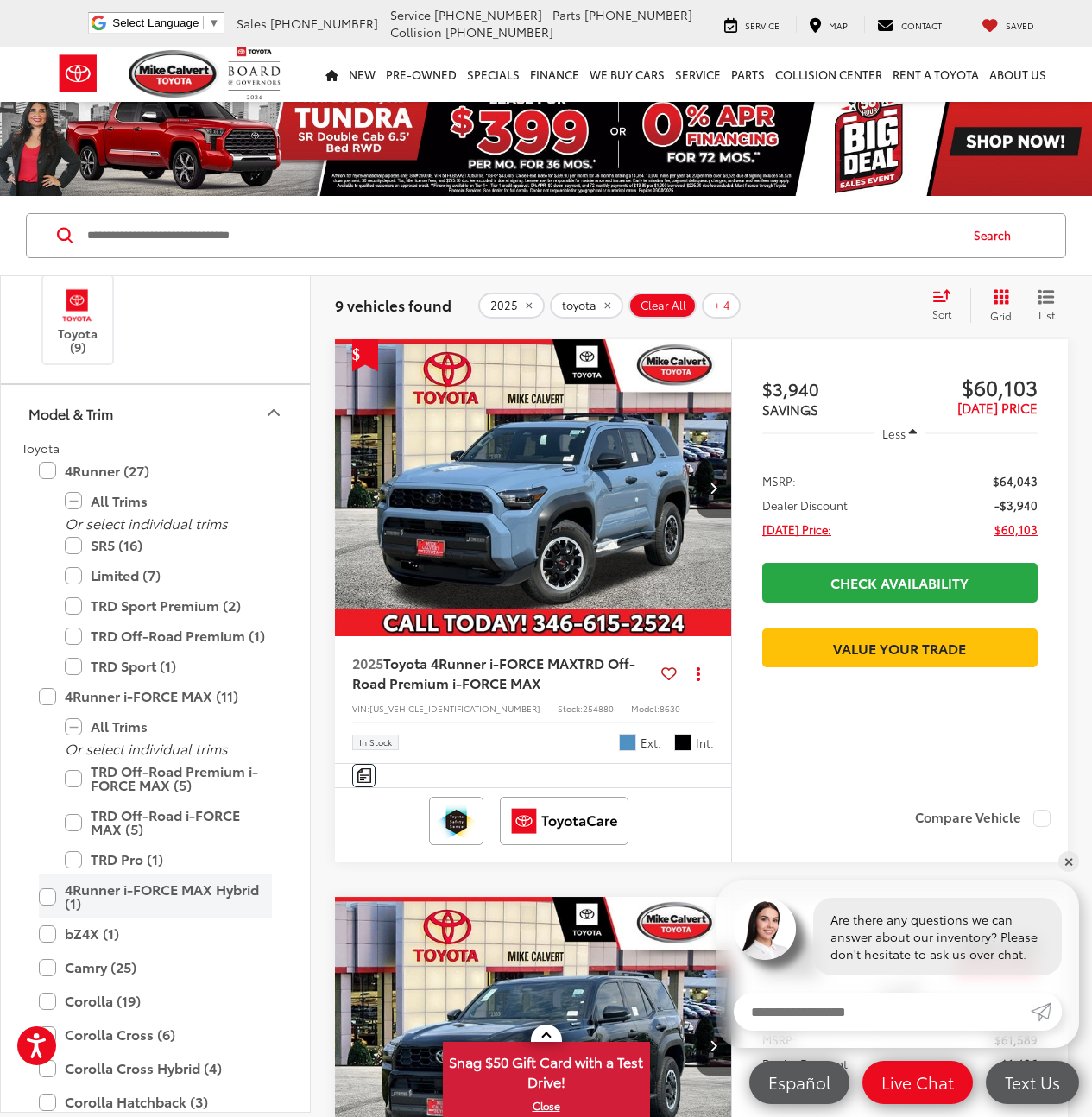
click at [213, 901] on label "4Runner i-FORCE MAX Hybrid (1)" at bounding box center [155, 896] width 233 height 44
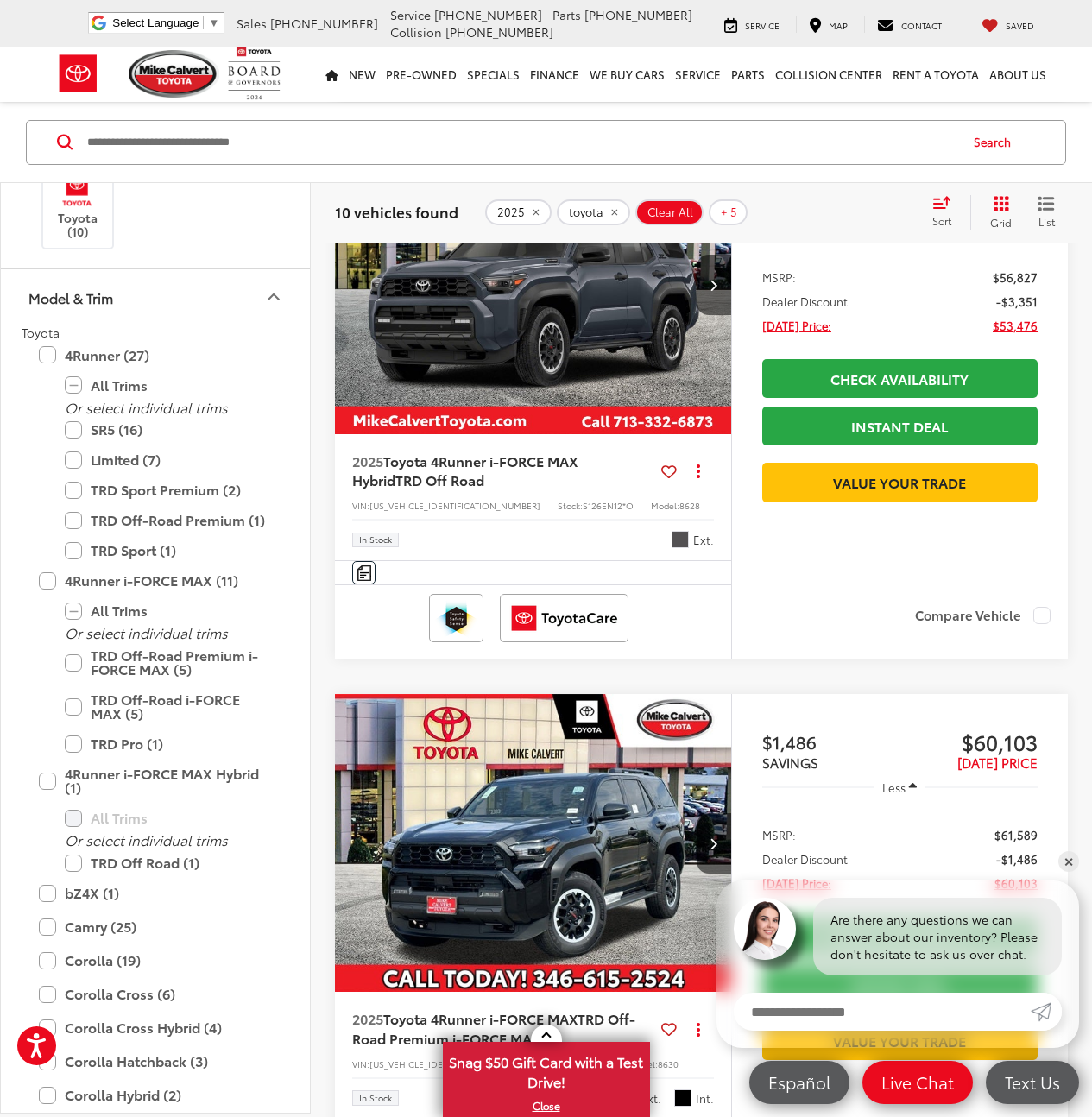
scroll to position [922, 0]
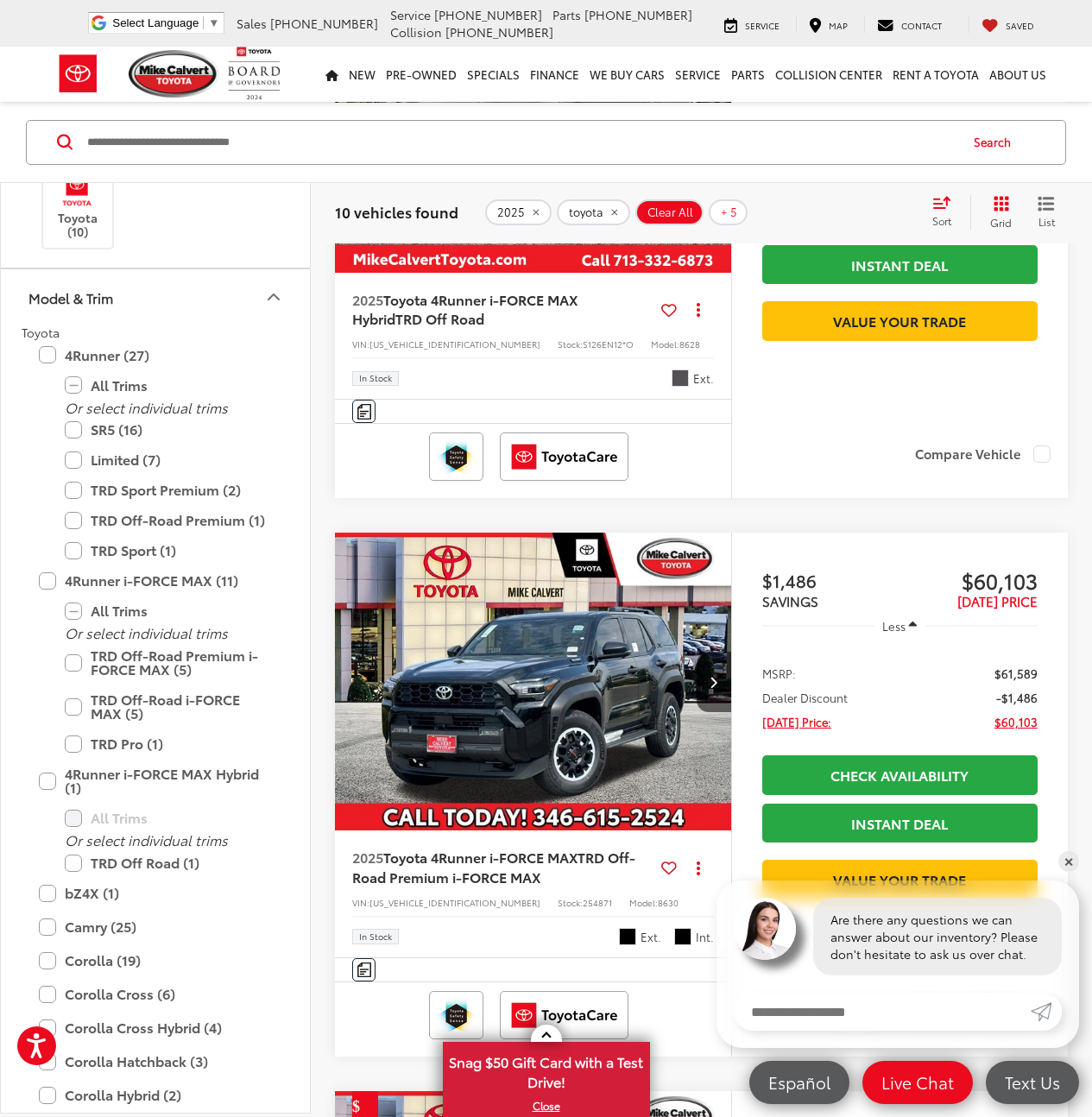
click at [580, 801] on img "2025 Toyota 4Runner i-FORCE MAX TRD Off-Road Premium i-FORCE MAX 0" at bounding box center [533, 682] width 399 height 299
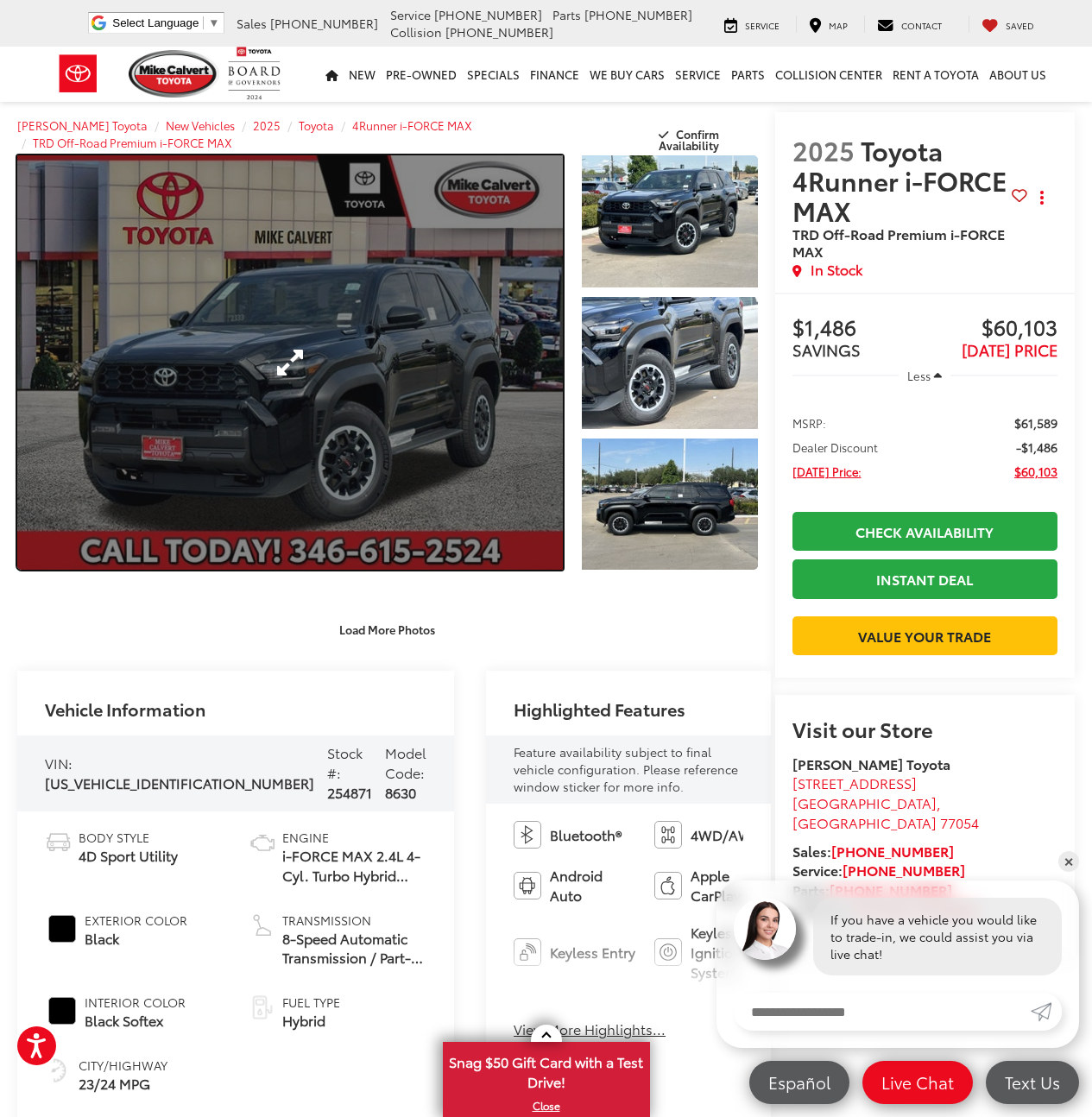
click at [407, 388] on link "Expand Photo 0" at bounding box center [290, 363] width 546 height 414
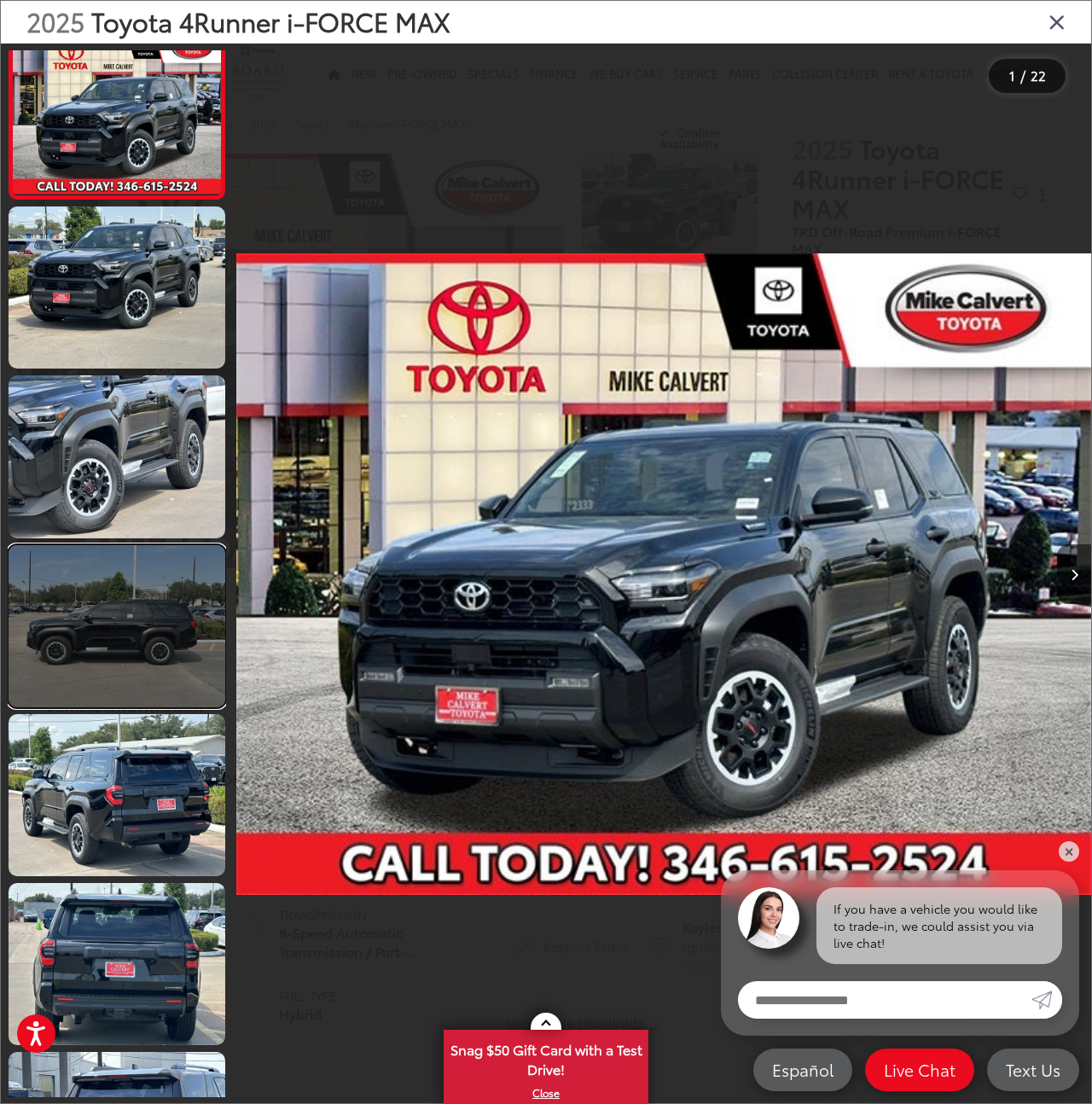
click at [143, 666] on link at bounding box center [117, 626] width 217 height 162
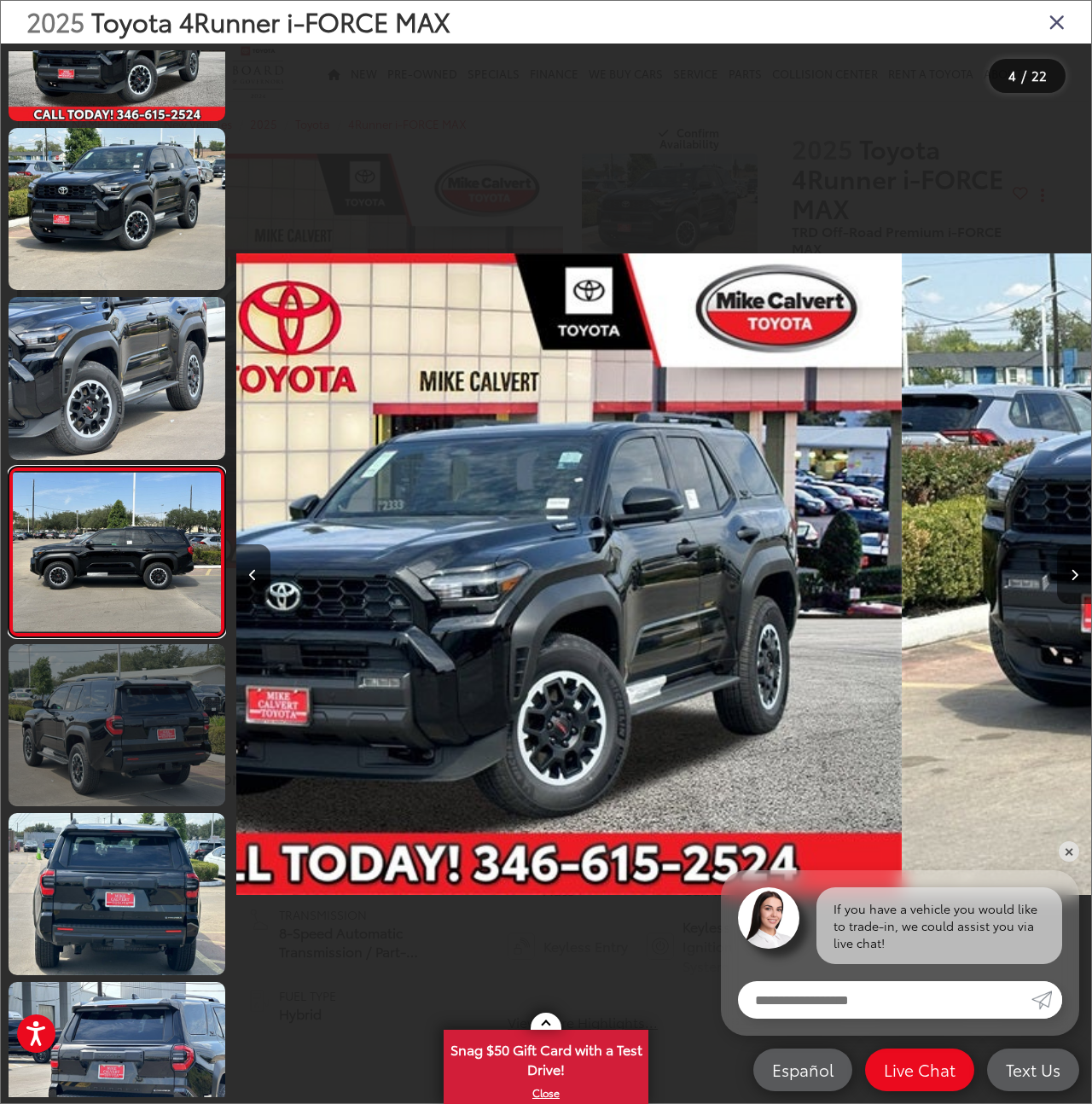
scroll to position [120, 0]
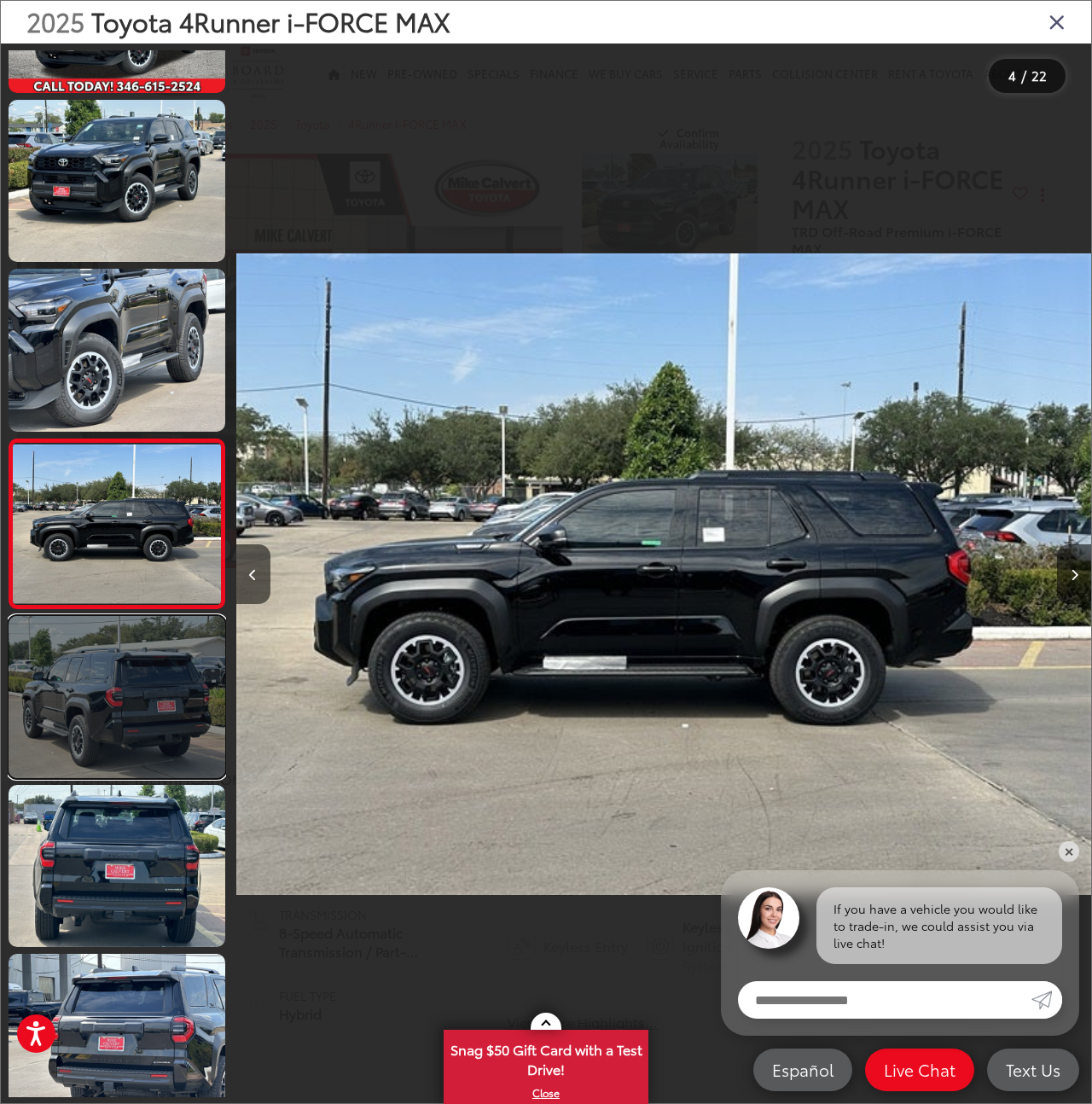
click at [164, 757] on link at bounding box center [117, 697] width 217 height 162
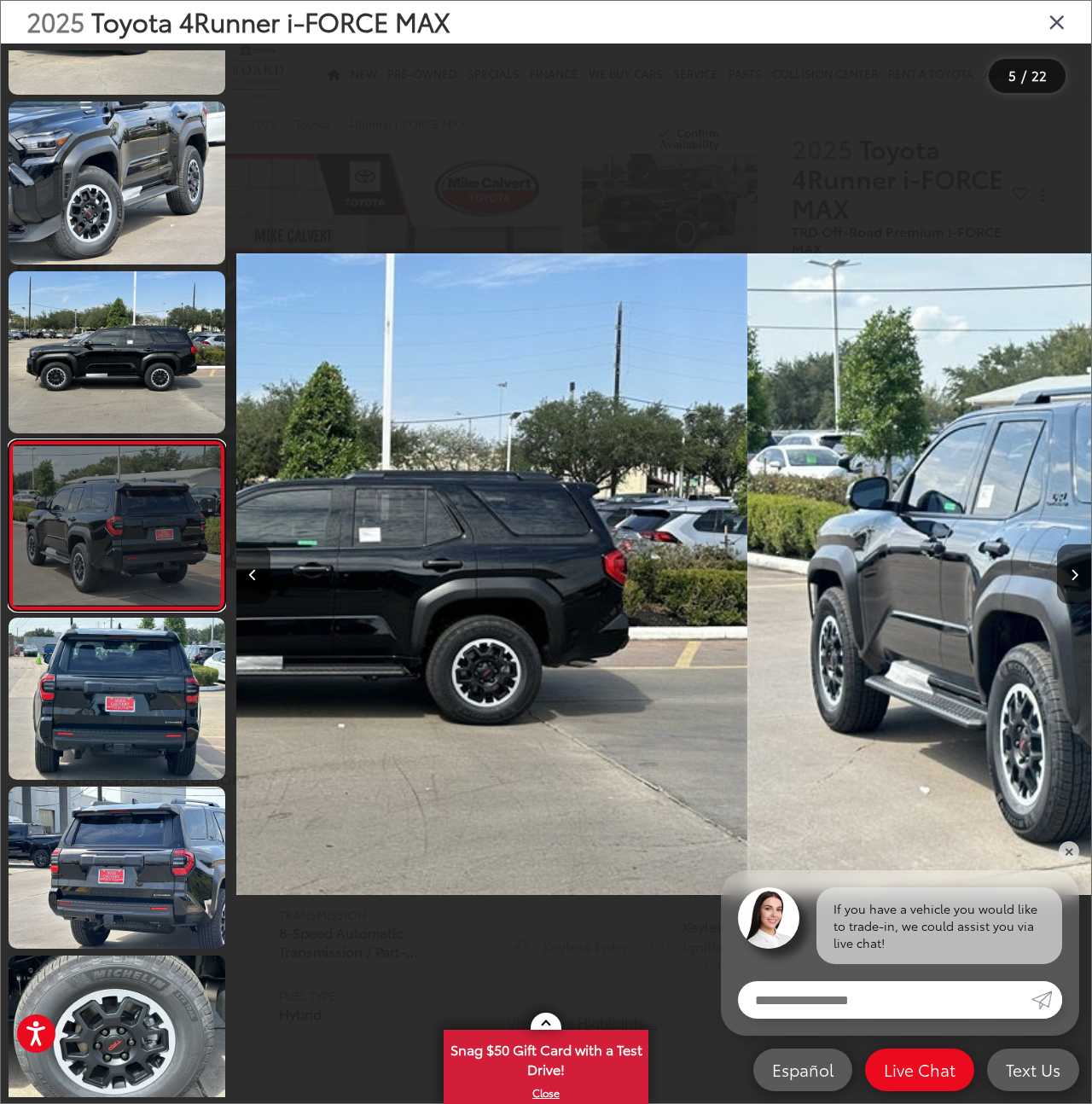
scroll to position [289, 0]
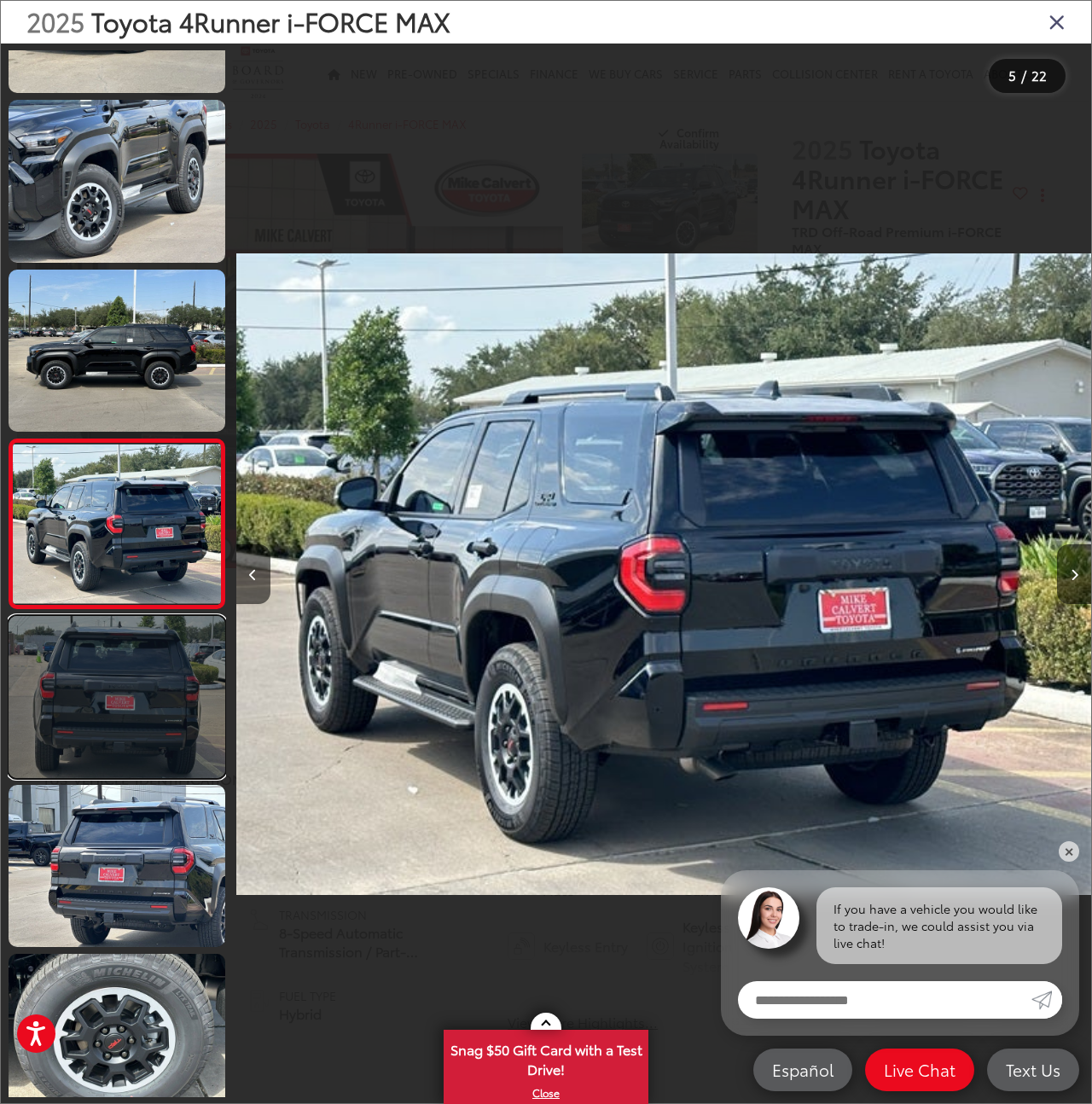
click at [153, 741] on link at bounding box center [117, 697] width 217 height 162
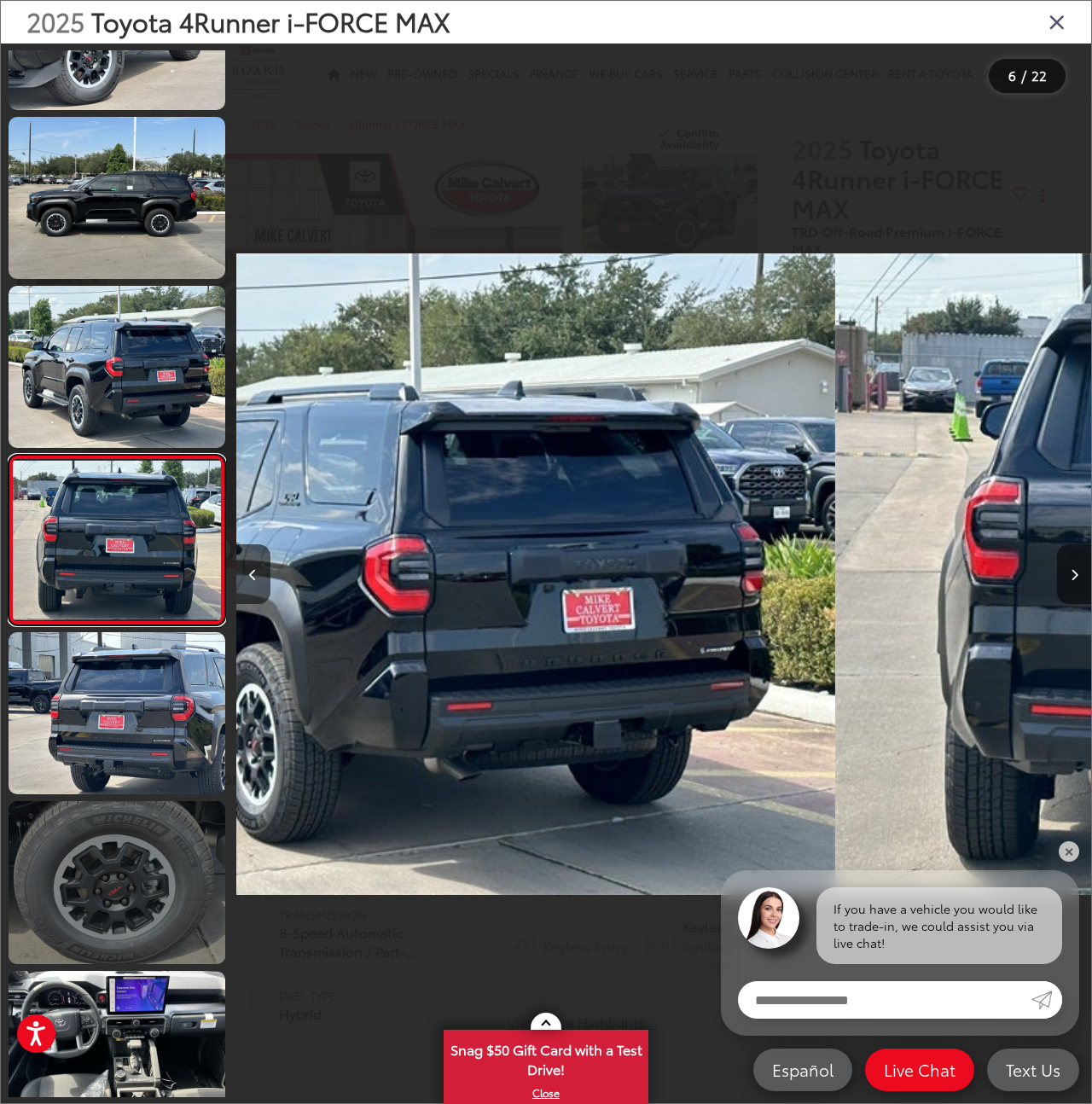
scroll to position [458, 0]
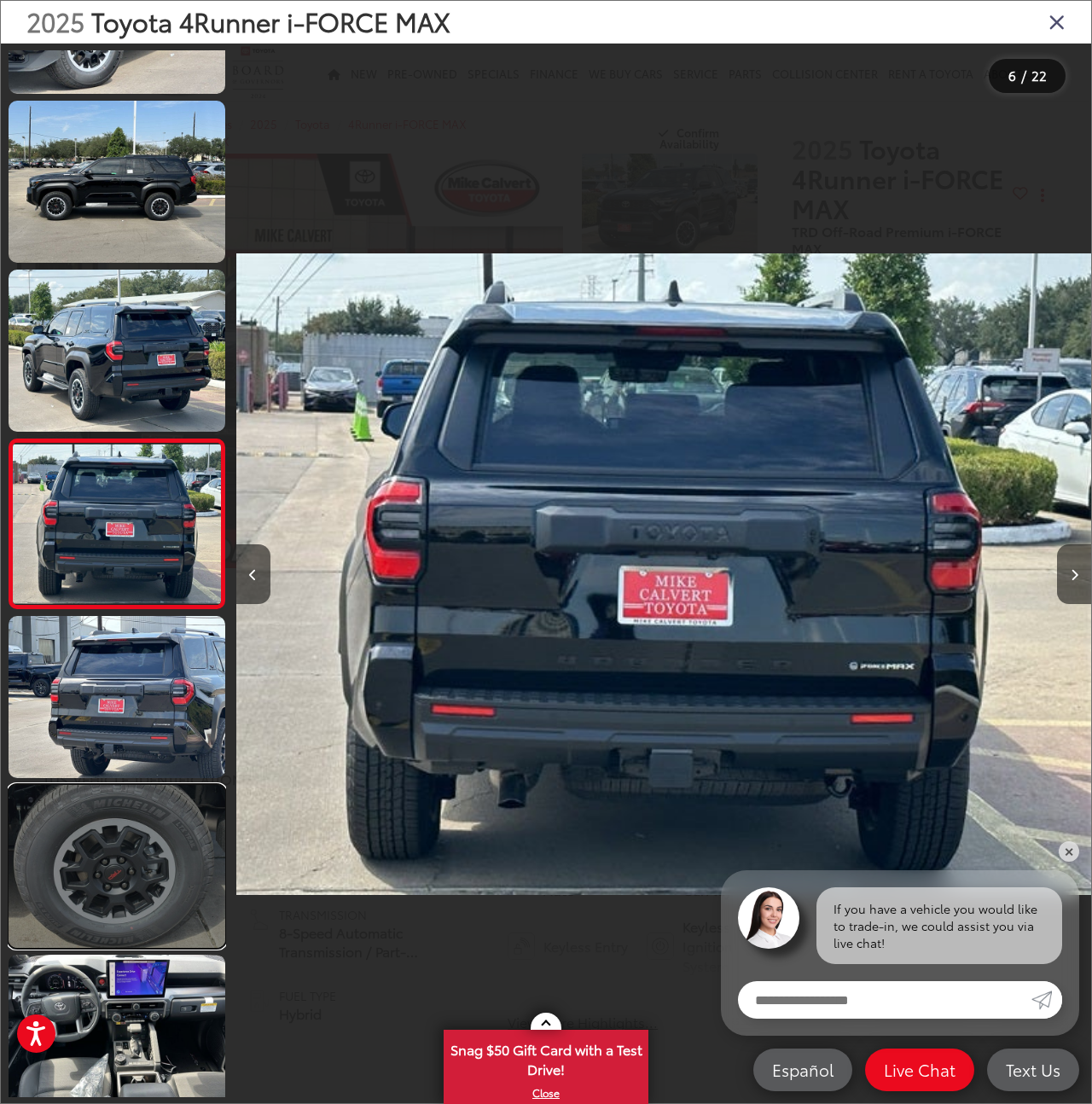
click at [166, 792] on link at bounding box center [117, 866] width 217 height 162
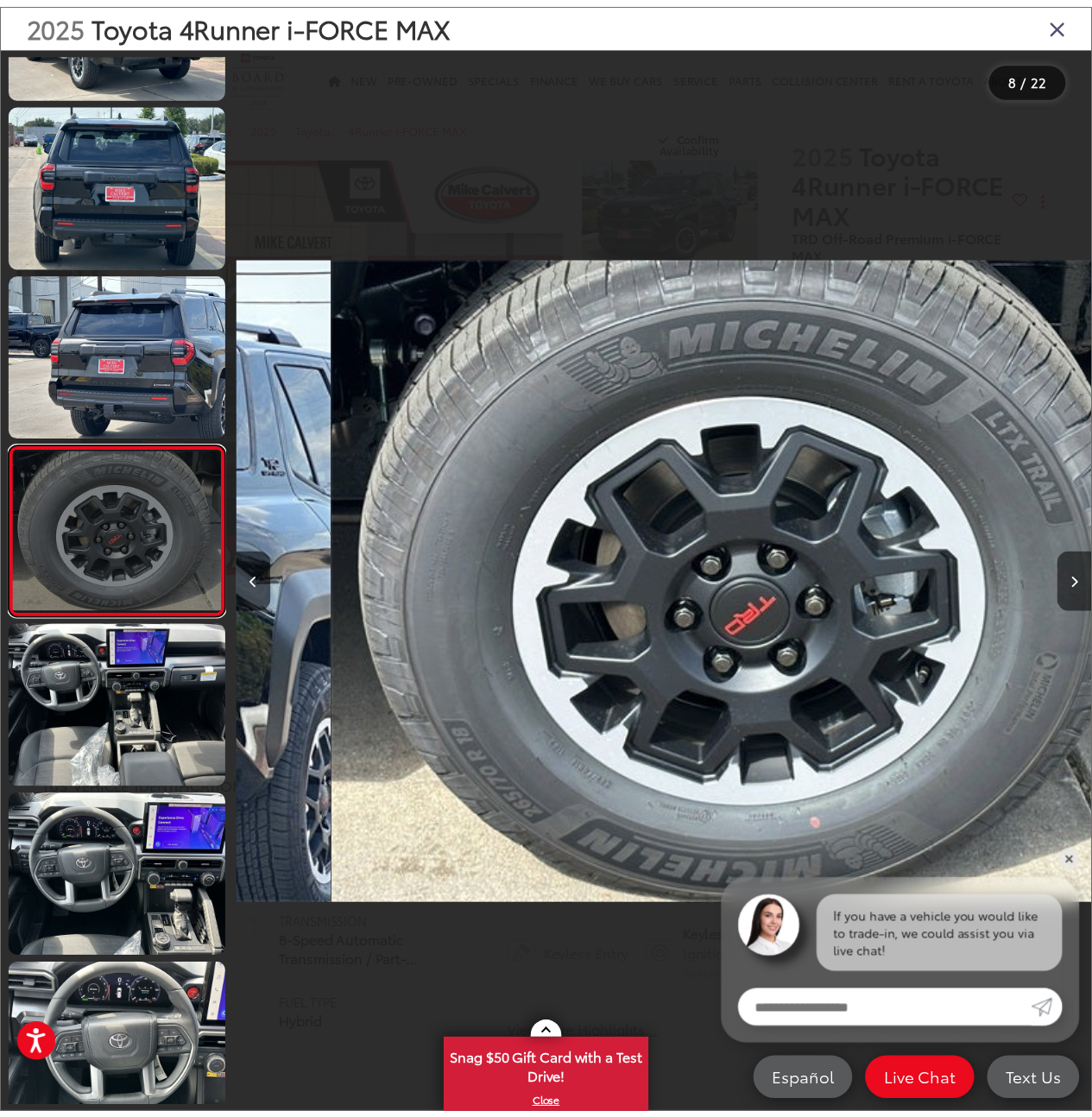
scroll to position [0, 6056]
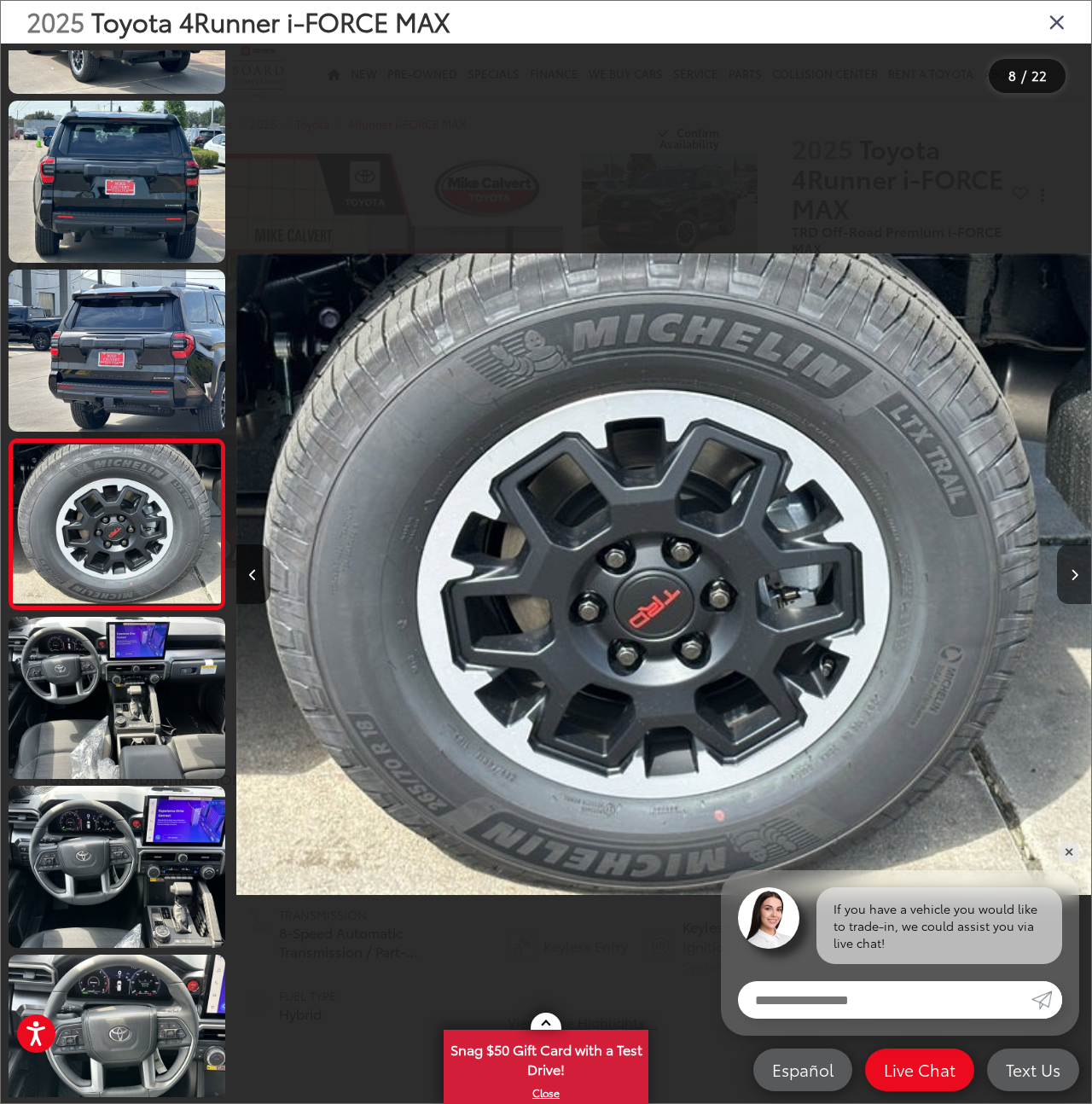
click at [1059, 41] on div "2025 Toyota 4Runner i-FORCE MAX" at bounding box center [546, 22] width 1090 height 43
click at [1060, 31] on icon "Close gallery" at bounding box center [1057, 21] width 17 height 22
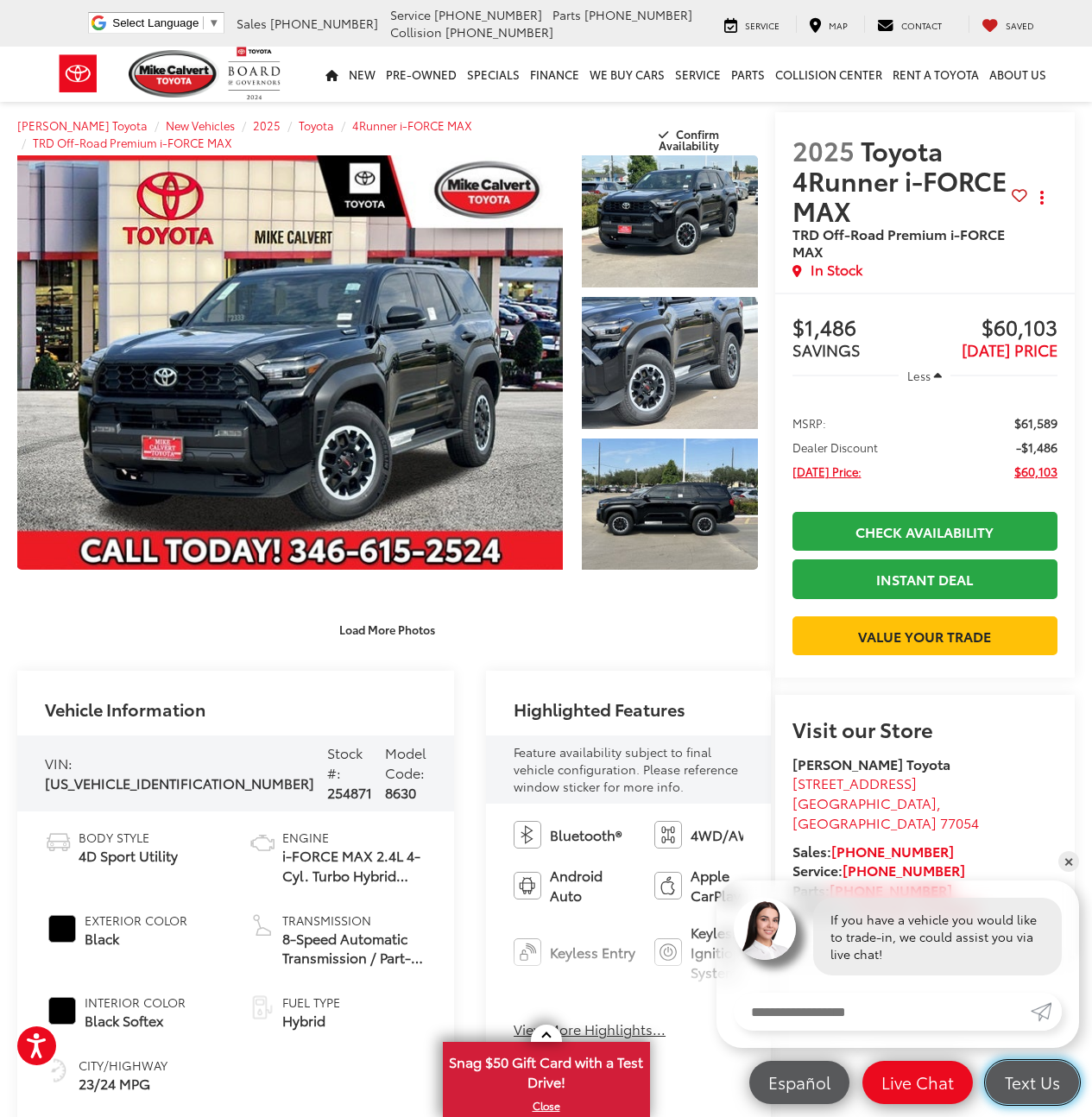
click at [1025, 1088] on span "Text Us" at bounding box center [1032, 1082] width 73 height 22
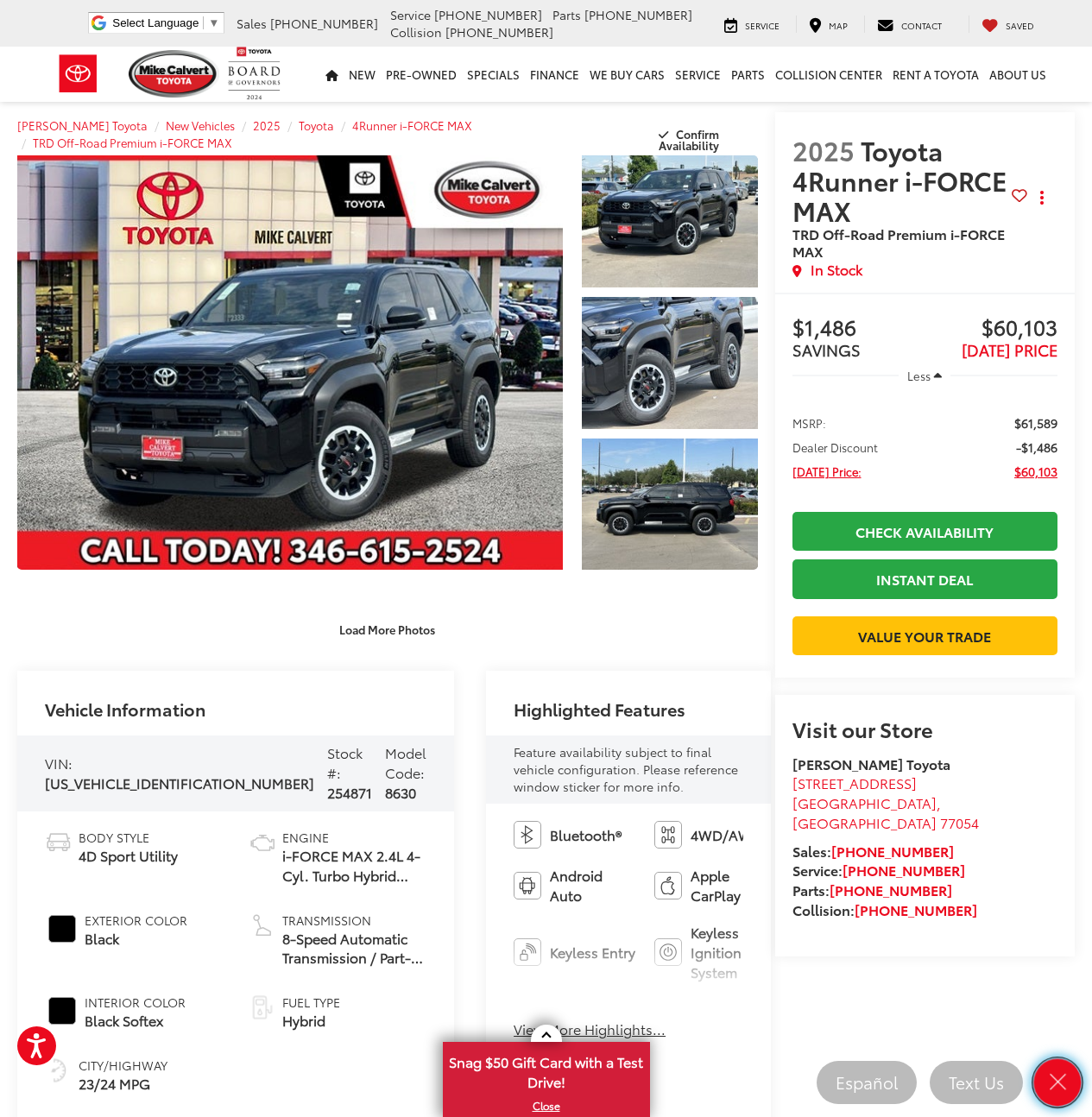
click at [1065, 1089] on icon "Close" at bounding box center [1057, 1082] width 24 height 24
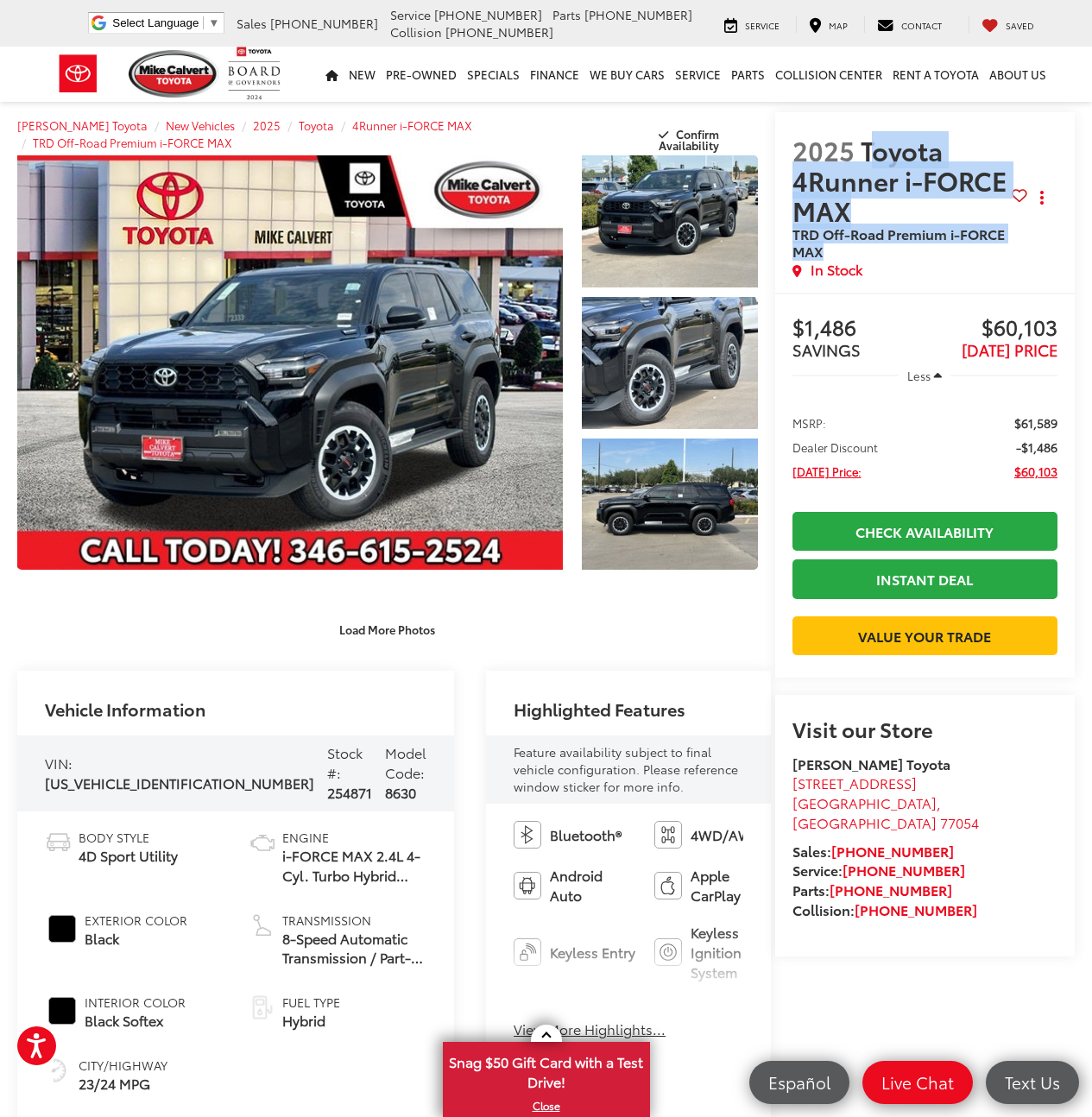
drag, startPoint x: 852, startPoint y: 155, endPoint x: 977, endPoint y: 252, distance: 158.2
click at [977, 253] on h2 "2025 Toyota 4Runner i-FORCE MAX TRD Off-Road Premium i-FORCE MAX" at bounding box center [902, 197] width 219 height 125
copy h2 "oyota 4Runner i-FORCE MAX TRD Off-Road Premium i-FORCE MAX"
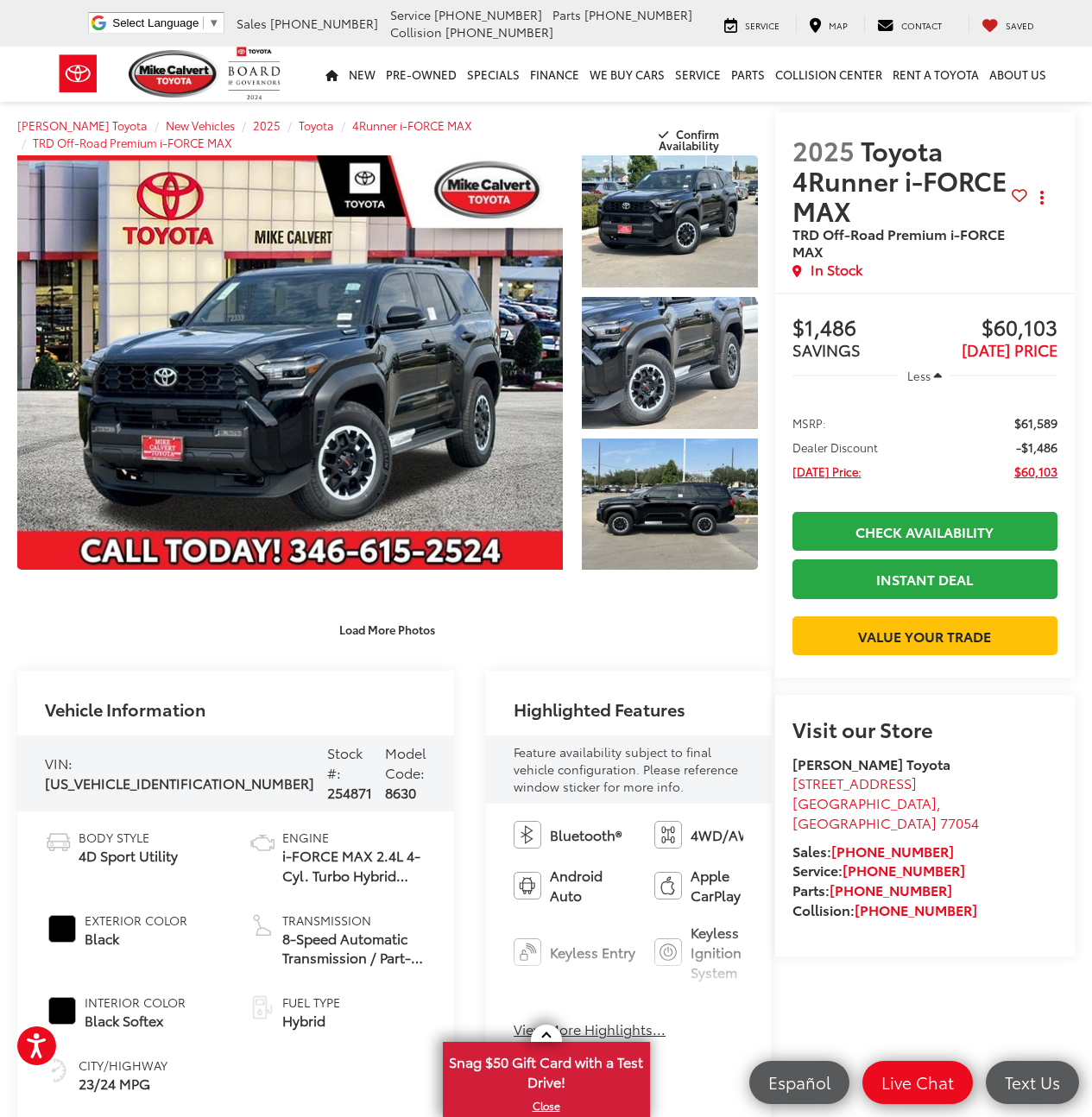
click at [836, 291] on div "2025 Toyota 4Runner i-FORCE MAX TRD Off-Road Premium i-FORCE MAX Copy Link Shar…" at bounding box center [925, 202] width 300 height 180
